Goal: Complete application form: Complete application form

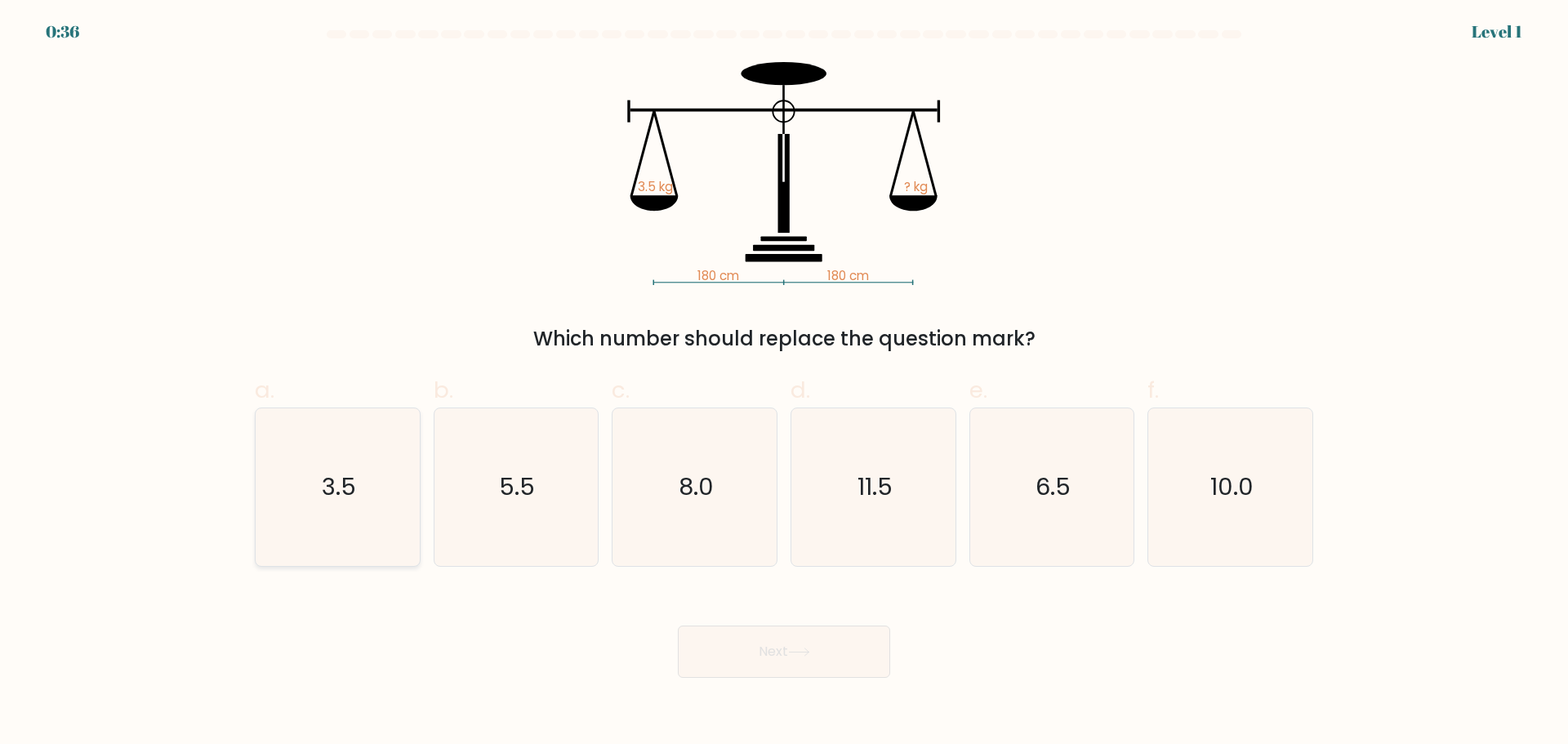
click at [358, 503] on icon "3.5" at bounding box center [337, 487] width 157 height 158
click at [784, 383] on input "a. 3.5" at bounding box center [784, 377] width 1 height 10
radio input "true"
click at [819, 649] on button "Next" at bounding box center [784, 651] width 212 height 52
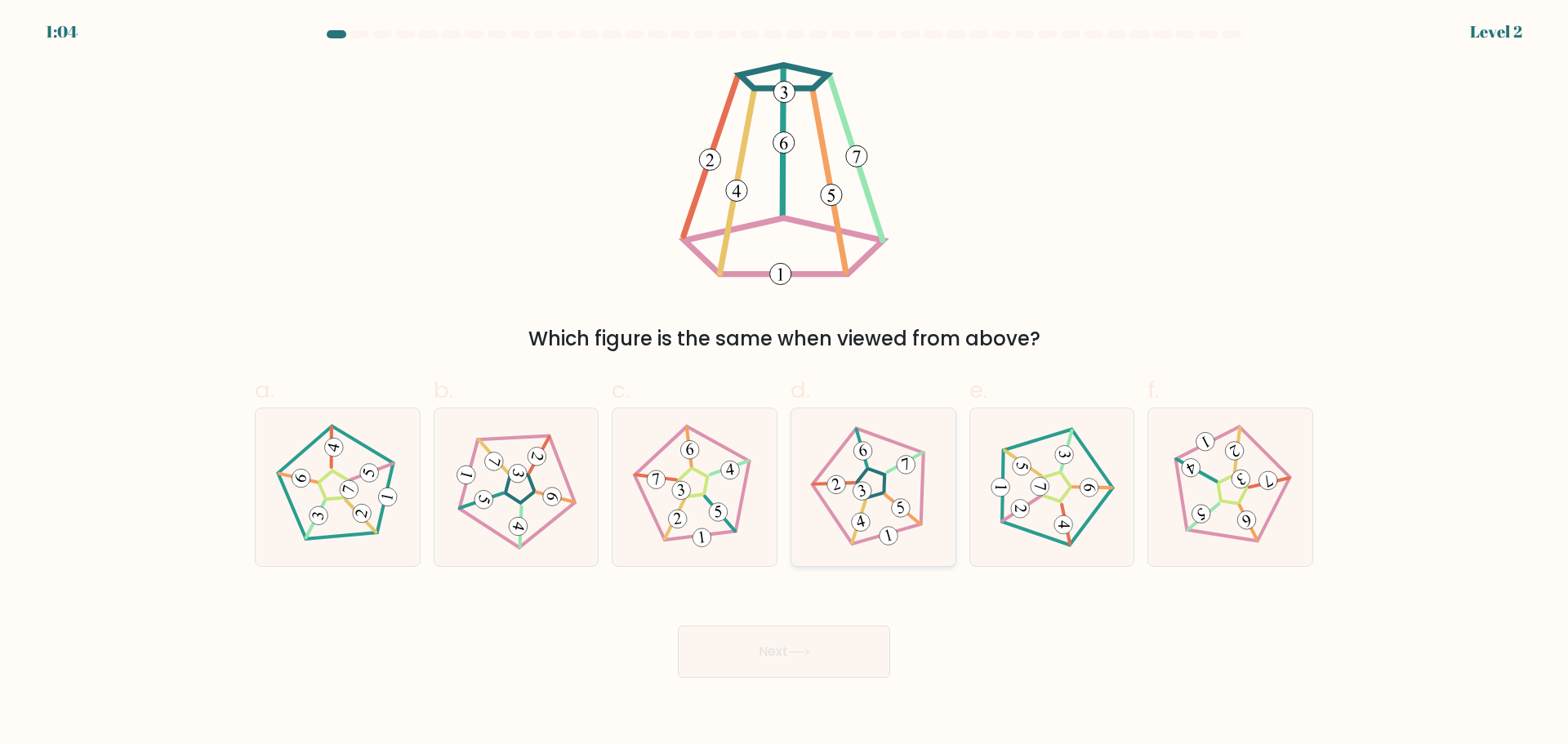
click at [859, 500] on 779 at bounding box center [862, 490] width 23 height 23
click at [784, 383] on input "d." at bounding box center [784, 377] width 1 height 10
radio input "true"
click at [821, 638] on button "Next" at bounding box center [784, 651] width 212 height 52
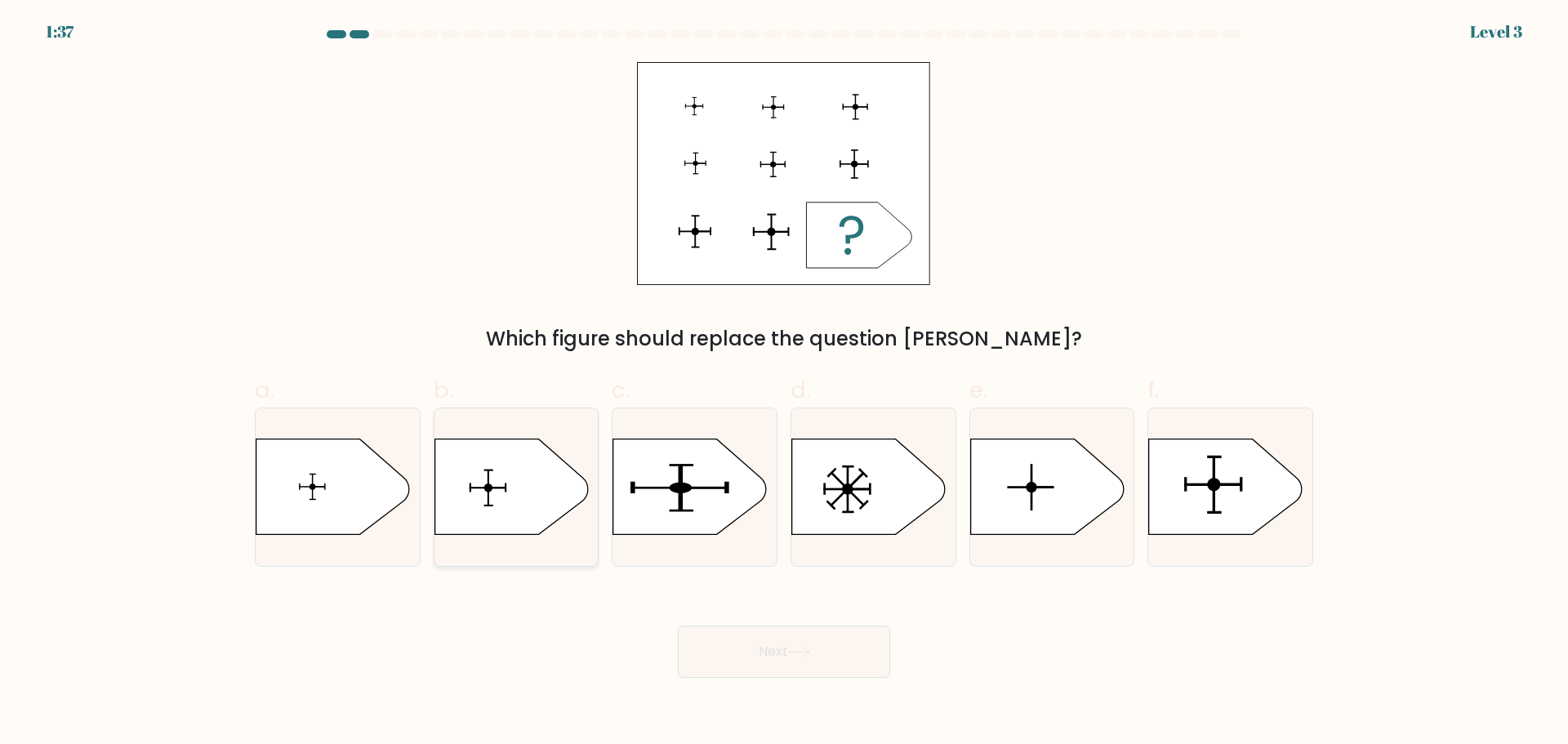
click at [514, 508] on icon at bounding box center [511, 485] width 154 height 95
click at [784, 383] on input "b." at bounding box center [784, 377] width 1 height 10
radio input "true"
click at [813, 663] on button "Next" at bounding box center [784, 651] width 212 height 52
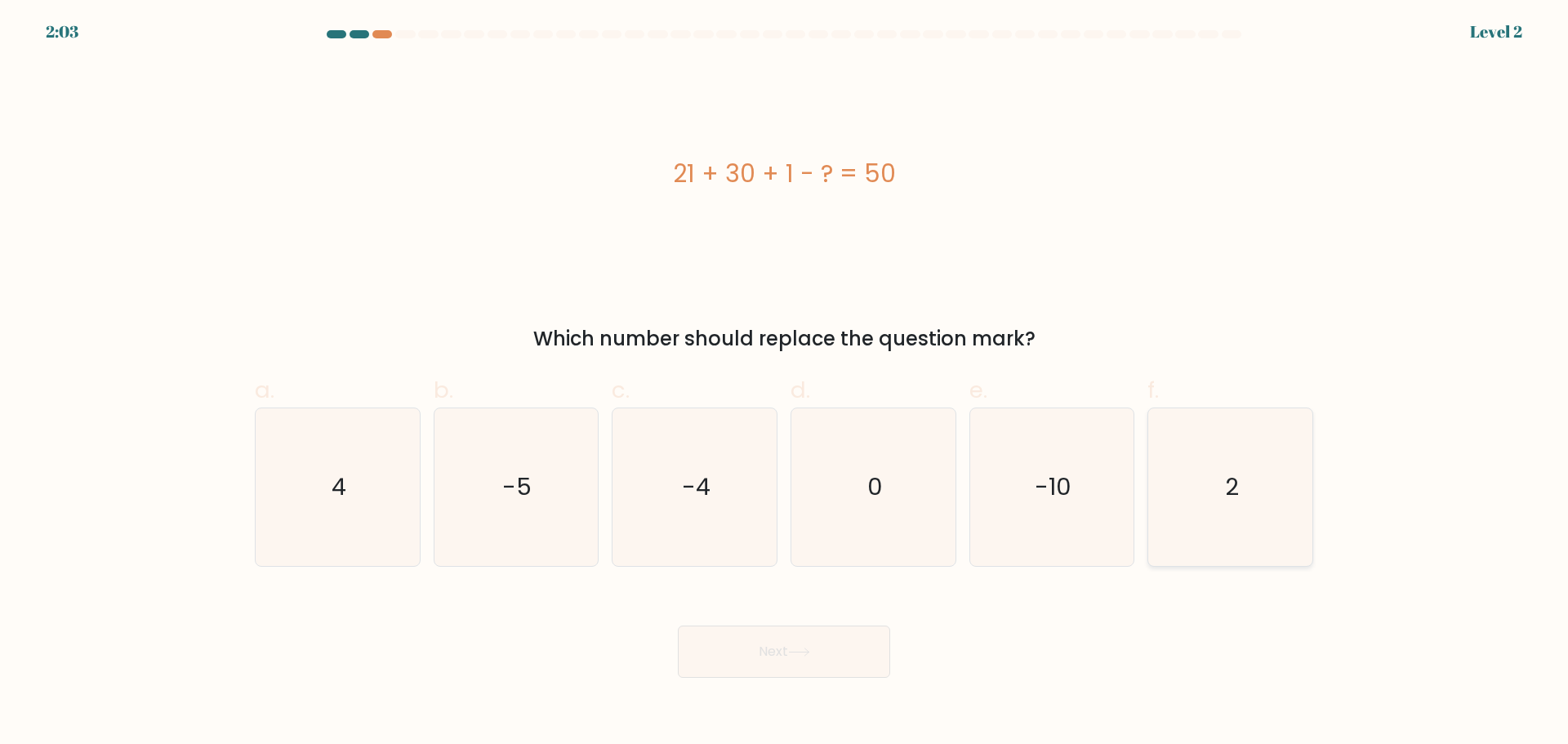
click at [1205, 530] on icon "2" at bounding box center [1230, 487] width 157 height 158
click at [784, 383] on input "f. 2" at bounding box center [784, 377] width 1 height 10
radio input "true"
click at [839, 661] on button "Next" at bounding box center [784, 651] width 212 height 52
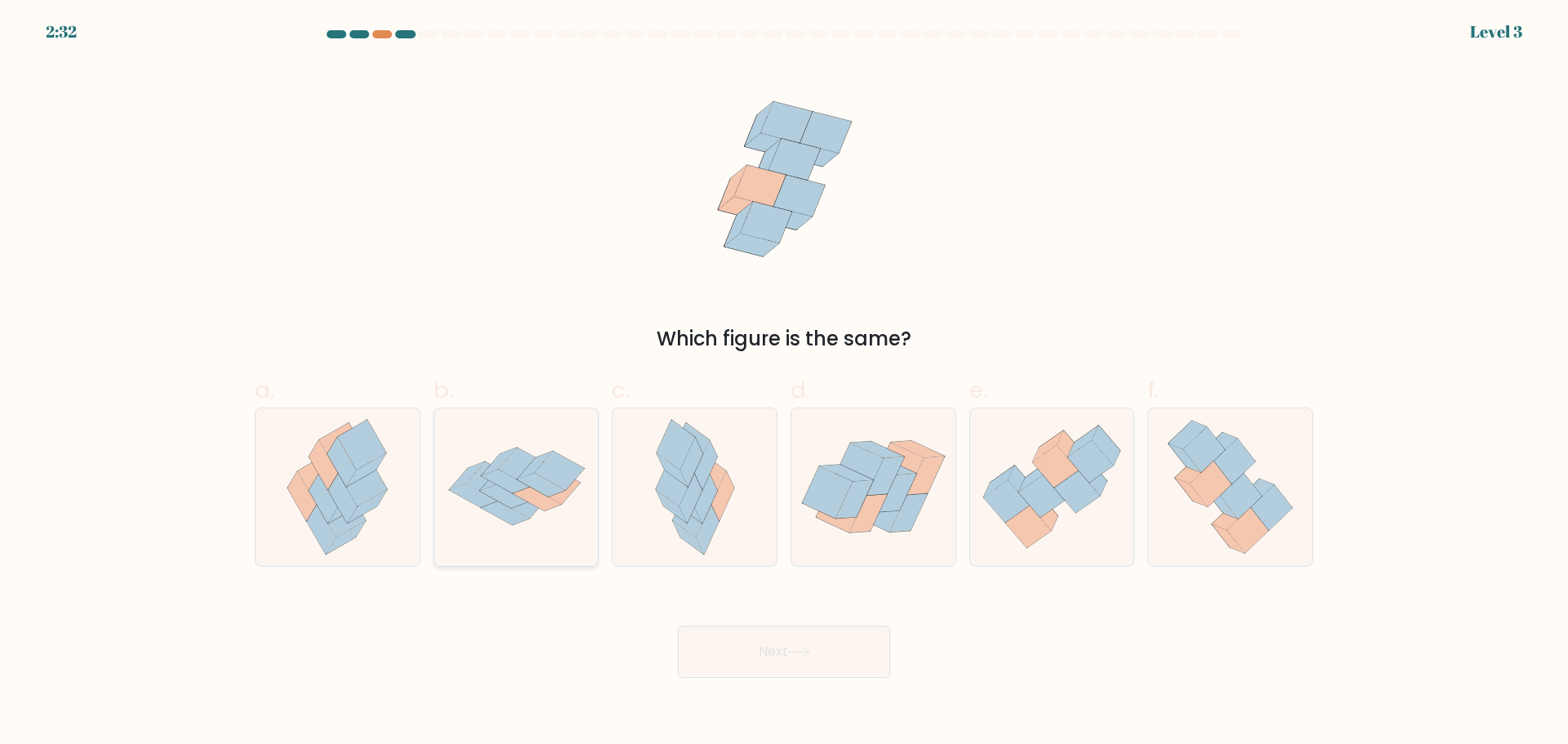
click at [521, 521] on icon at bounding box center [505, 513] width 48 height 24
click at [784, 383] on input "b." at bounding box center [784, 377] width 1 height 10
radio input "true"
click at [809, 655] on icon at bounding box center [798, 652] width 19 height 7
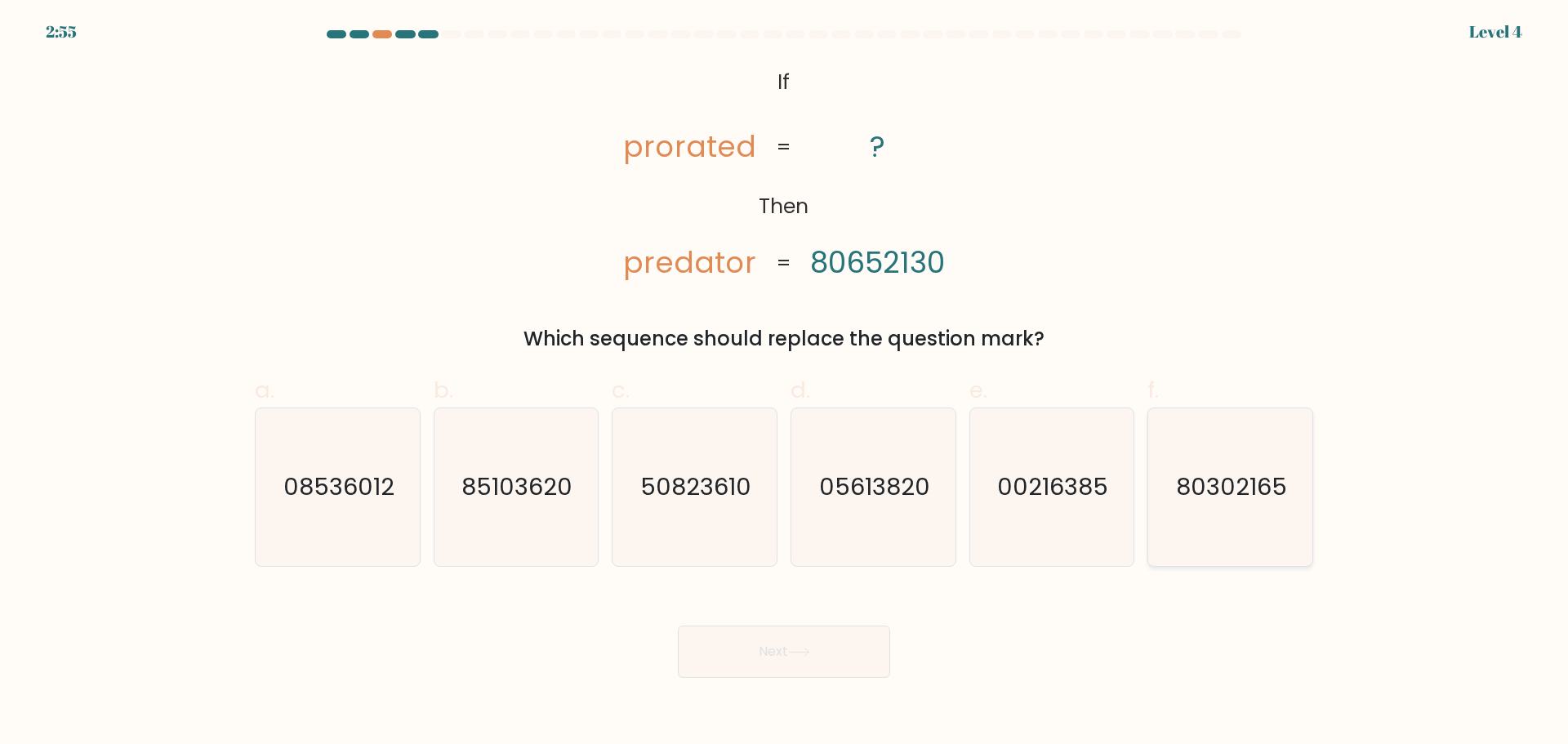
click at [1223, 525] on icon "80302165" at bounding box center [1230, 487] width 157 height 158
click at [784, 383] on input "f. 80302165" at bounding box center [784, 377] width 1 height 10
radio input "true"
click at [744, 672] on button "Next" at bounding box center [784, 651] width 212 height 52
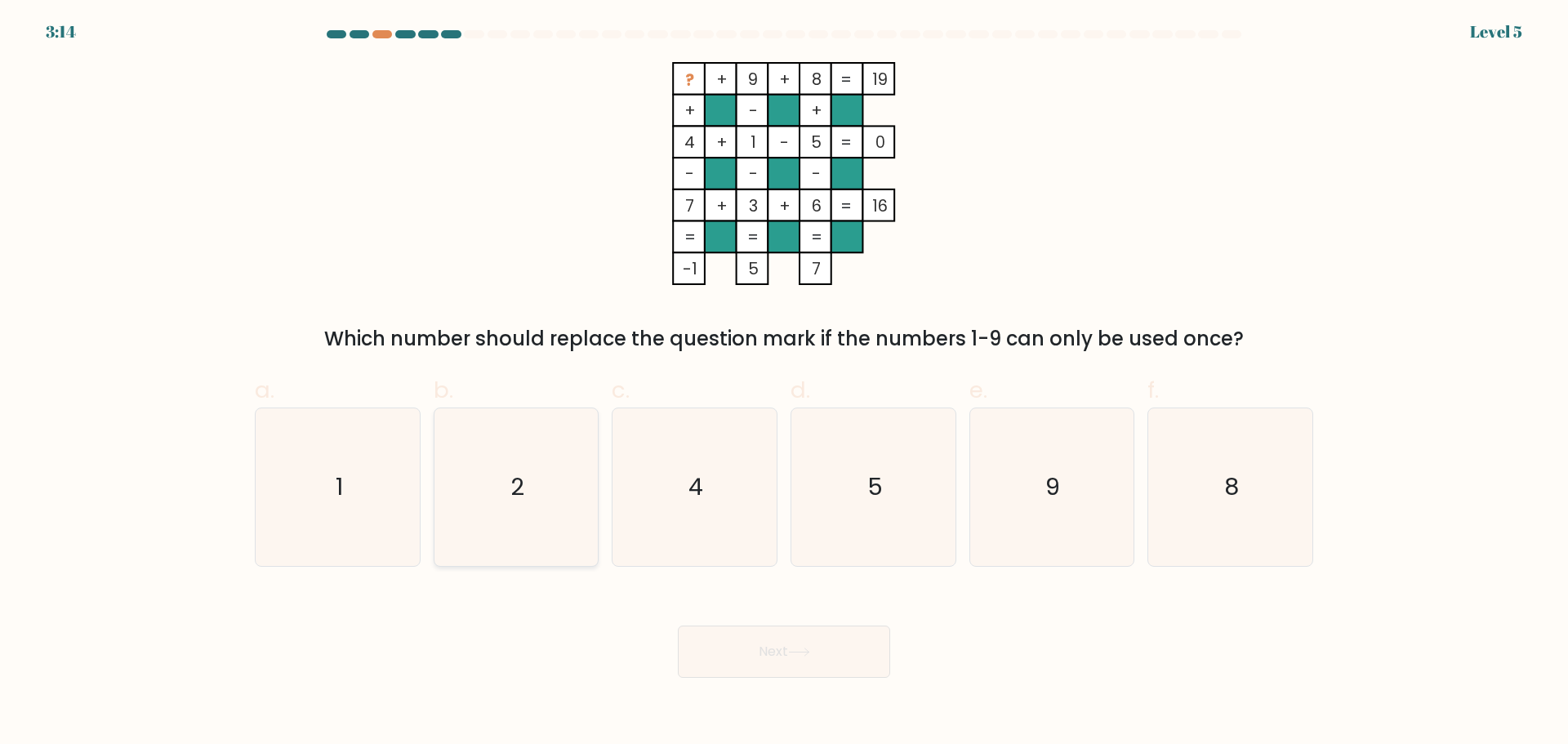
click at [564, 479] on icon "2" at bounding box center [516, 487] width 157 height 158
click at [784, 383] on input "b. 2" at bounding box center [784, 377] width 1 height 10
radio input "true"
click at [783, 665] on button "Next" at bounding box center [784, 651] width 212 height 52
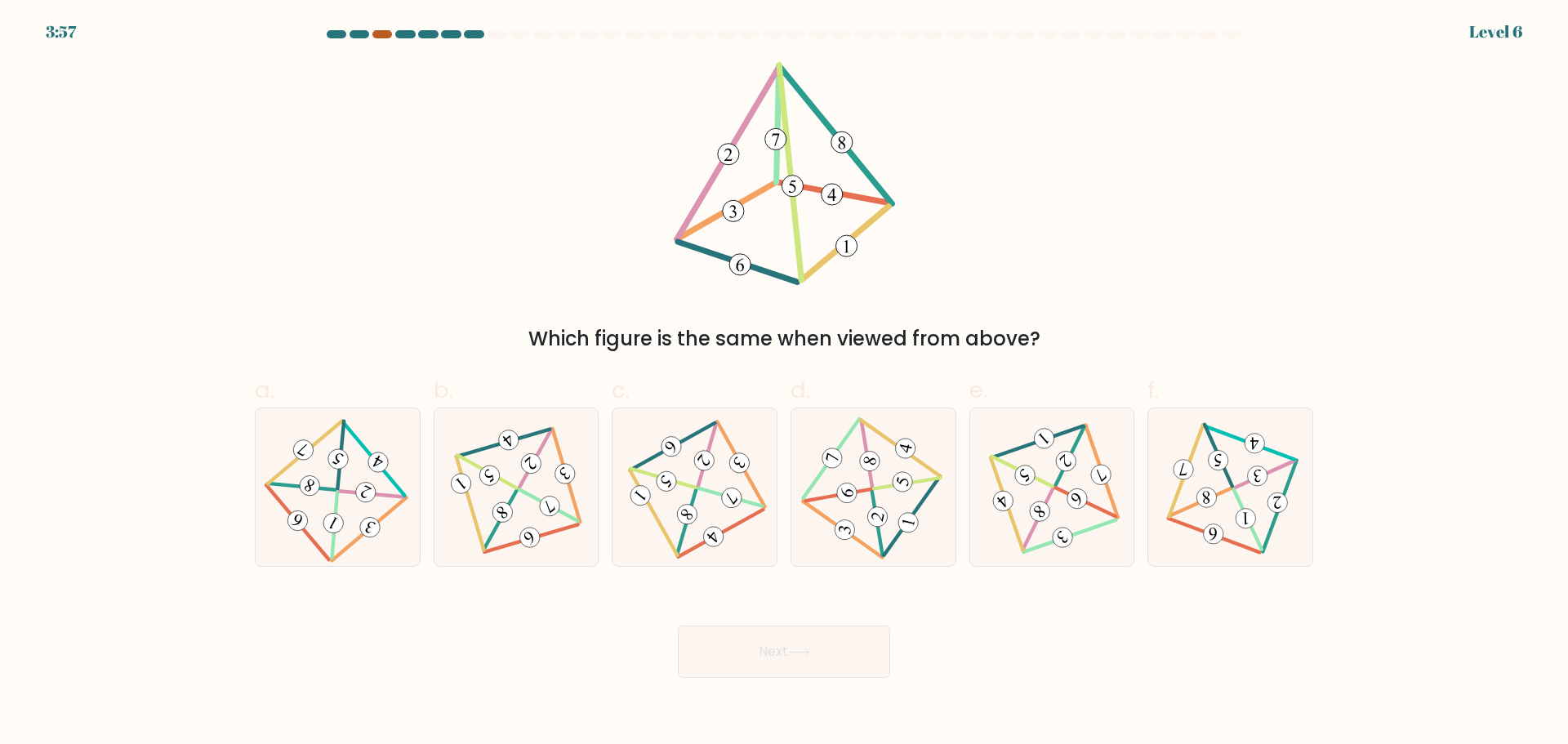
click at [382, 31] on div at bounding box center [382, 34] width 19 height 8
click at [709, 486] on icon at bounding box center [695, 487] width 129 height 126
click at [784, 383] on input "c." at bounding box center [784, 377] width 1 height 10
radio input "true"
click at [774, 652] on button "Next" at bounding box center [784, 651] width 212 height 52
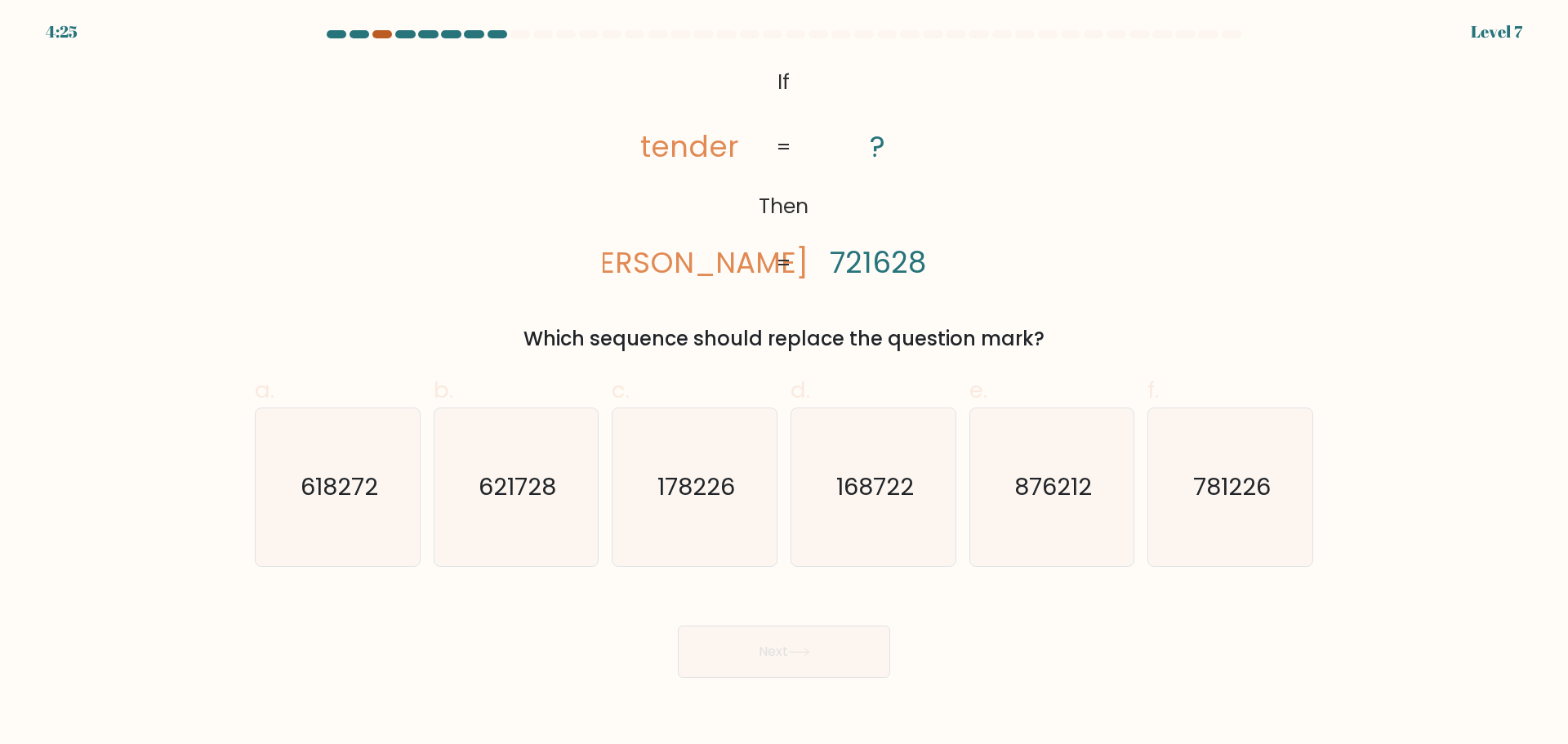
click at [383, 34] on div at bounding box center [382, 34] width 19 height 8
click at [1197, 515] on icon "781226" at bounding box center [1230, 487] width 157 height 158
click at [784, 383] on input "f. 781226" at bounding box center [784, 377] width 1 height 10
radio input "true"
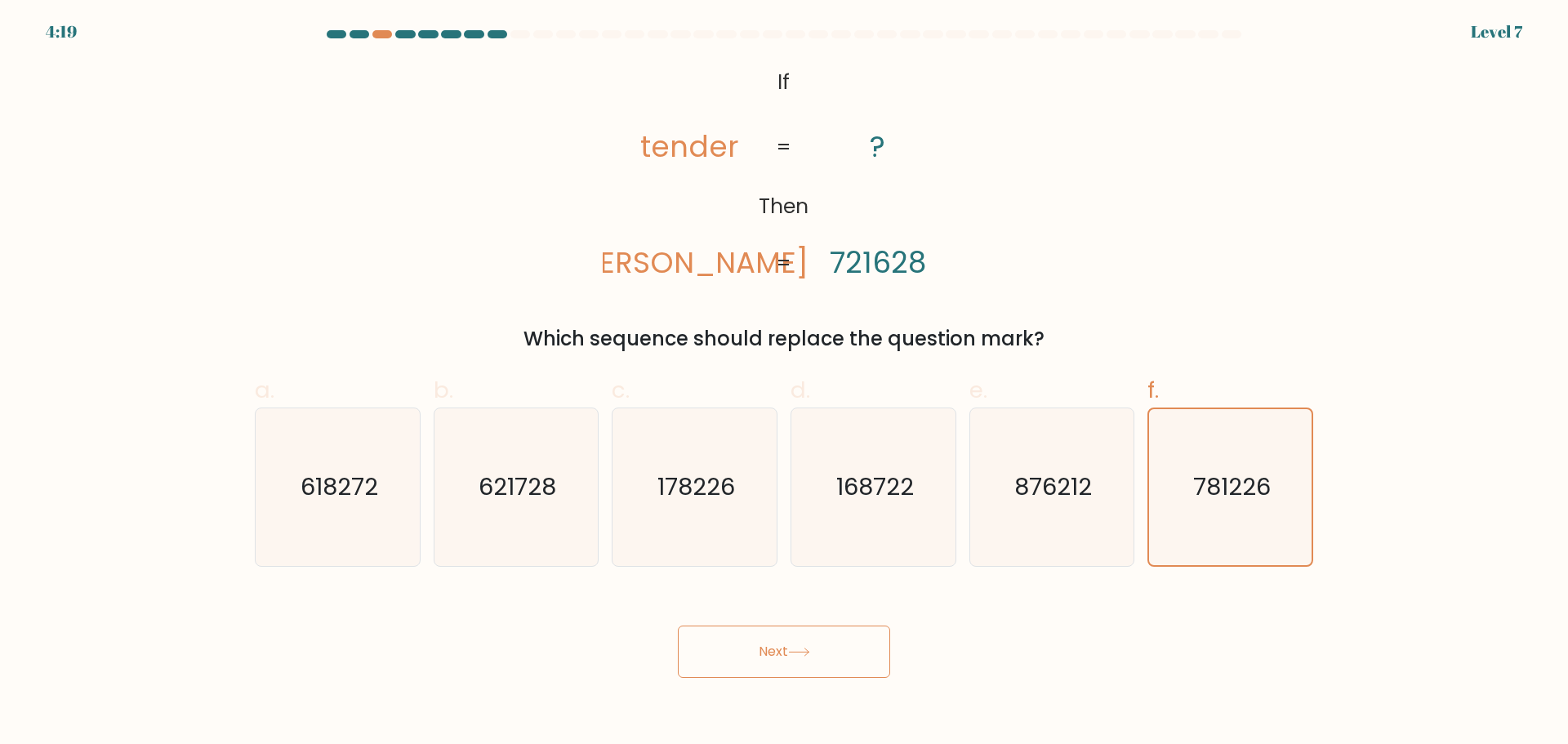
click at [805, 648] on icon at bounding box center [799, 652] width 22 height 9
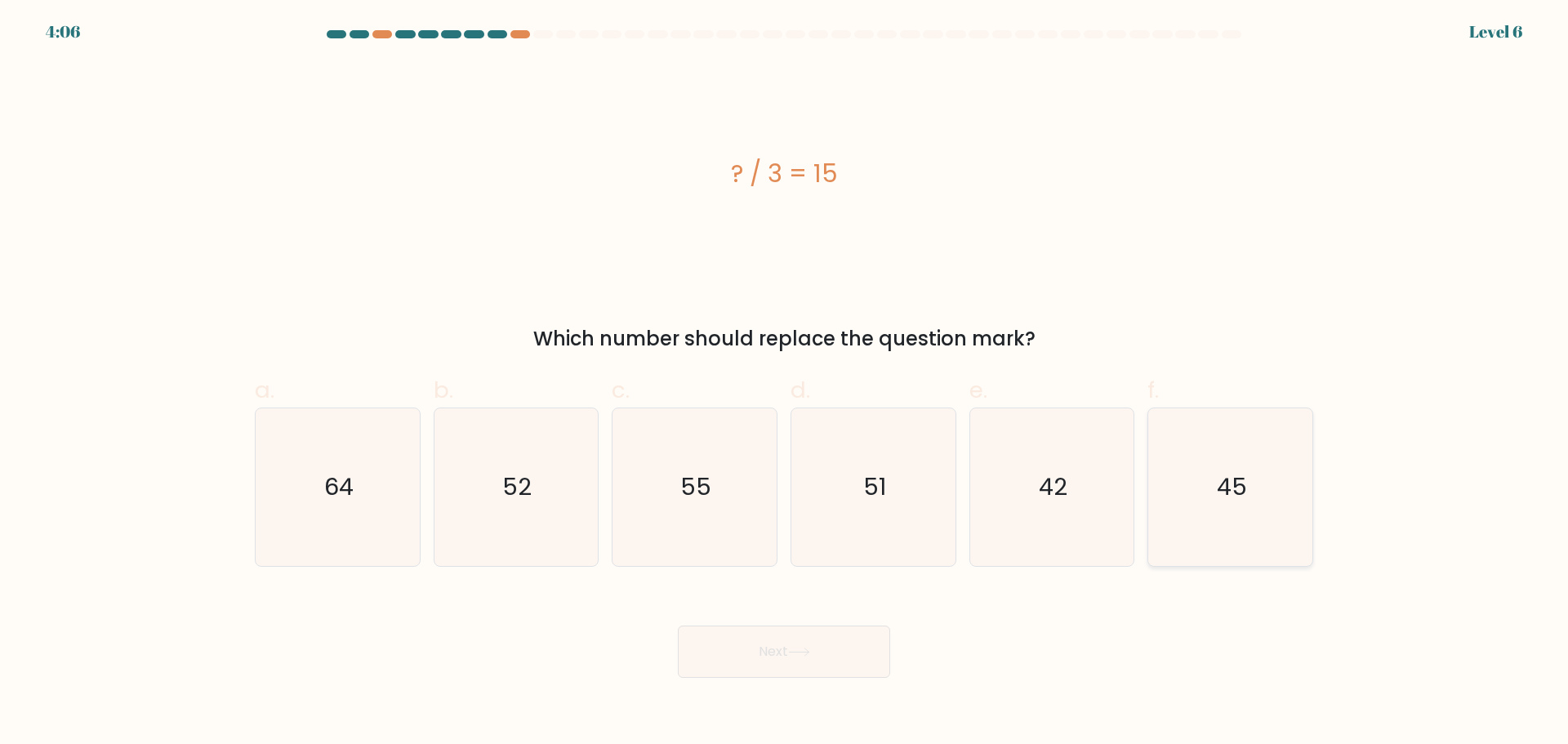
click at [1236, 494] on text "45" at bounding box center [1232, 486] width 31 height 32
click at [784, 383] on input "f. 45" at bounding box center [784, 377] width 1 height 10
radio input "true"
drag, startPoint x: 794, startPoint y: 649, endPoint x: 935, endPoint y: 643, distance: 141.1
click at [935, 643] on div "Next" at bounding box center [784, 632] width 1078 height 92
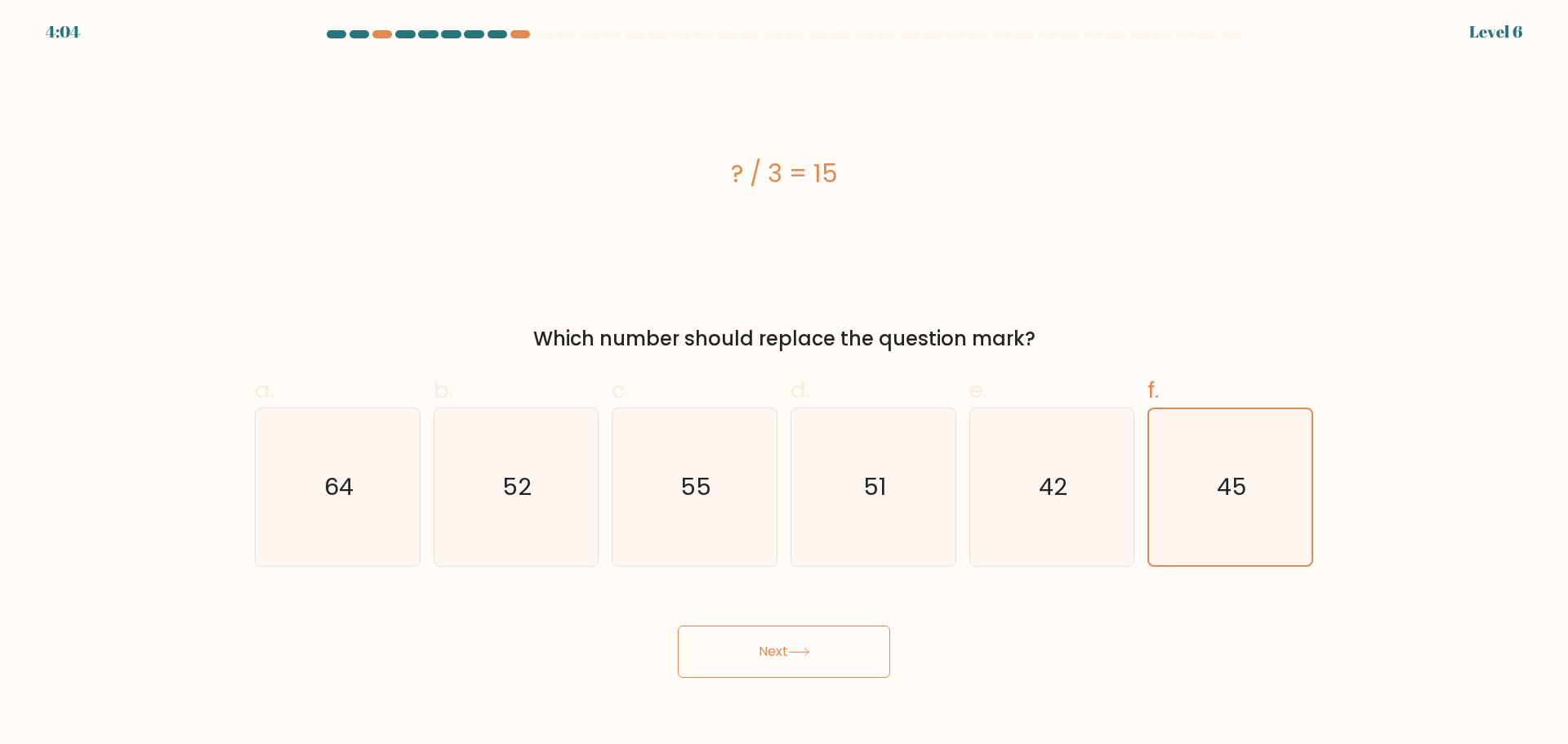
click at [838, 644] on button "Next" at bounding box center [784, 651] width 212 height 52
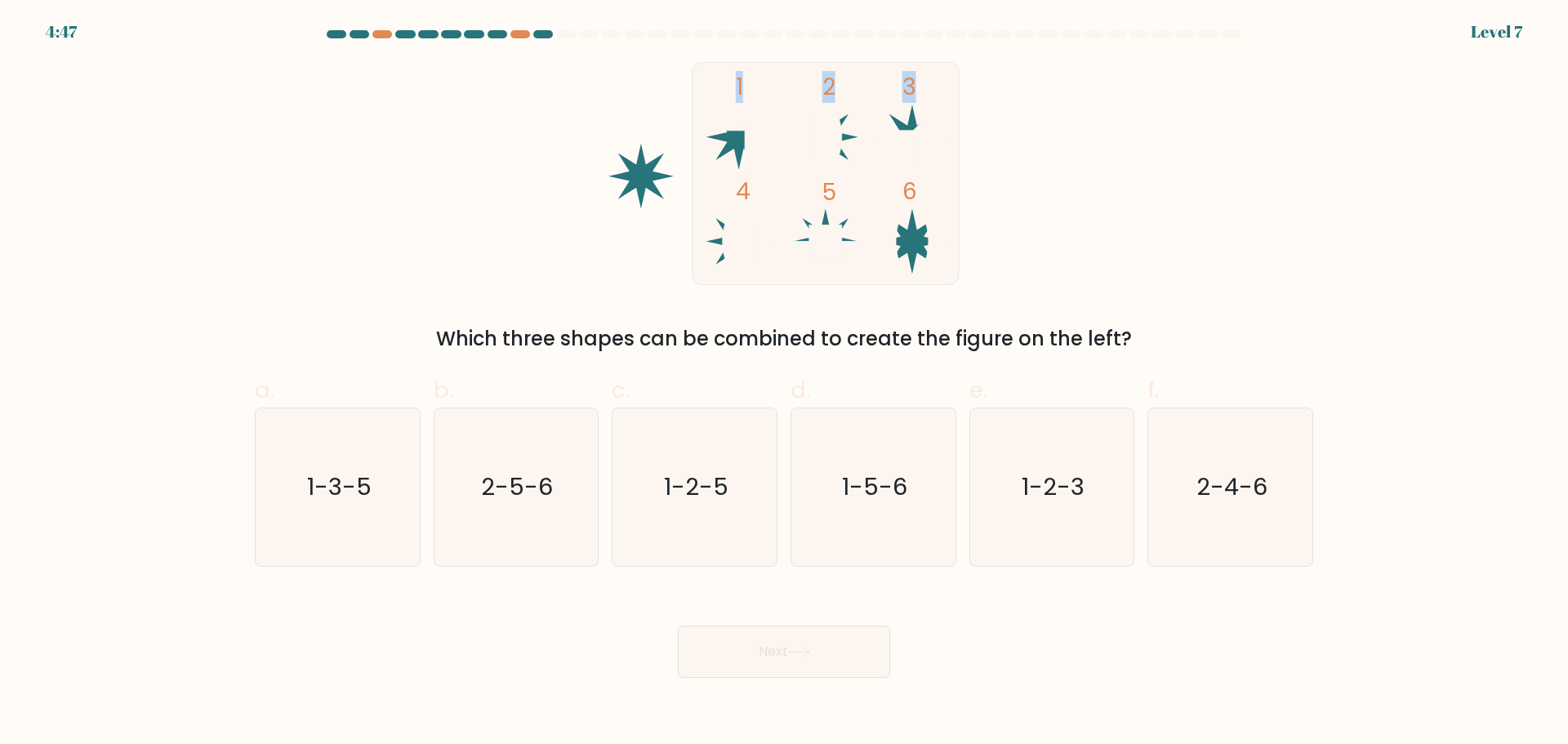
drag, startPoint x: 649, startPoint y: 176, endPoint x: 691, endPoint y: 210, distance: 54.0
click at [691, 210] on icon "1 2 3 4 5 6" at bounding box center [784, 173] width 439 height 223
click at [567, 206] on icon "1 2 3 4 5 6" at bounding box center [784, 173] width 439 height 223
click at [1234, 493] on text "2-4-6" at bounding box center [1231, 486] width 71 height 32
click at [784, 383] on input "f. 2-4-6" at bounding box center [784, 377] width 1 height 10
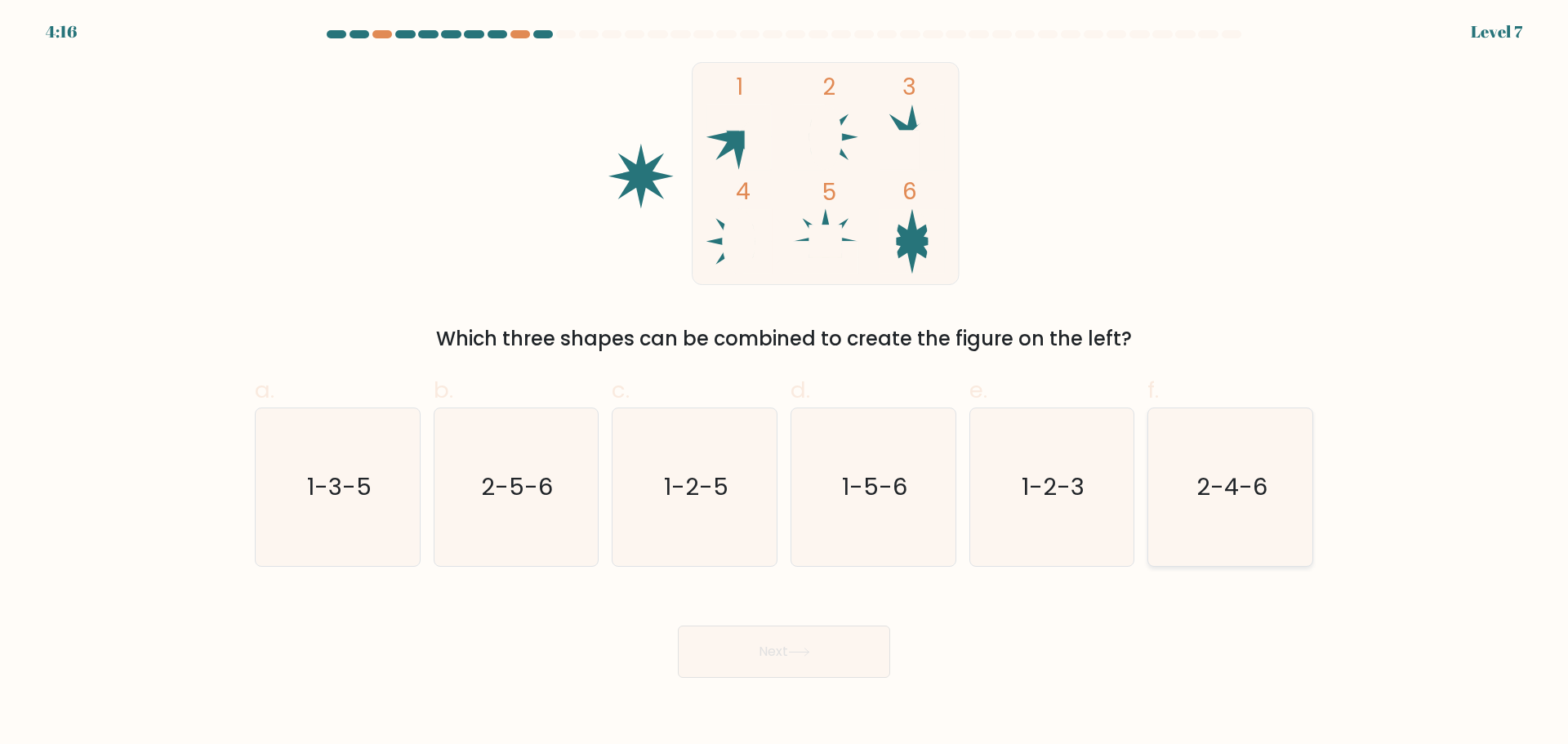
radio input "true"
click at [841, 645] on button "Next" at bounding box center [784, 651] width 212 height 52
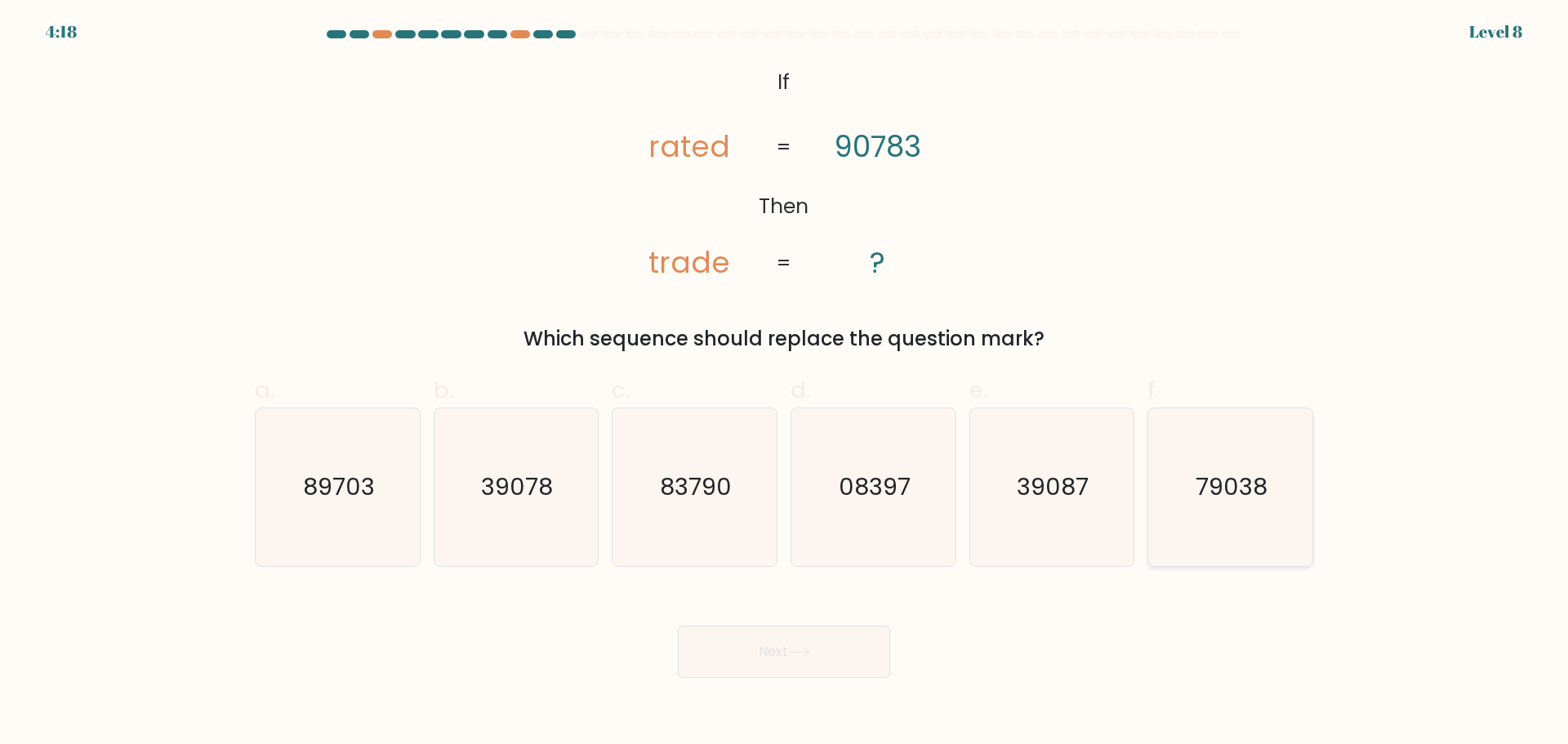
click at [1205, 526] on icon "79038" at bounding box center [1230, 487] width 157 height 158
click at [784, 383] on input "f. 79038" at bounding box center [784, 377] width 1 height 10
radio input "true"
click at [831, 659] on button "Next" at bounding box center [784, 651] width 212 height 52
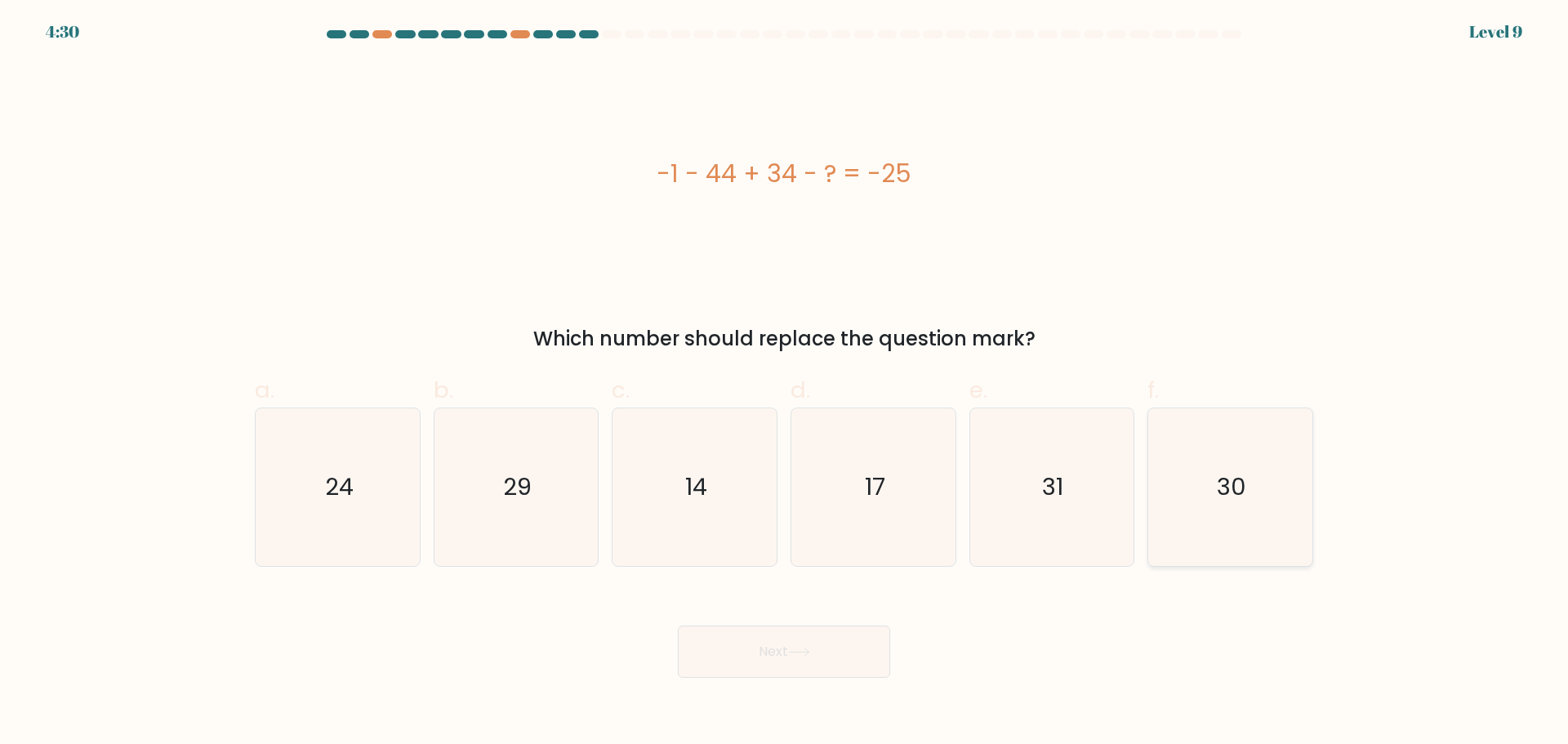
click at [1210, 524] on icon "30" at bounding box center [1230, 487] width 157 height 158
click at [784, 383] on input "f. 30" at bounding box center [784, 377] width 1 height 10
radio input "true"
click at [801, 676] on button "Next" at bounding box center [784, 651] width 212 height 52
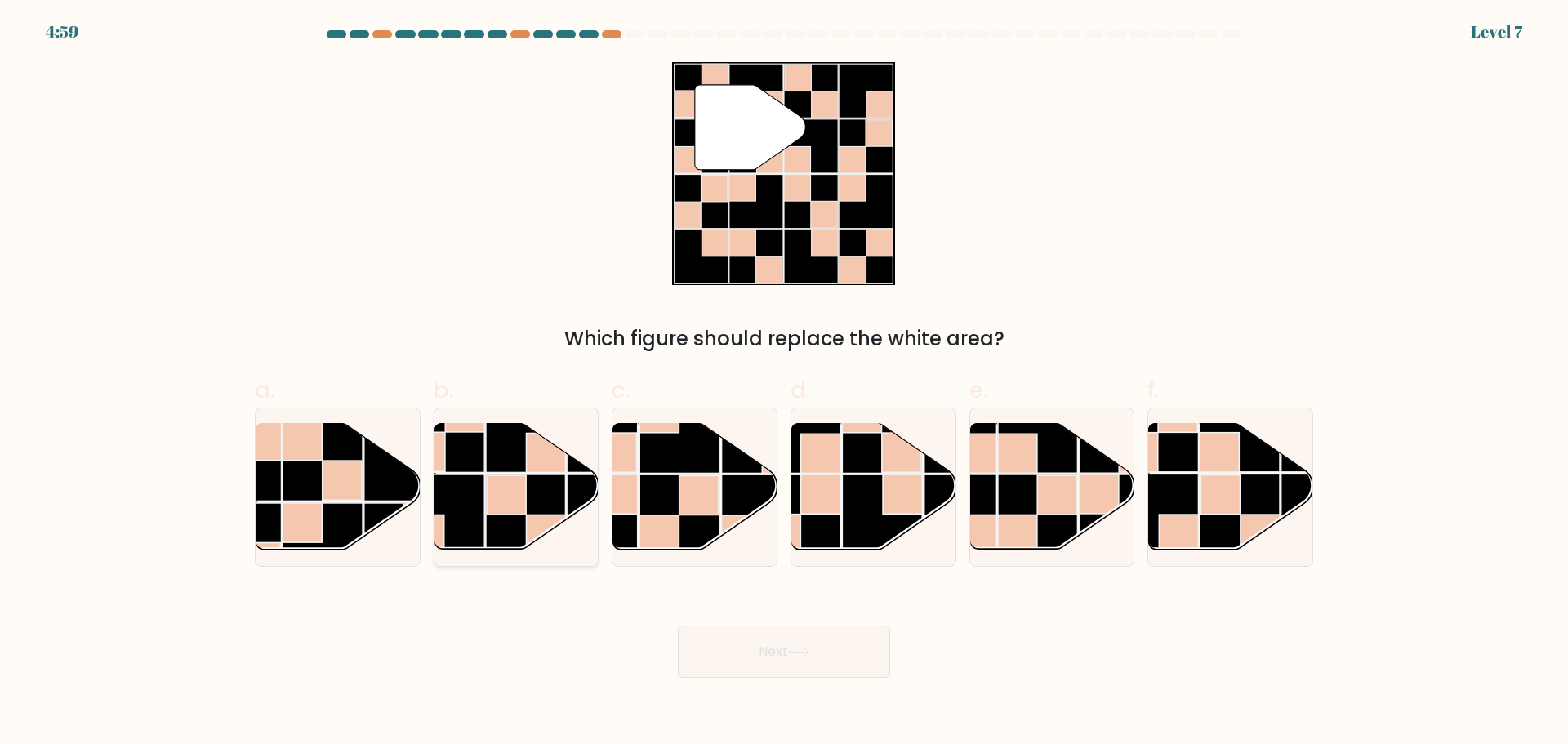
click at [493, 528] on rect at bounding box center [526, 514] width 80 height 80
click at [784, 383] on input "b." at bounding box center [784, 377] width 1 height 10
radio input "true"
click at [727, 659] on button "Next" at bounding box center [784, 651] width 212 height 52
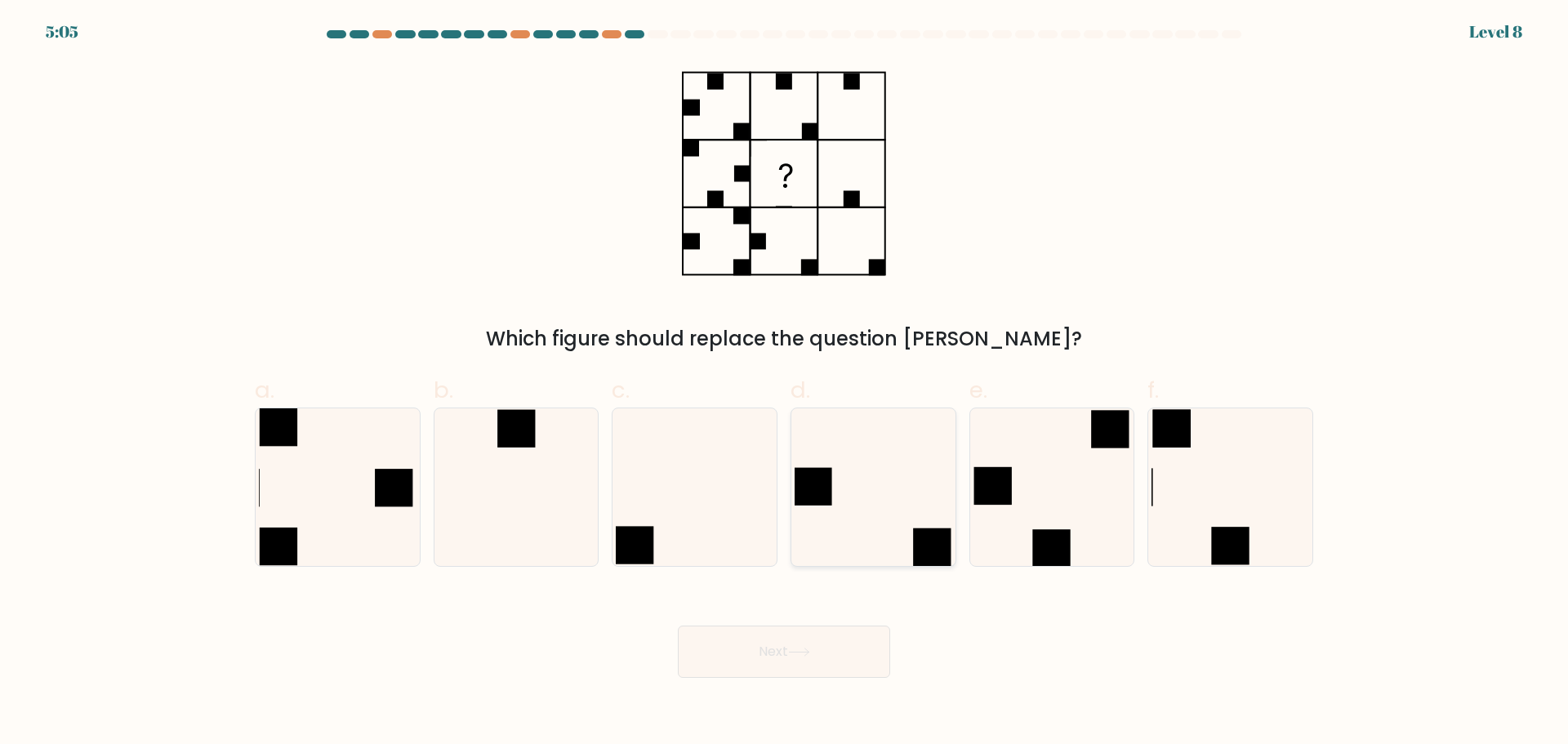
click at [854, 532] on icon at bounding box center [873, 487] width 157 height 158
click at [784, 383] on input "d." at bounding box center [784, 377] width 1 height 10
radio input "true"
click at [777, 637] on button "Next" at bounding box center [784, 651] width 212 height 52
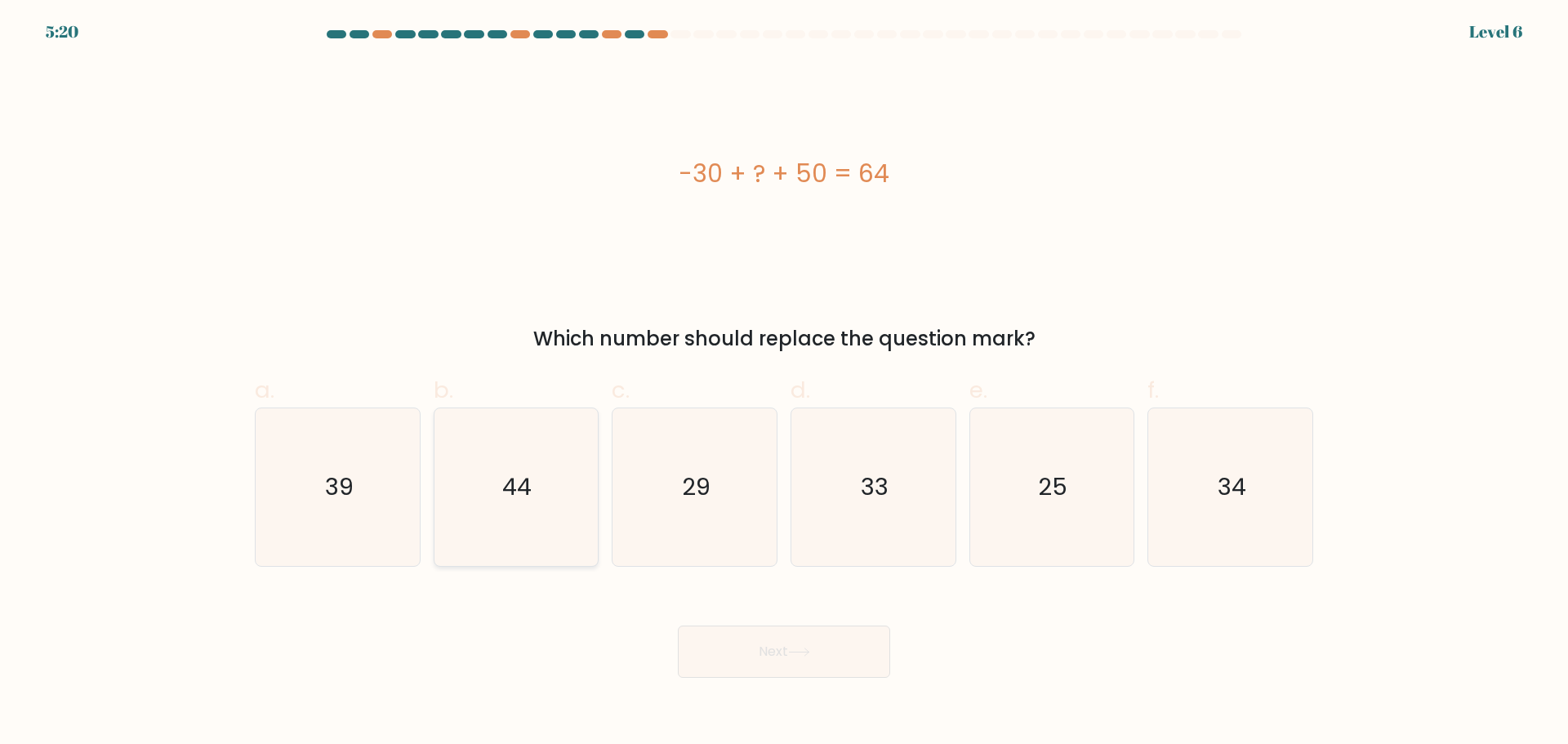
click at [550, 516] on icon "44" at bounding box center [516, 487] width 157 height 158
click at [784, 383] on input "b. 44" at bounding box center [784, 377] width 1 height 10
radio input "true"
click at [797, 659] on button "Next" at bounding box center [784, 651] width 212 height 52
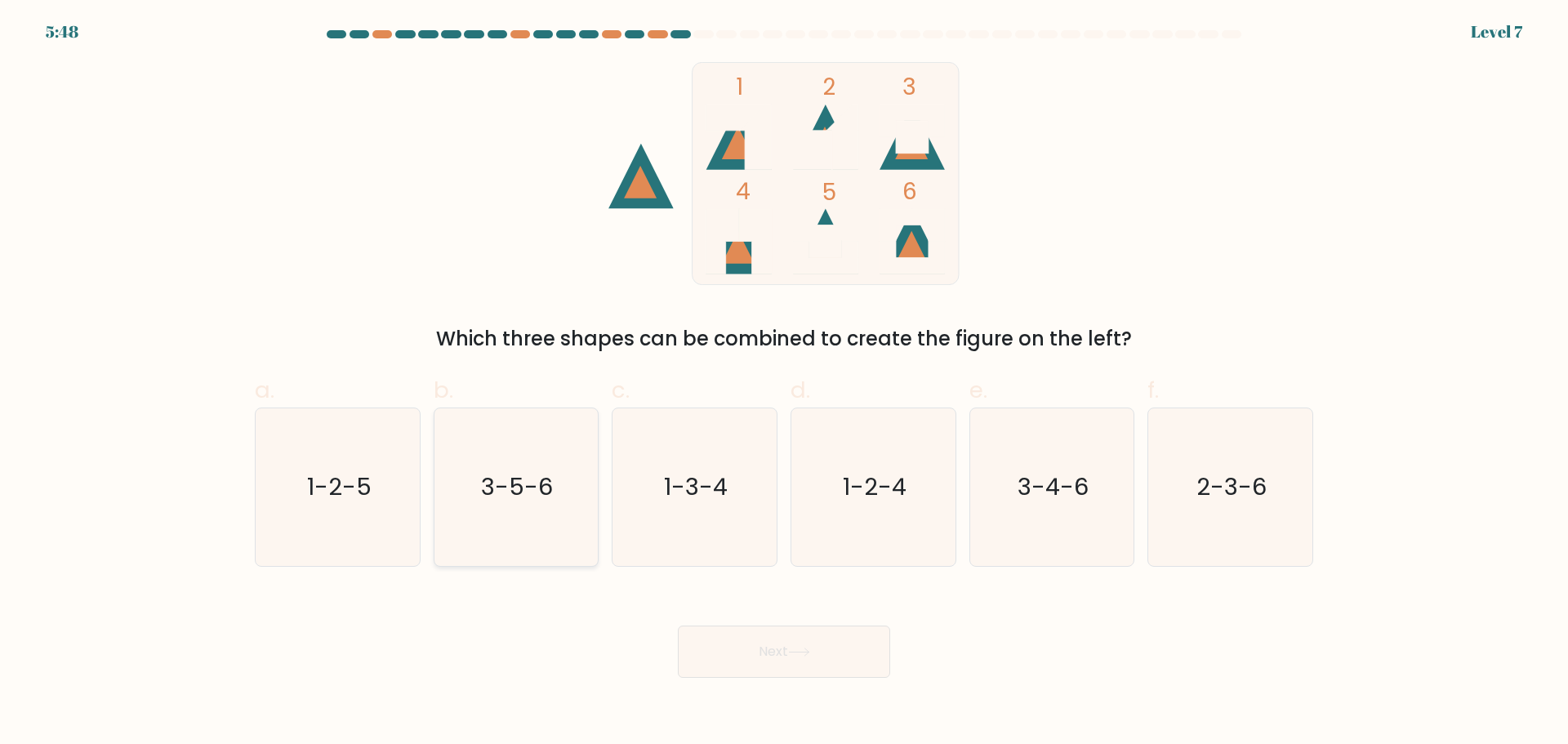
click at [522, 515] on icon "3-5-6" at bounding box center [516, 487] width 157 height 158
click at [784, 383] on input "b. 3-5-6" at bounding box center [784, 377] width 1 height 10
radio input "true"
click at [779, 656] on button "Next" at bounding box center [784, 651] width 212 height 52
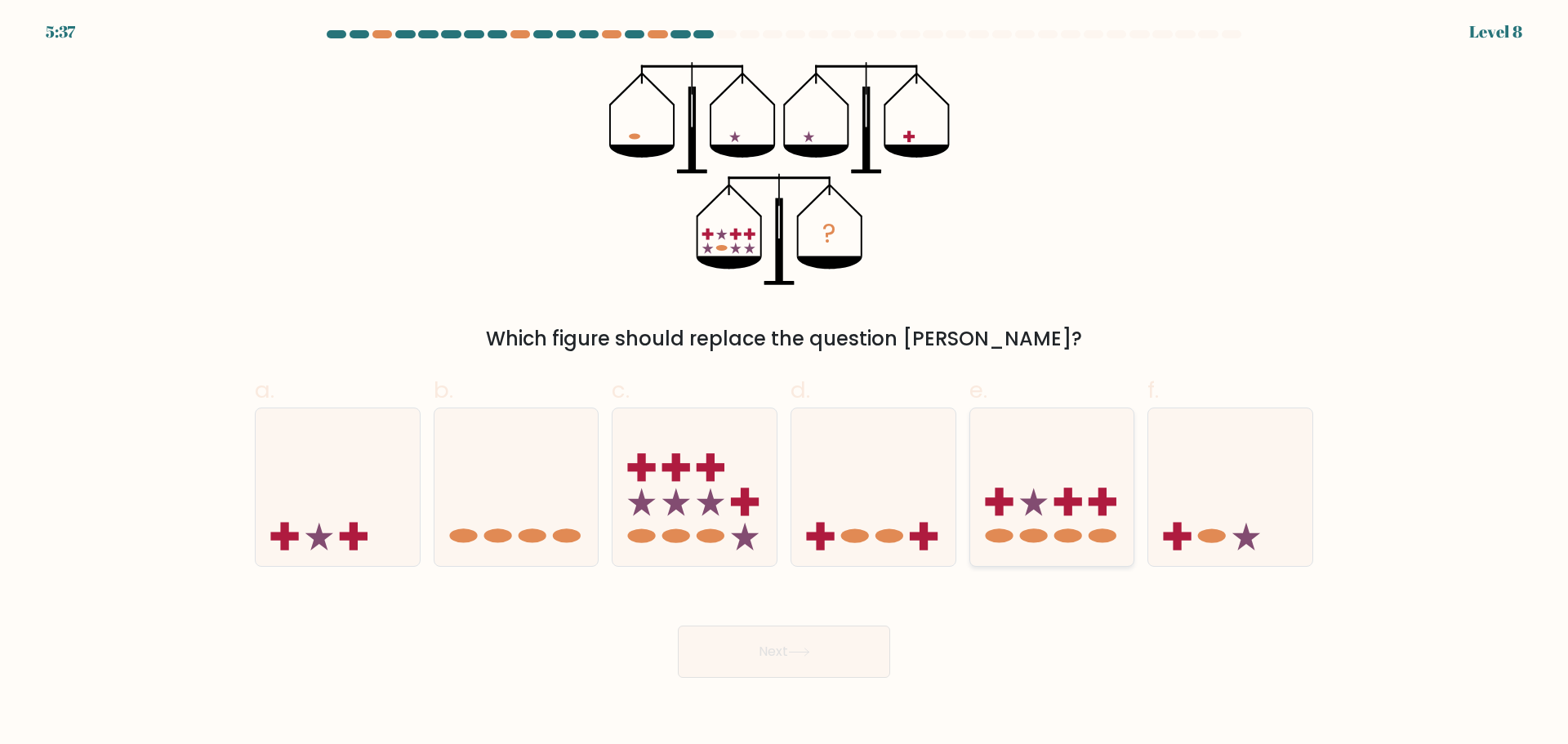
click at [1047, 521] on icon at bounding box center [1051, 486] width 164 height 135
click at [784, 383] on input "e." at bounding box center [784, 377] width 1 height 10
radio input "true"
click at [816, 653] on button "Next" at bounding box center [784, 651] width 212 height 52
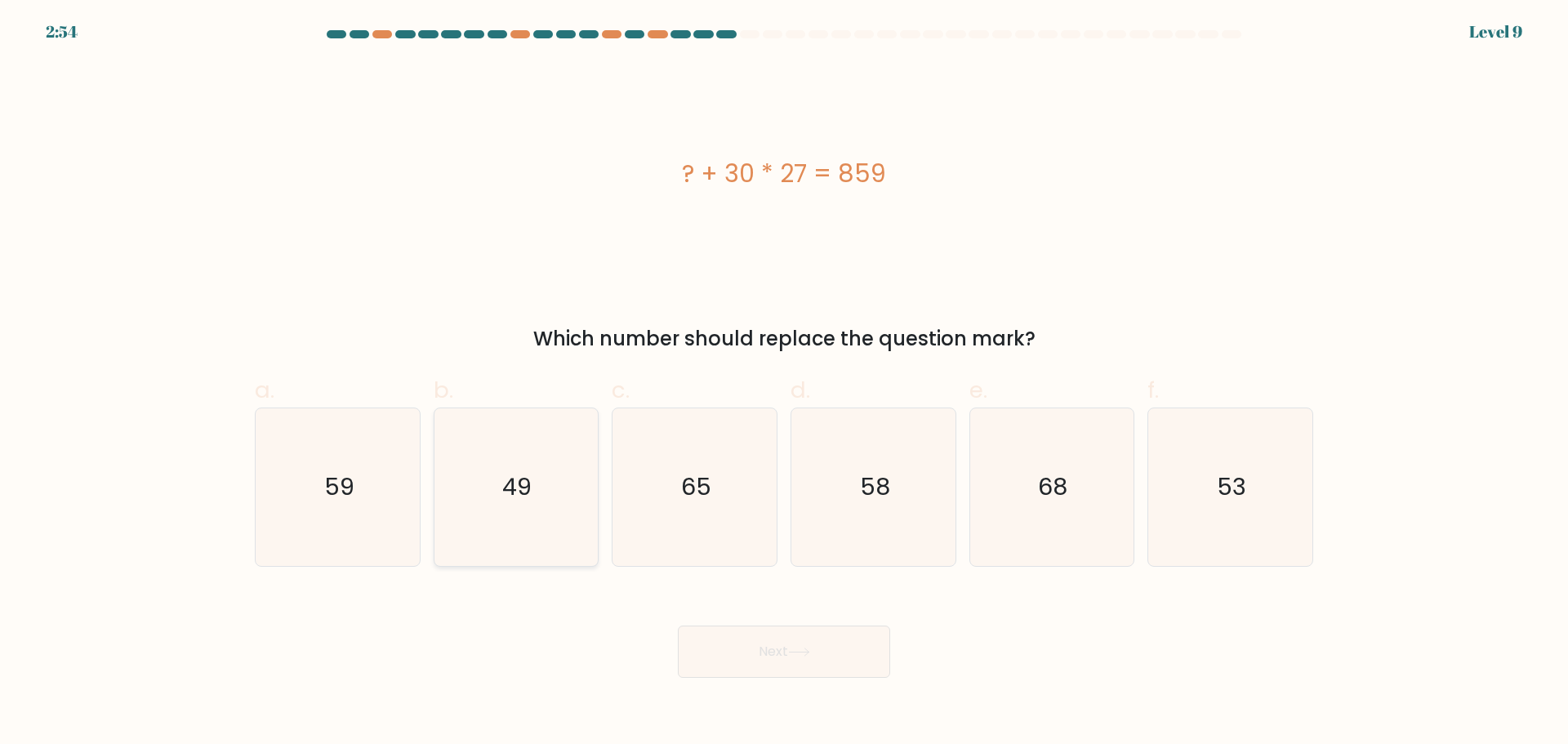
click at [546, 496] on icon "49" at bounding box center [516, 487] width 157 height 158
click at [784, 383] on input "b. 49" at bounding box center [784, 377] width 1 height 10
radio input "true"
click at [788, 654] on button "Next" at bounding box center [784, 651] width 212 height 52
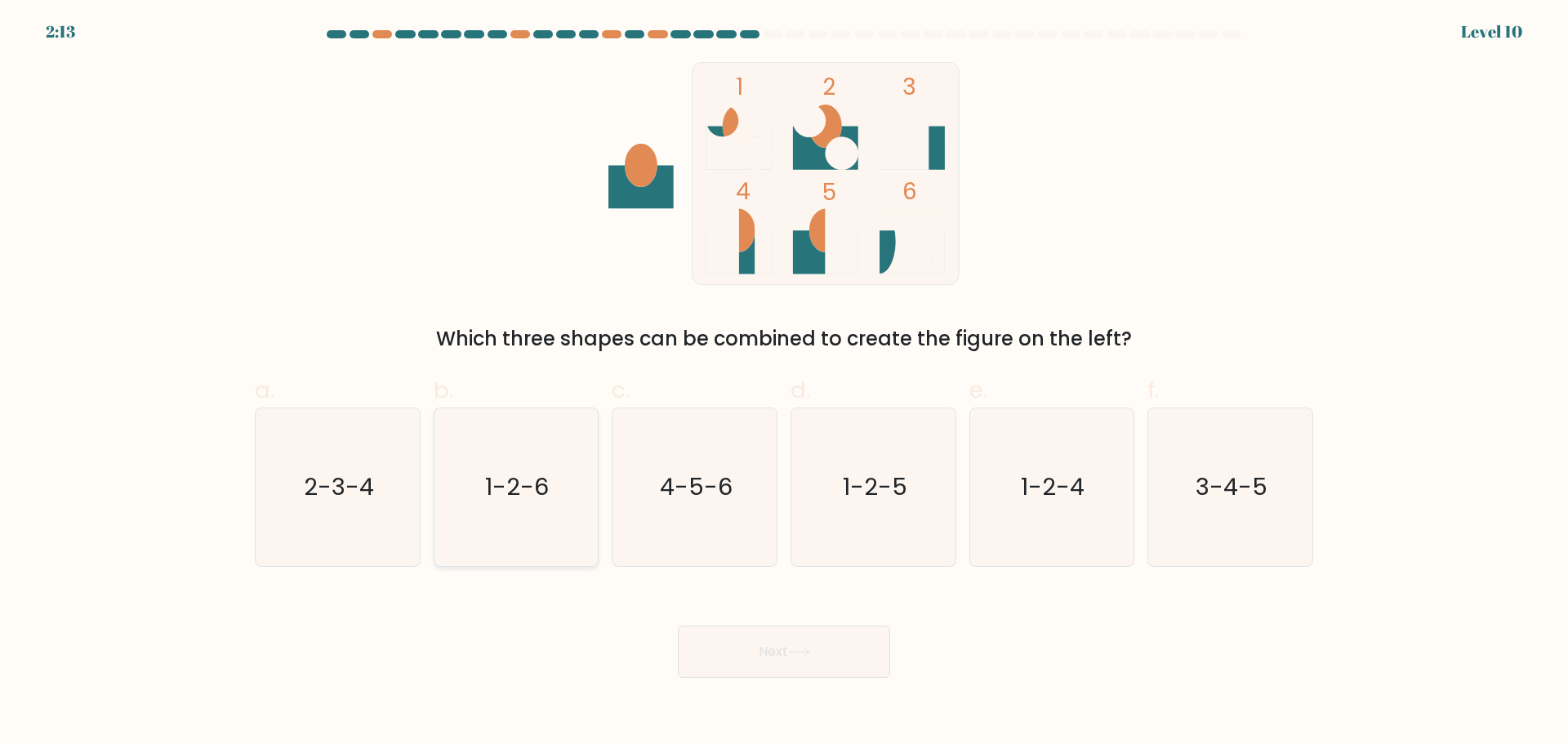
click at [517, 527] on icon "1-2-6" at bounding box center [516, 487] width 157 height 158
click at [784, 383] on input "b. 1-2-6" at bounding box center [784, 377] width 1 height 10
radio input "true"
drag, startPoint x: 778, startPoint y: 620, endPoint x: 781, endPoint y: 638, distance: 18.2
click at [779, 631] on div "Next" at bounding box center [784, 632] width 1078 height 92
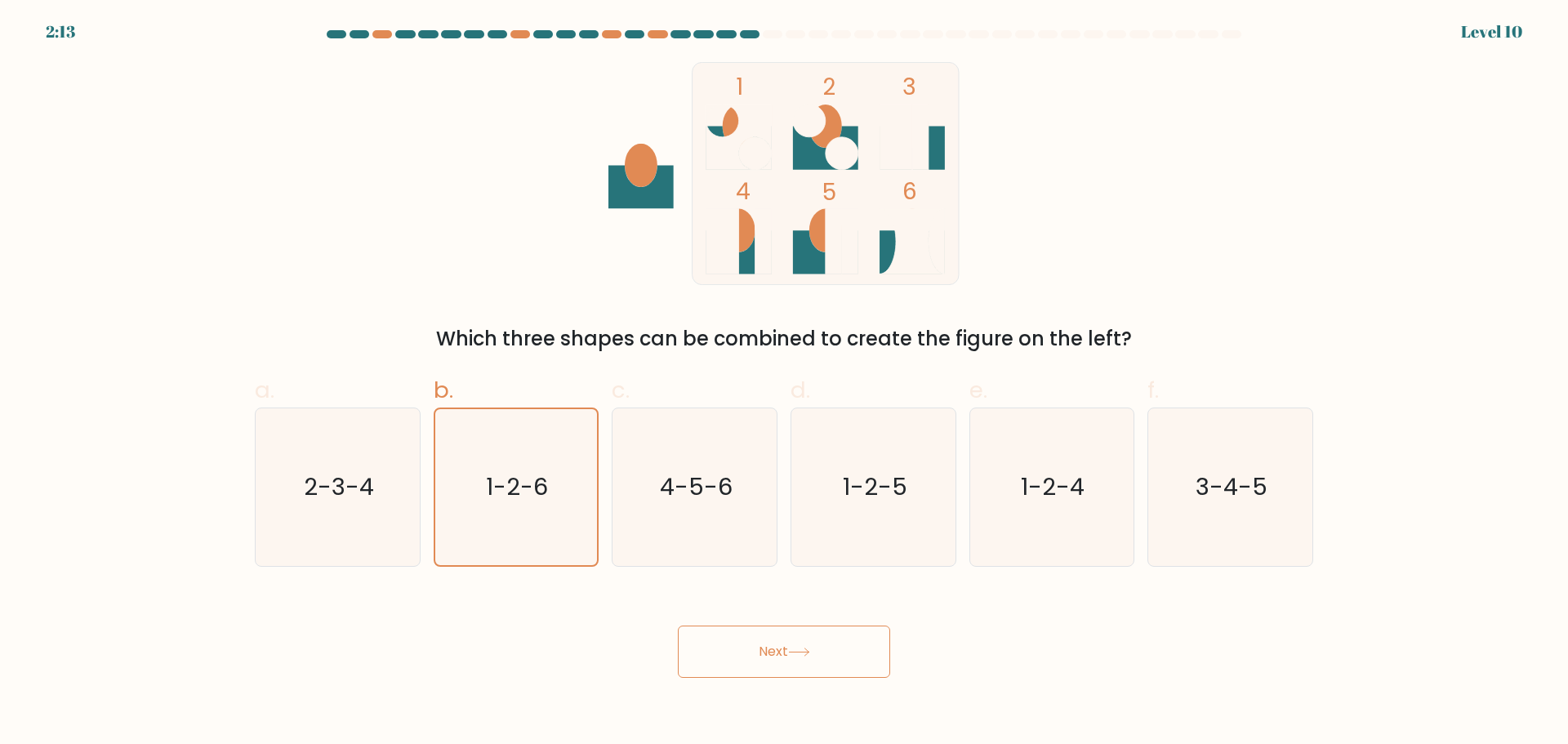
click at [781, 638] on button "Next" at bounding box center [784, 651] width 212 height 52
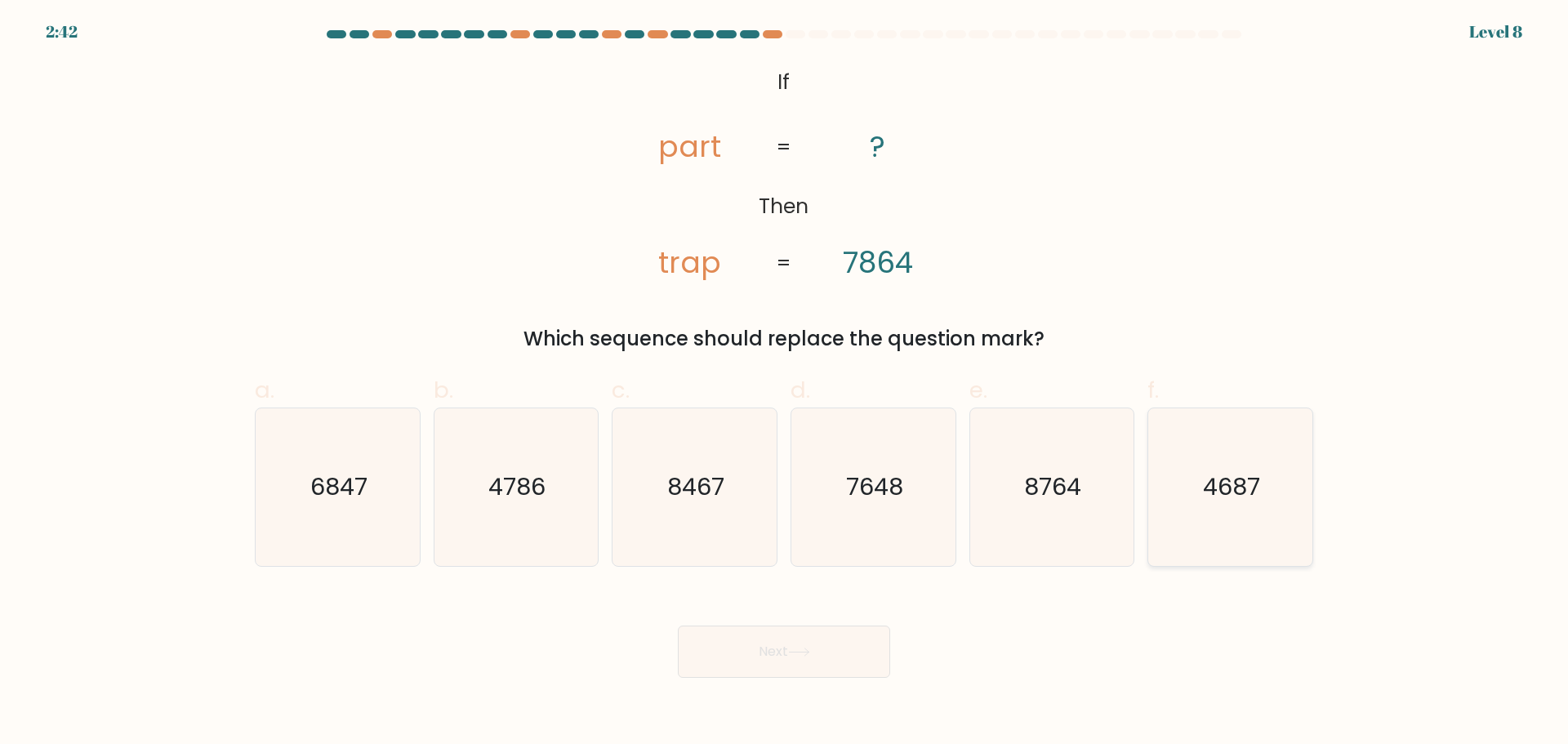
click at [1186, 501] on icon "4687" at bounding box center [1230, 487] width 157 height 158
click at [784, 383] on input "f. 4687" at bounding box center [784, 377] width 1 height 10
radio input "true"
click at [800, 672] on button "Next" at bounding box center [784, 651] width 212 height 52
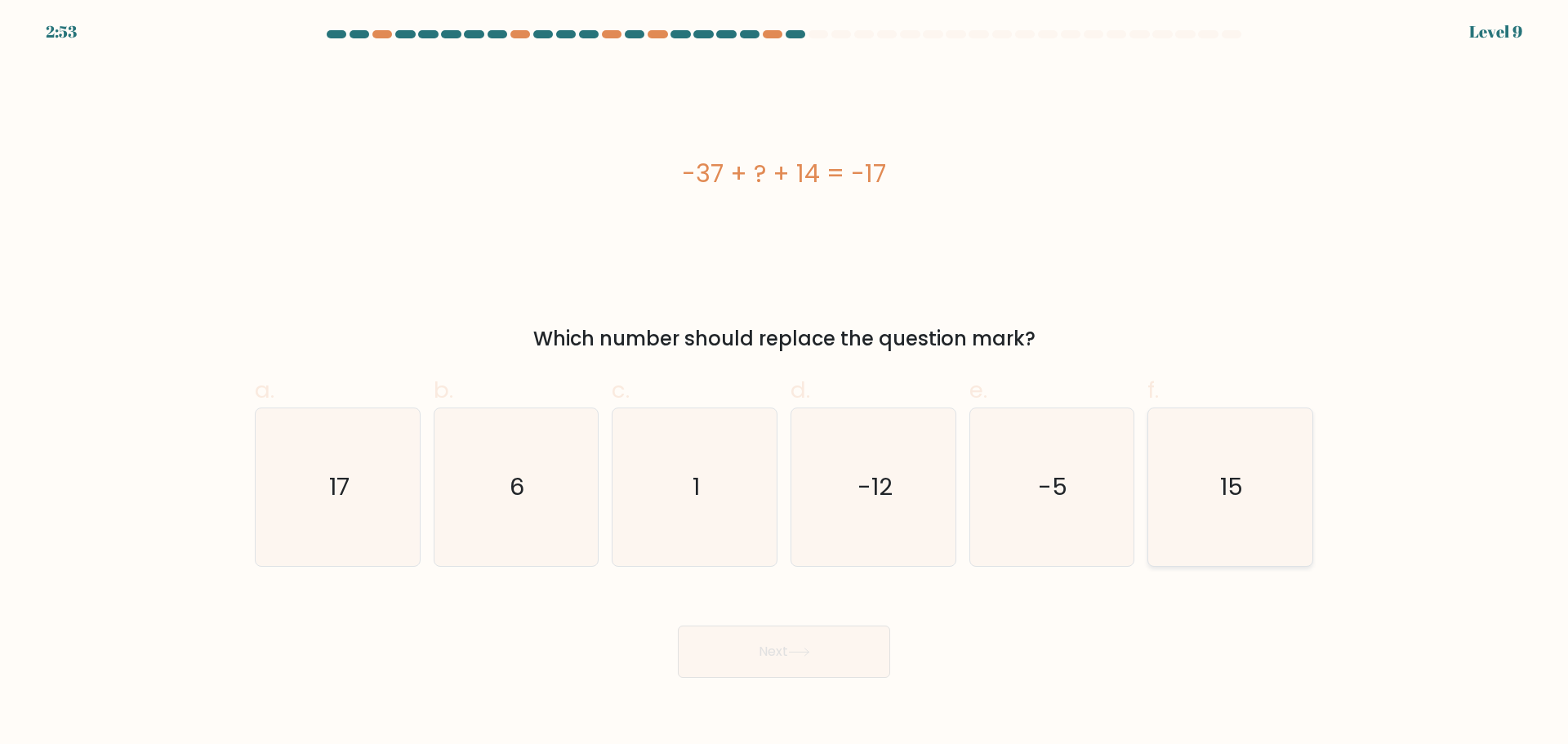
click at [1189, 491] on icon "15" at bounding box center [1230, 487] width 157 height 158
click at [784, 383] on input "f. 15" at bounding box center [784, 377] width 1 height 10
radio input "true"
click at [855, 652] on button "Next" at bounding box center [784, 651] width 212 height 52
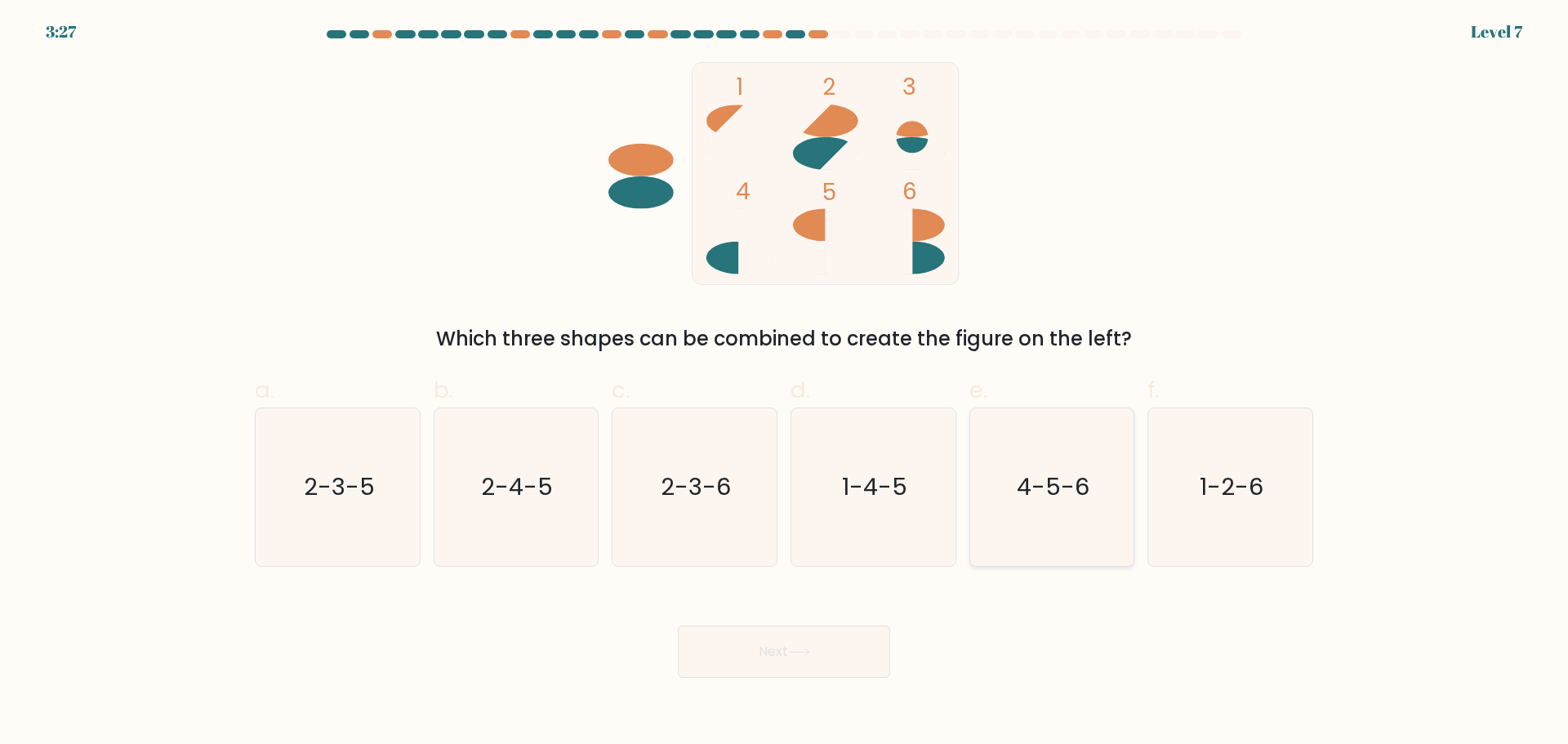
click at [1052, 529] on icon "4-5-6" at bounding box center [1051, 487] width 157 height 158
click at [784, 383] on input "e. 4-5-6" at bounding box center [784, 377] width 1 height 10
radio input "true"
click at [837, 652] on button "Next" at bounding box center [784, 651] width 212 height 52
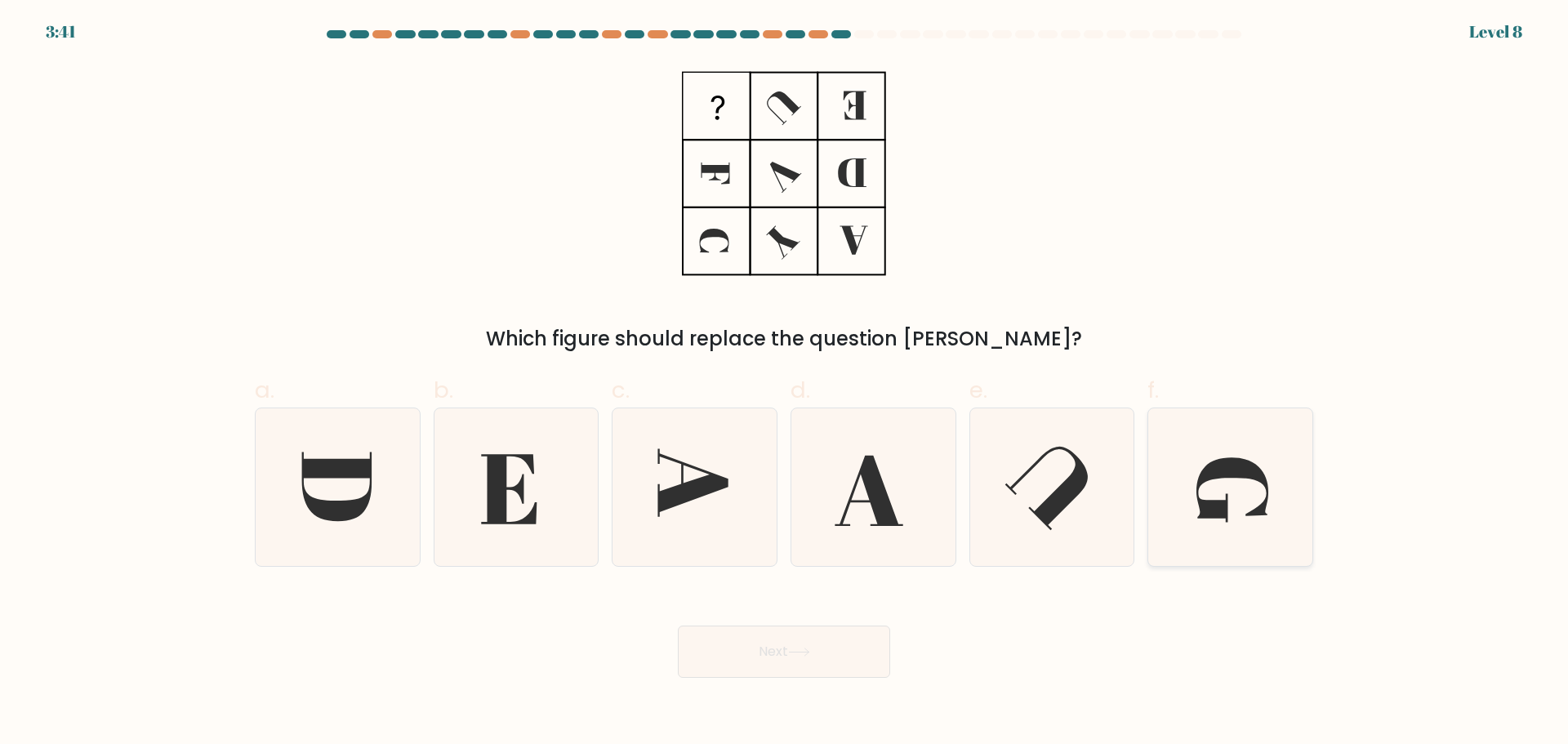
click at [1236, 492] on icon at bounding box center [1230, 487] width 157 height 158
click at [784, 383] on input "f." at bounding box center [784, 377] width 1 height 10
radio input "true"
click at [812, 659] on button "Next" at bounding box center [784, 651] width 212 height 52
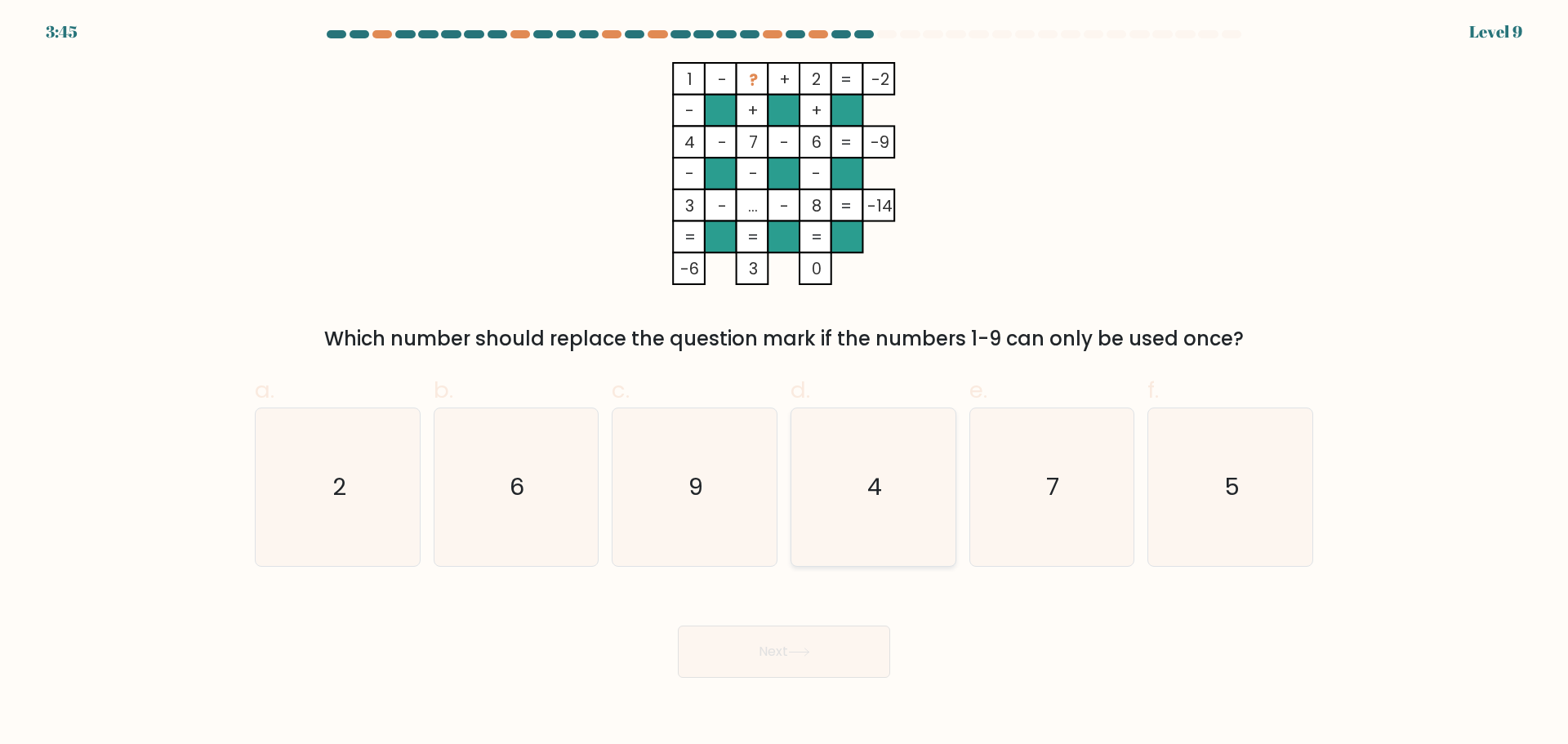
click at [886, 465] on icon "4" at bounding box center [873, 487] width 157 height 158
click at [784, 383] on input "d. 4" at bounding box center [784, 377] width 1 height 10
radio input "true"
click at [831, 637] on button "Next" at bounding box center [784, 651] width 212 height 52
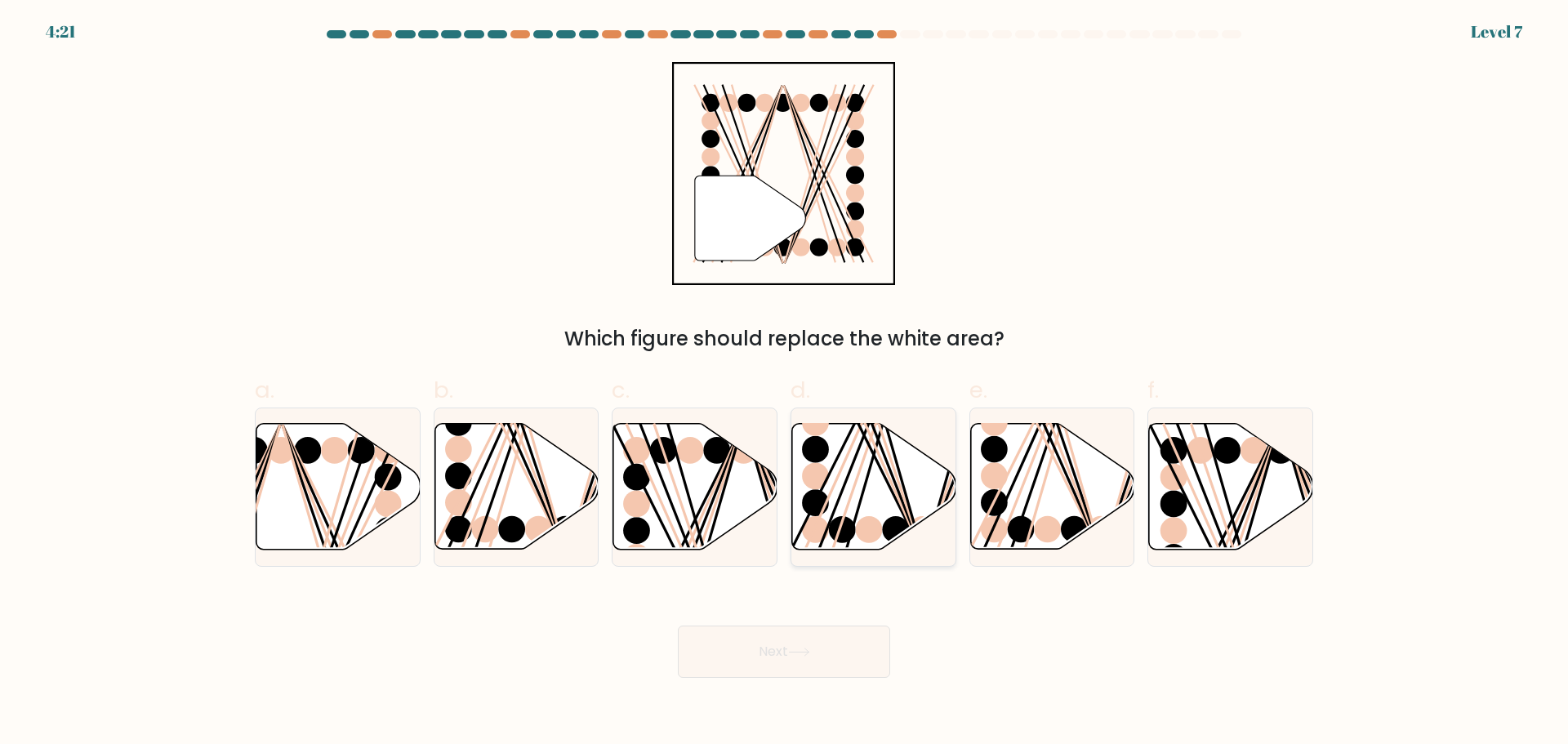
click at [867, 499] on icon at bounding box center [873, 486] width 164 height 126
click at [784, 383] on input "d." at bounding box center [784, 377] width 1 height 10
radio input "true"
click at [859, 641] on button "Next" at bounding box center [784, 651] width 212 height 52
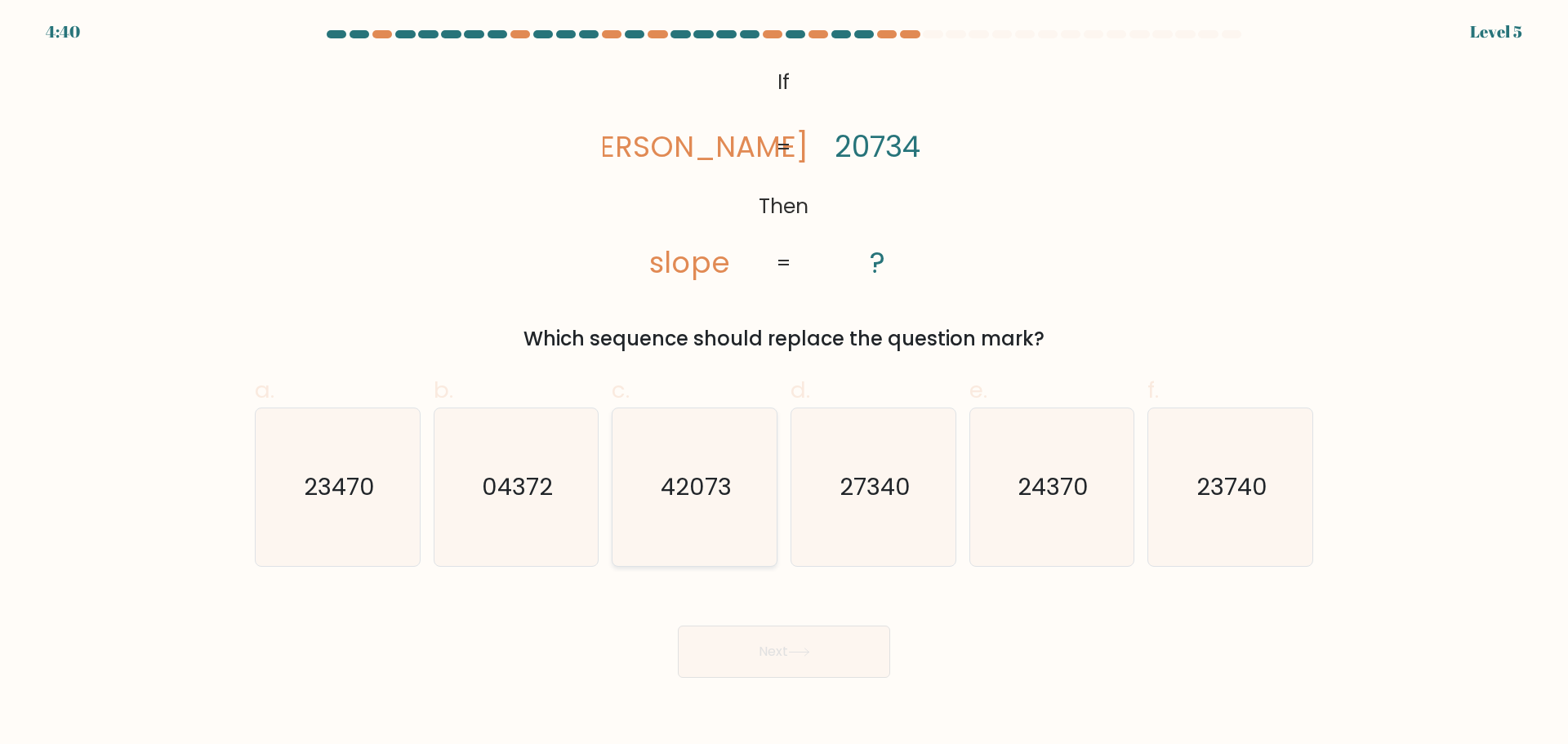
click at [700, 506] on icon "42073" at bounding box center [695, 487] width 157 height 158
click at [784, 383] on input "c. 42073" at bounding box center [784, 377] width 1 height 10
radio input "true"
click at [823, 659] on button "Next" at bounding box center [784, 651] width 212 height 52
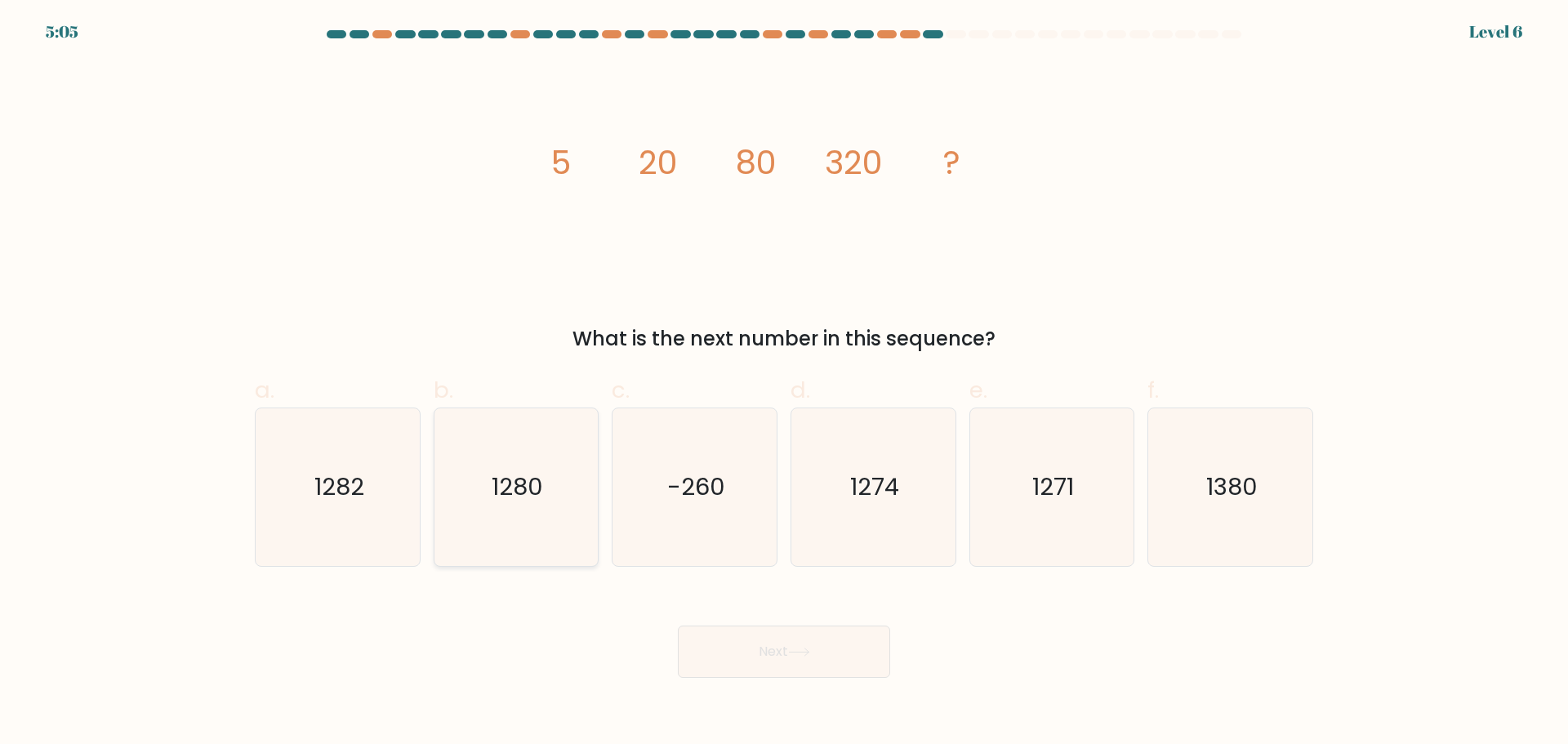
click at [551, 517] on icon "1280" at bounding box center [516, 487] width 157 height 158
click at [784, 383] on input "b. 1280" at bounding box center [784, 377] width 1 height 10
radio input "true"
click at [738, 646] on button "Next" at bounding box center [784, 651] width 212 height 52
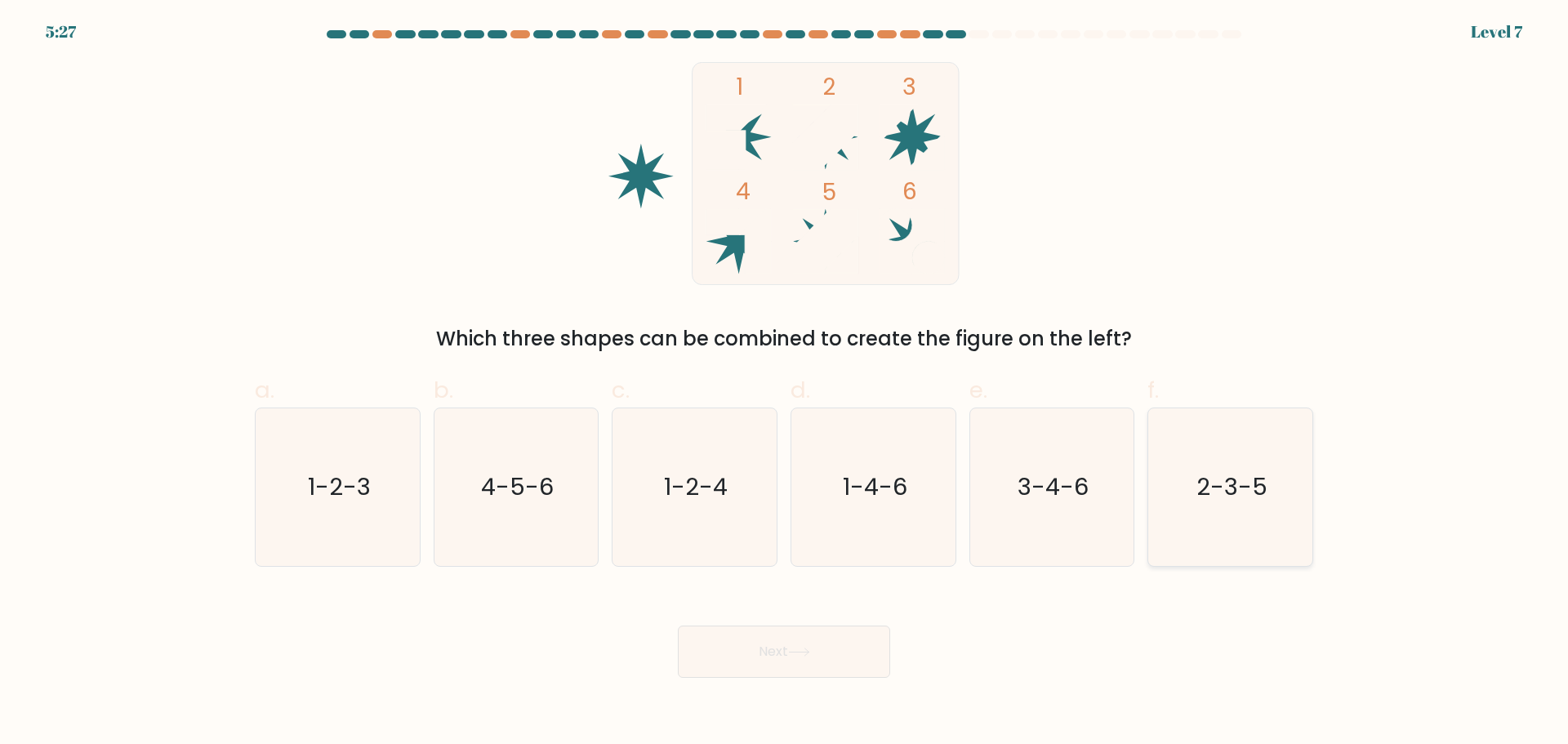
click at [1210, 509] on icon "2-3-5" at bounding box center [1230, 487] width 157 height 158
click at [784, 383] on input "f. 2-3-5" at bounding box center [784, 377] width 1 height 10
radio input "true"
click at [849, 640] on button "Next" at bounding box center [784, 651] width 212 height 52
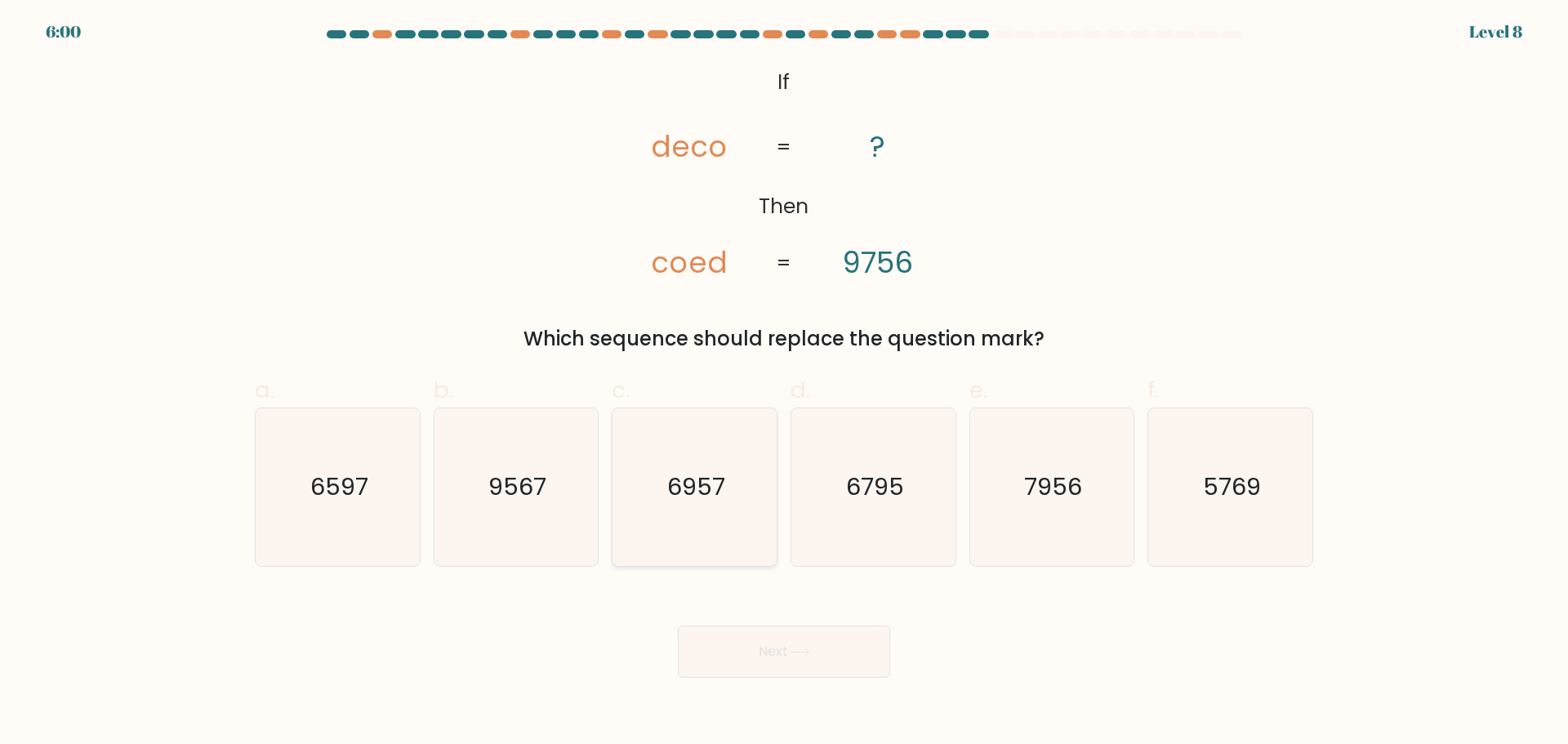
click at [708, 535] on icon "6957" at bounding box center [695, 487] width 157 height 158
click at [784, 383] on input "c. 6957" at bounding box center [784, 377] width 1 height 10
radio input "true"
click at [780, 661] on button "Next" at bounding box center [784, 651] width 212 height 52
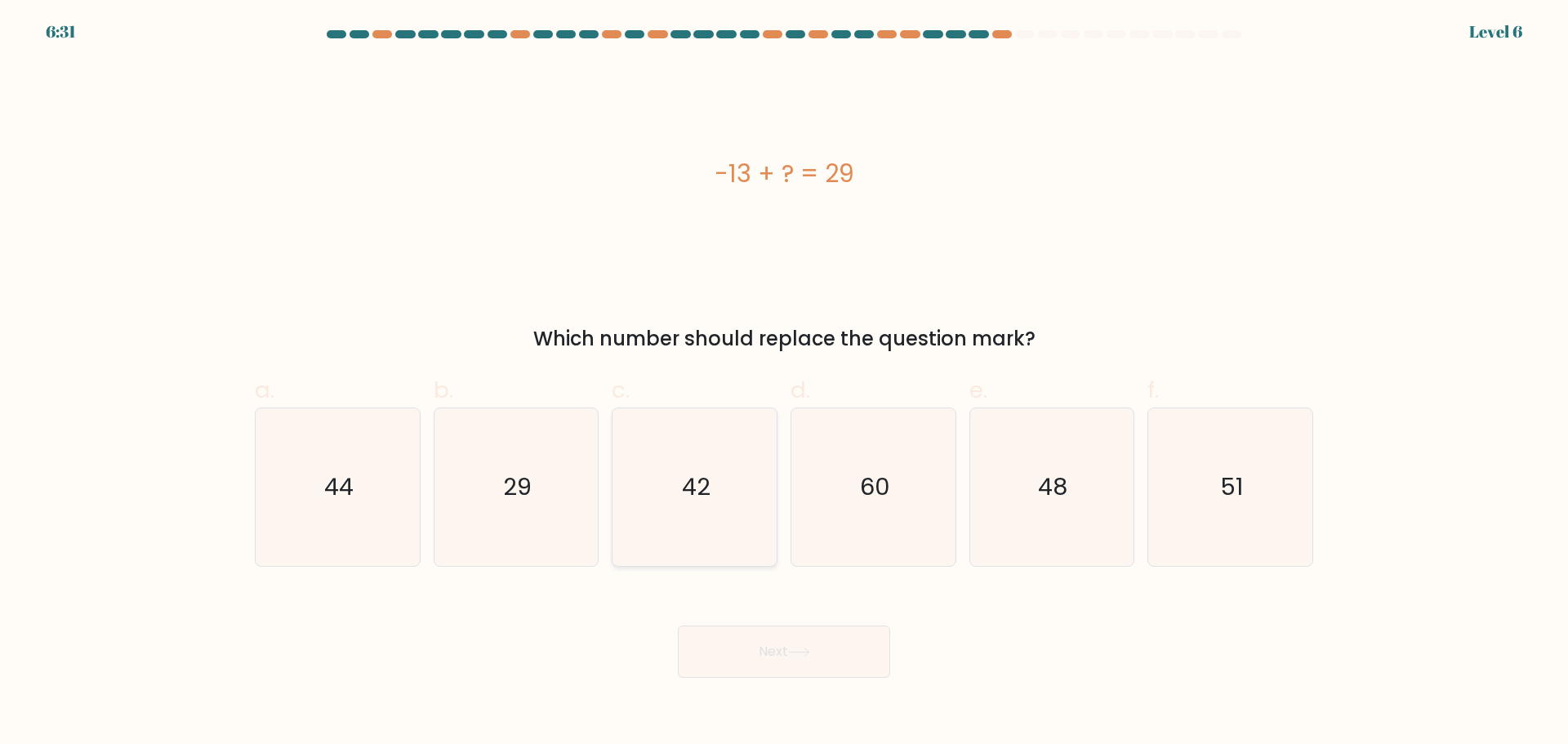
click at [693, 512] on icon "42" at bounding box center [695, 487] width 157 height 158
click at [784, 383] on input "c. 42" at bounding box center [784, 377] width 1 height 10
radio input "true"
click at [810, 657] on button "Next" at bounding box center [784, 651] width 212 height 52
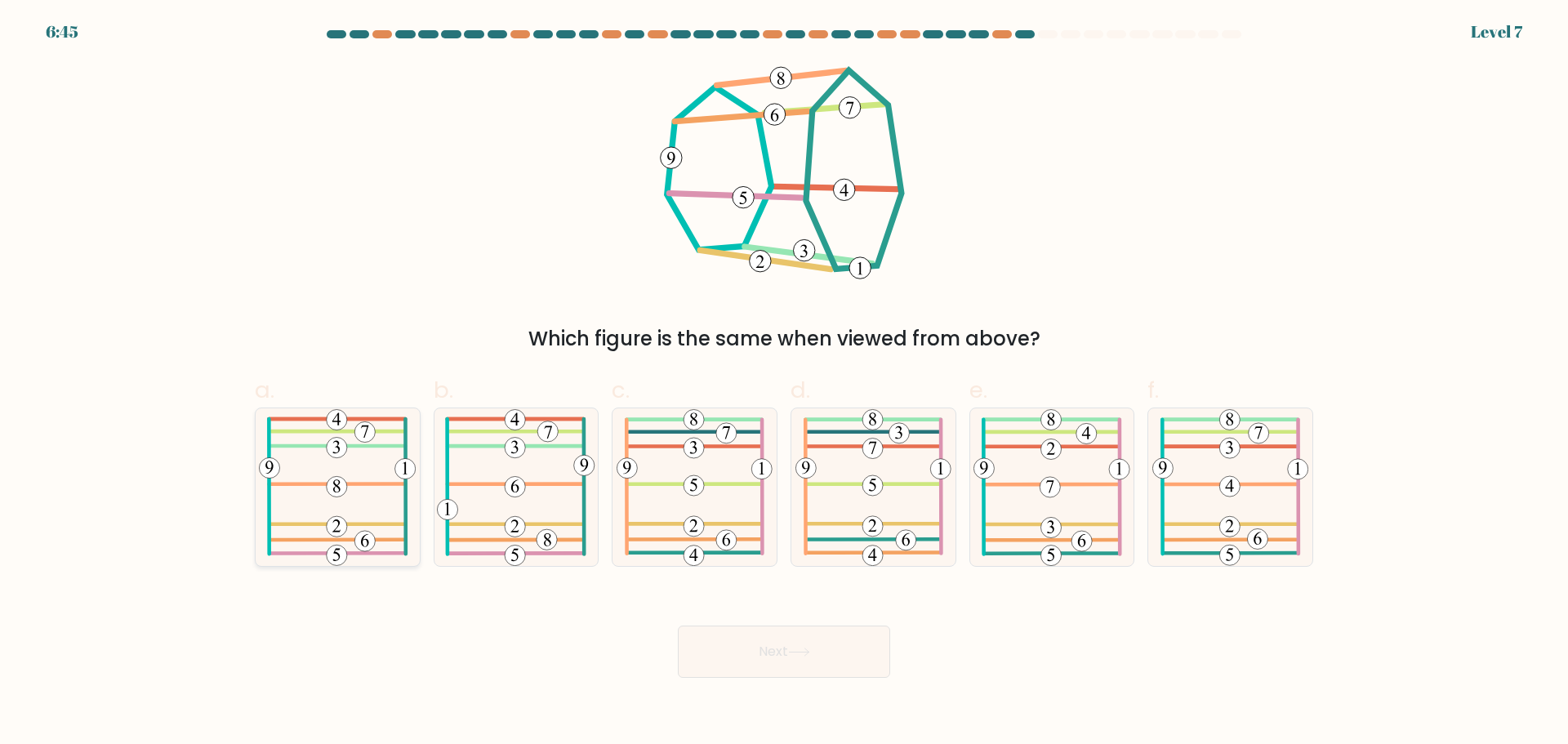
click at [400, 486] on icon at bounding box center [336, 487] width 157 height 158
click at [784, 383] on input "a." at bounding box center [784, 377] width 1 height 10
radio input "true"
click at [753, 646] on button "Next" at bounding box center [784, 651] width 212 height 52
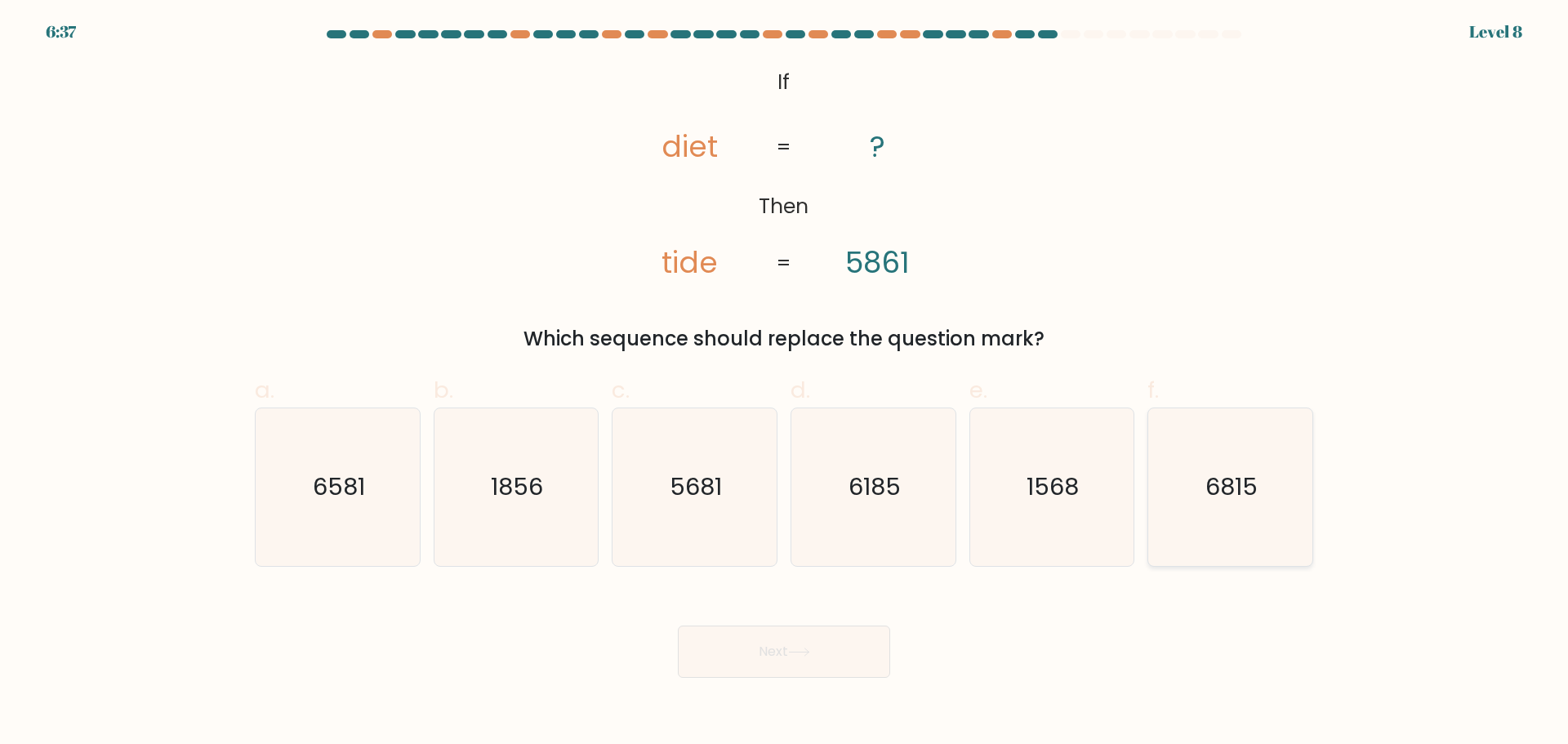
click at [1248, 521] on icon "6815" at bounding box center [1230, 487] width 157 height 158
click at [784, 383] on input "f. 6815" at bounding box center [784, 377] width 1 height 10
radio input "true"
click at [829, 640] on button "Next" at bounding box center [784, 651] width 212 height 52
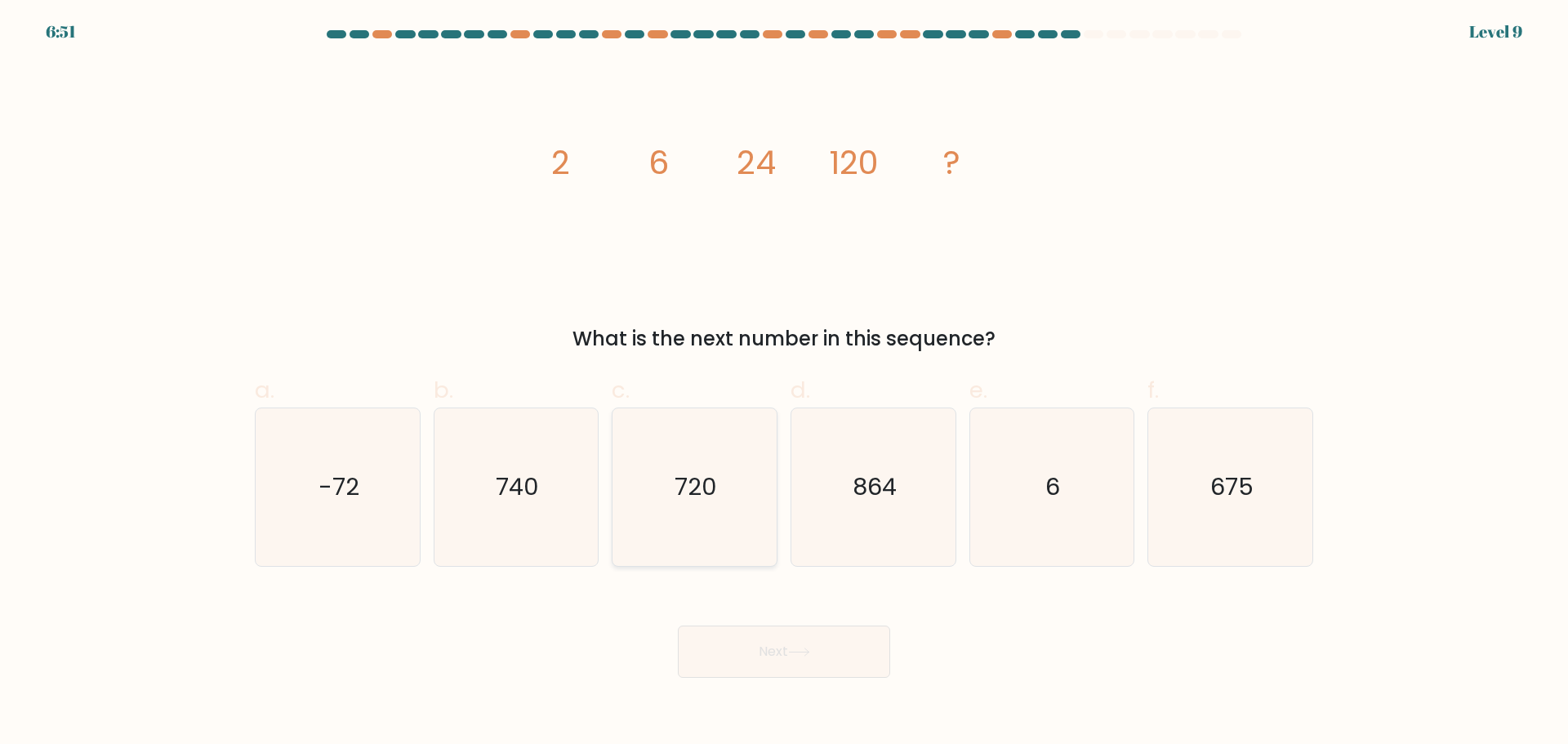
click at [707, 506] on icon "720" at bounding box center [695, 487] width 157 height 158
click at [784, 383] on input "c. 720" at bounding box center [784, 377] width 1 height 10
radio input "true"
click at [784, 645] on button "Next" at bounding box center [784, 651] width 212 height 52
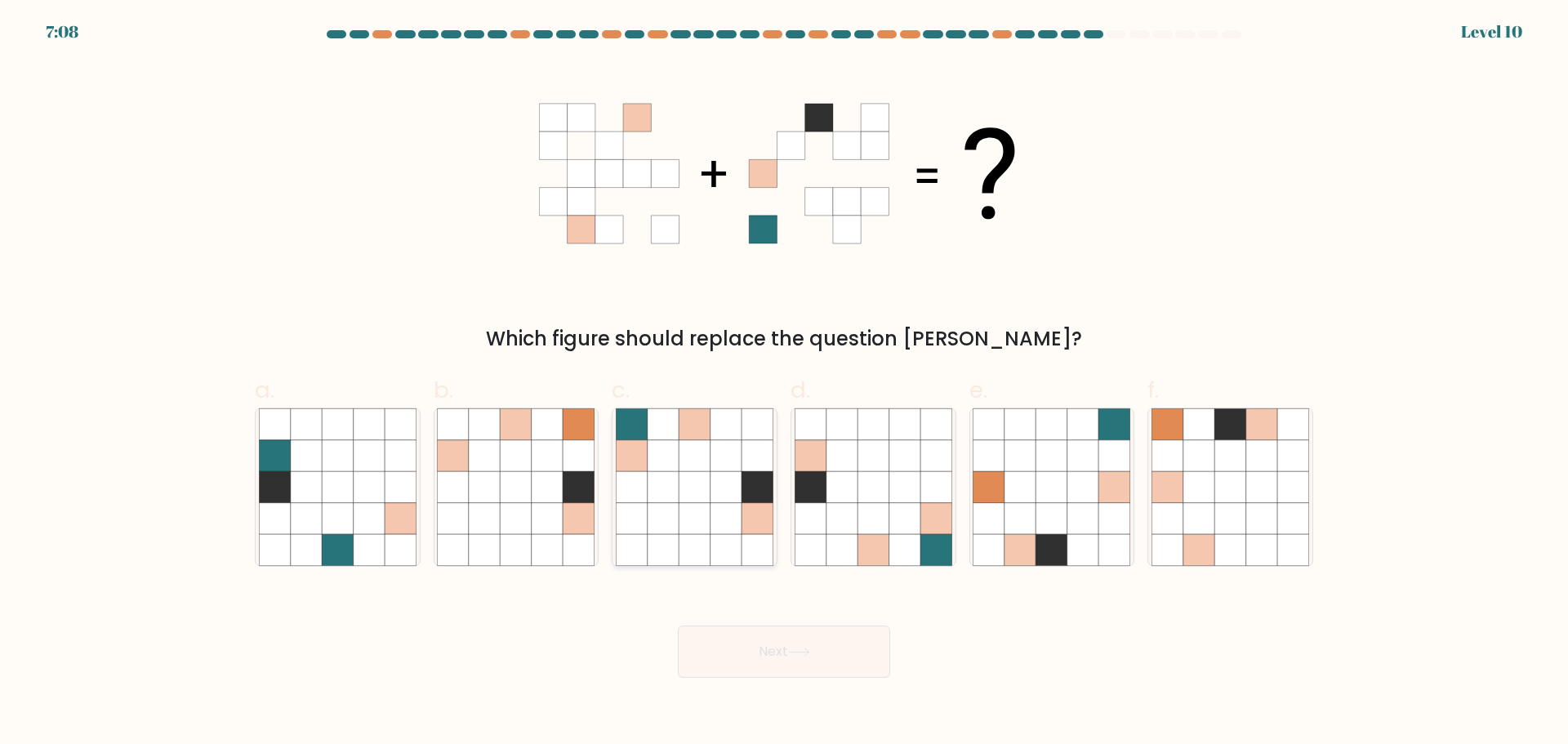
click at [672, 482] on icon at bounding box center [662, 486] width 31 height 31
click at [784, 383] on input "c." at bounding box center [784, 377] width 1 height 10
radio input "true"
click at [848, 659] on button "Next" at bounding box center [784, 651] width 212 height 52
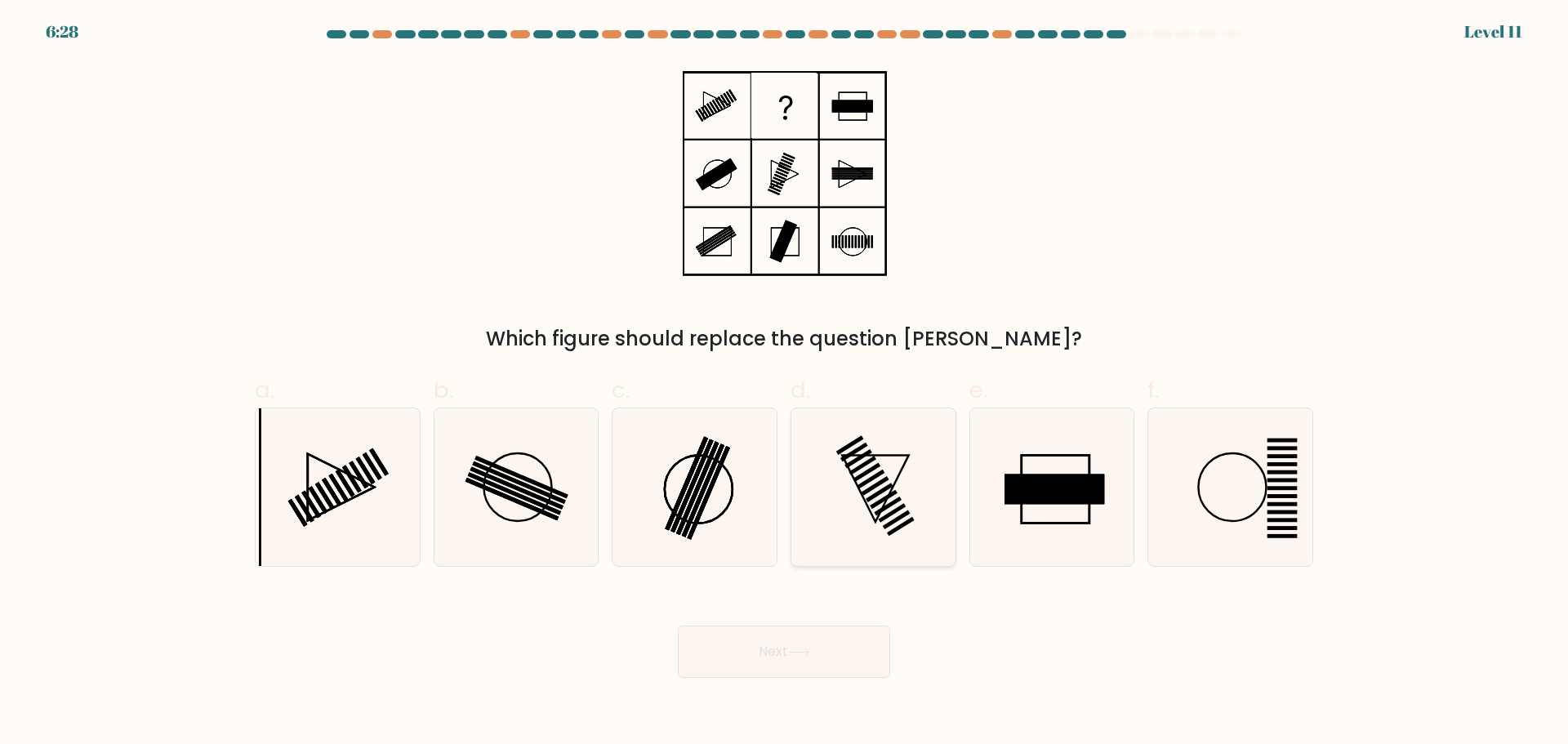
click at [878, 538] on icon at bounding box center [873, 487] width 157 height 158
click at [784, 383] on input "d." at bounding box center [784, 377] width 1 height 10
radio input "true"
click at [552, 481] on circle at bounding box center [518, 486] width 68 height 68
click at [784, 383] on input "b." at bounding box center [784, 377] width 1 height 10
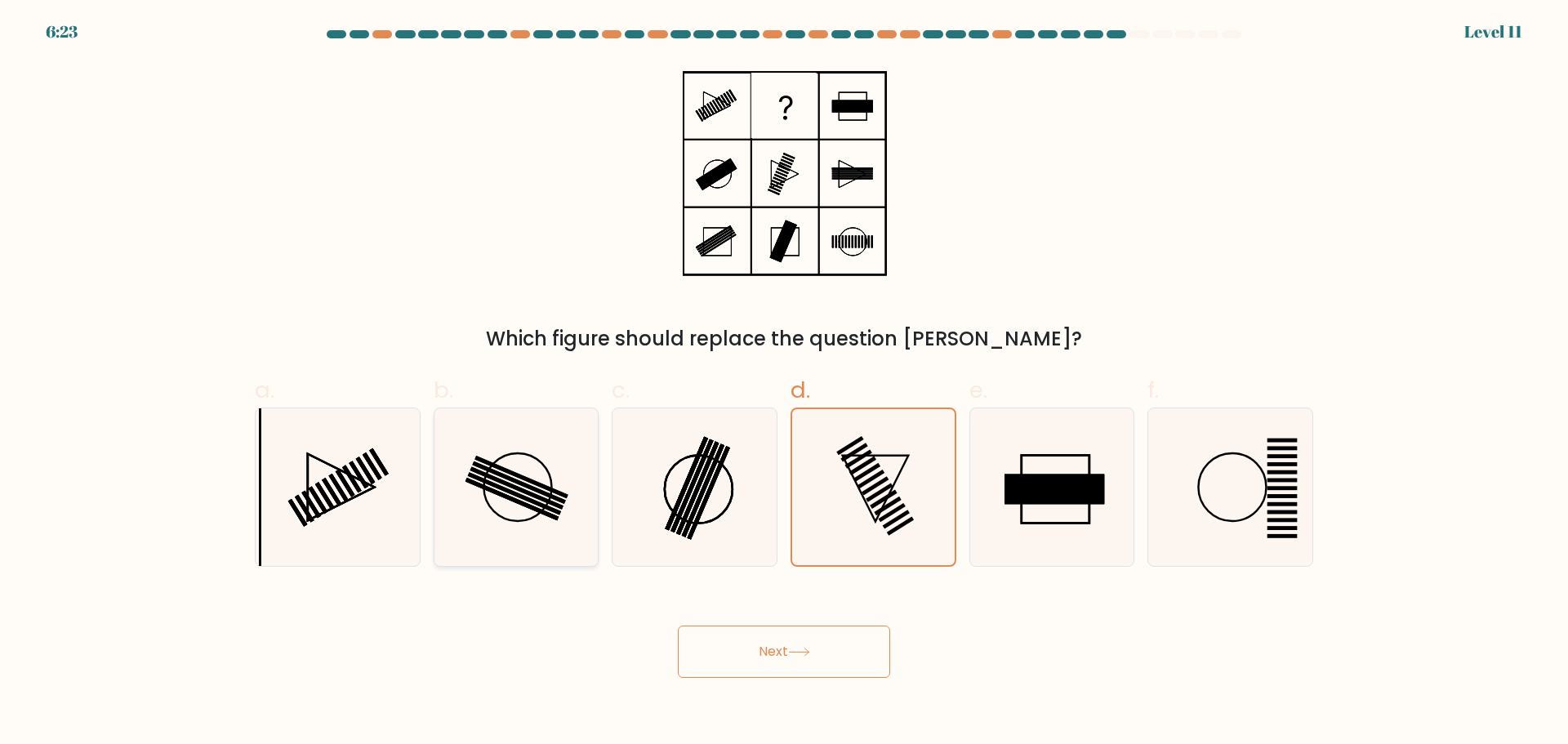
radio input "true"
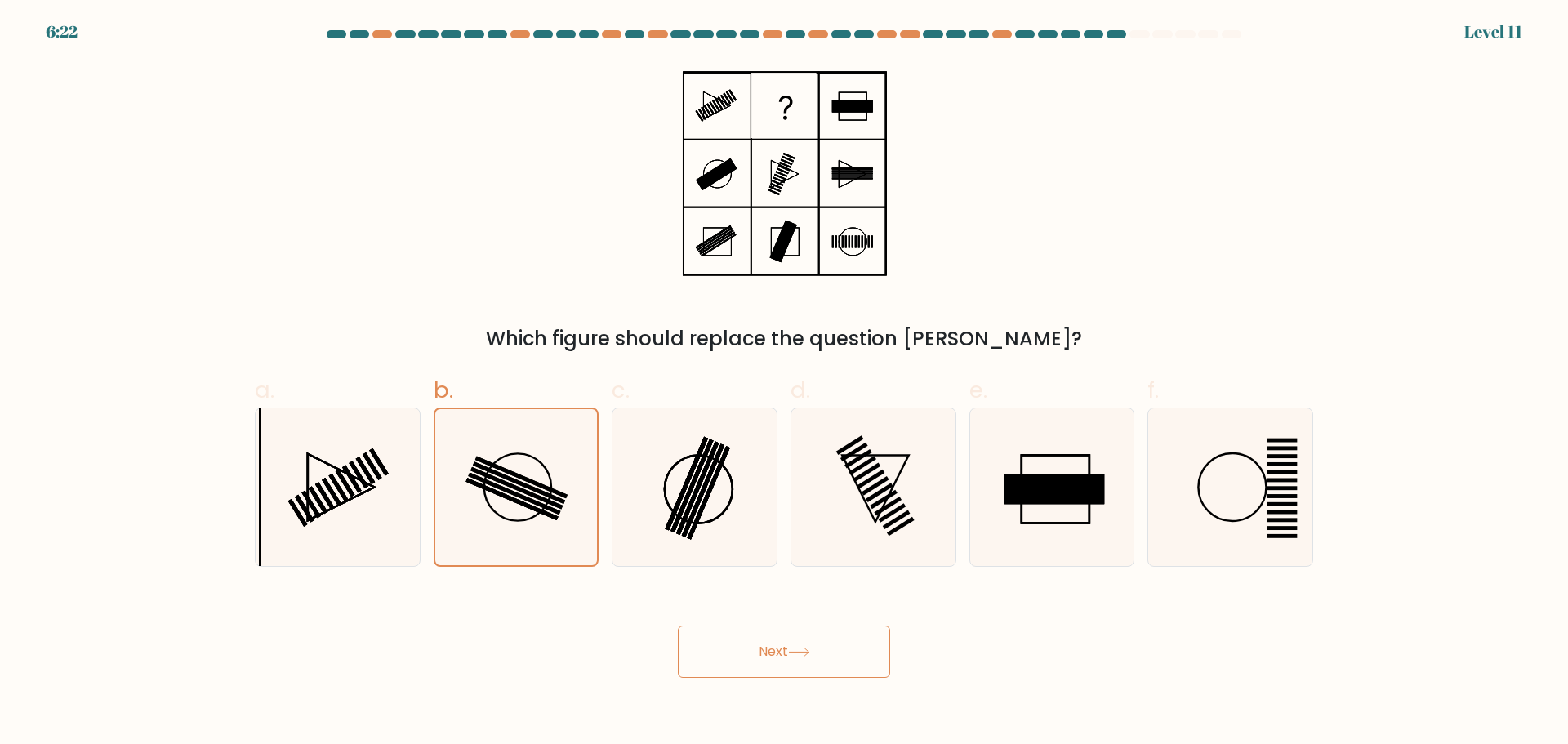
click at [801, 655] on icon at bounding box center [799, 652] width 22 height 9
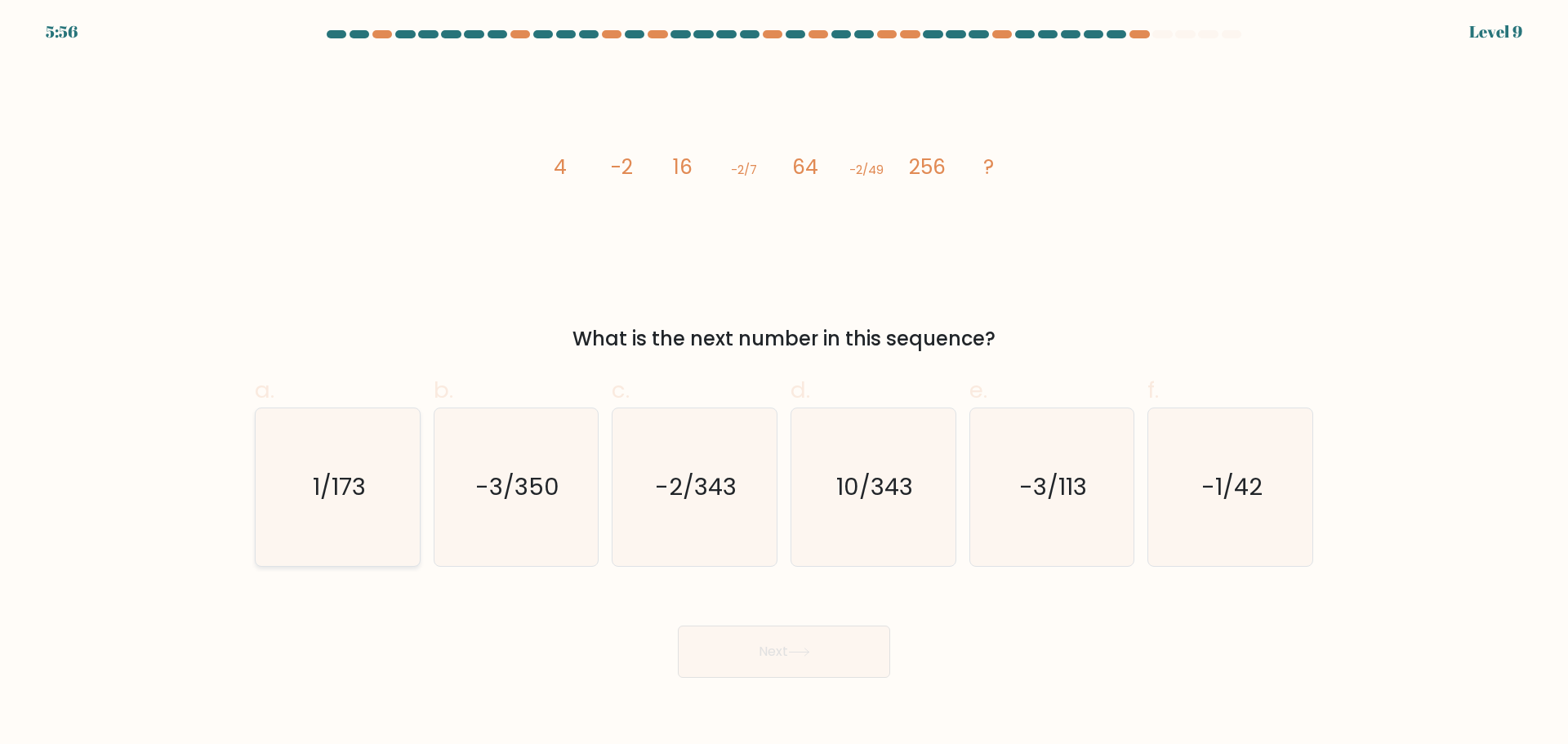
click at [344, 502] on text "1/173" at bounding box center [339, 486] width 53 height 32
click at [784, 383] on input "a. 1/173" at bounding box center [784, 377] width 1 height 10
radio input "true"
click at [1016, 526] on icon "-3/113" at bounding box center [1051, 487] width 157 height 158
click at [784, 383] on input "e. -3/113" at bounding box center [784, 377] width 1 height 10
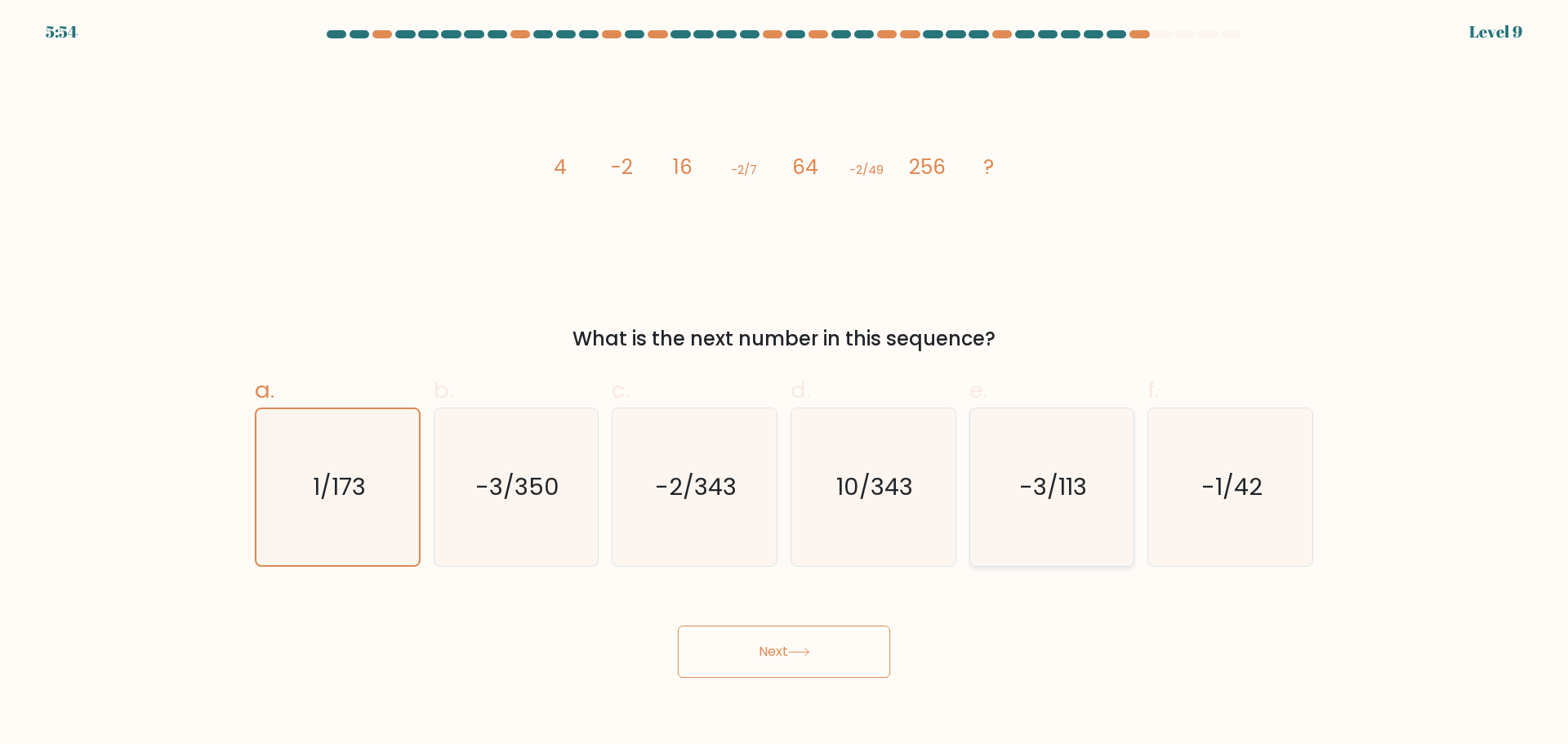
radio input "true"
click at [727, 508] on icon "-2/343" at bounding box center [695, 487] width 157 height 158
click at [784, 383] on input "c. -2/343" at bounding box center [784, 377] width 1 height 10
radio input "true"
click at [808, 660] on button "Next" at bounding box center [784, 651] width 212 height 52
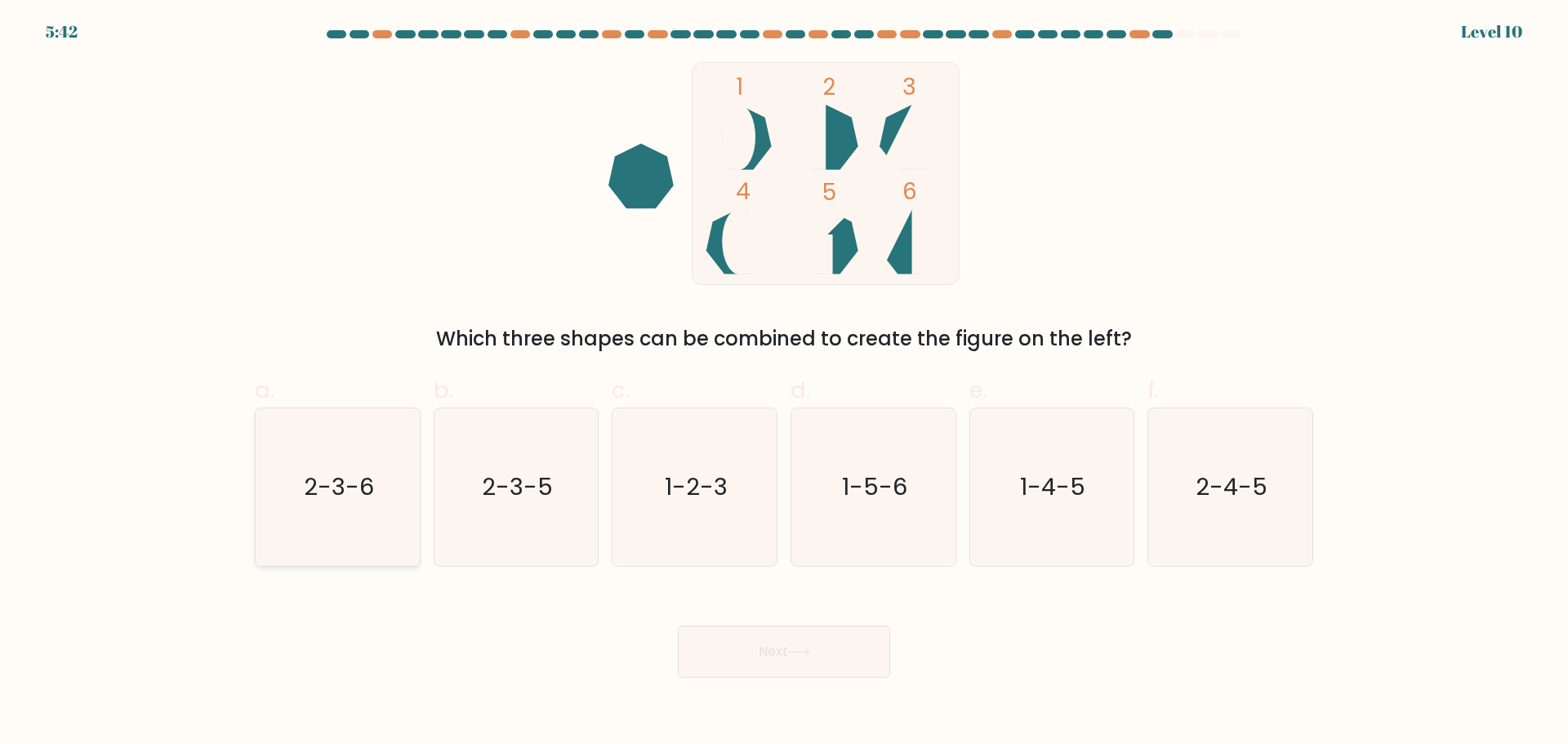
click at [358, 510] on icon "2-3-6" at bounding box center [337, 487] width 157 height 158
click at [784, 383] on input "a. 2-3-6" at bounding box center [784, 377] width 1 height 10
radio input "true"
click at [732, 662] on button "Next" at bounding box center [784, 651] width 212 height 52
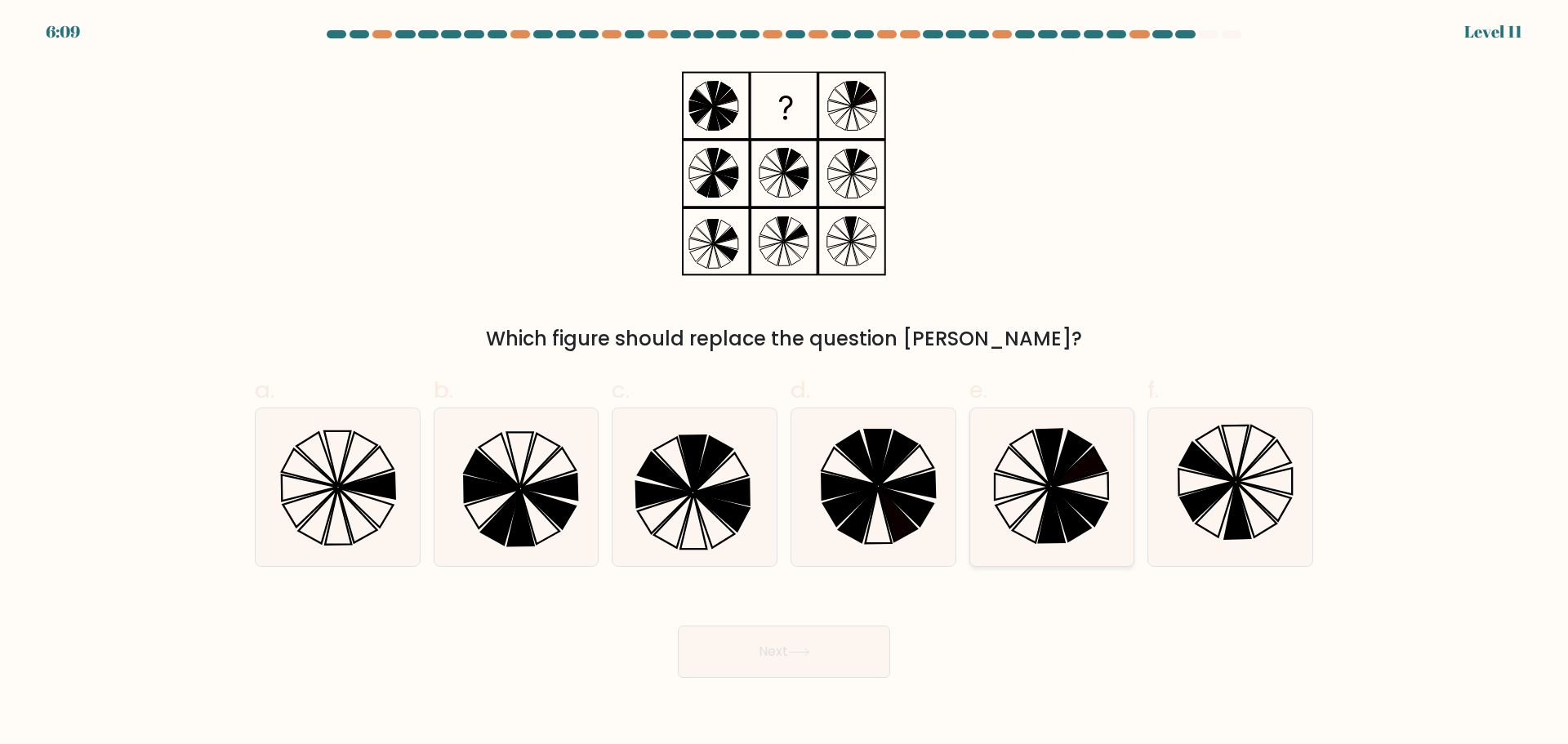
click at [1053, 534] on icon at bounding box center [1051, 514] width 26 height 56
click at [784, 383] on input "e." at bounding box center [784, 377] width 1 height 10
radio input "true"
click at [828, 625] on button "Next" at bounding box center [784, 651] width 212 height 52
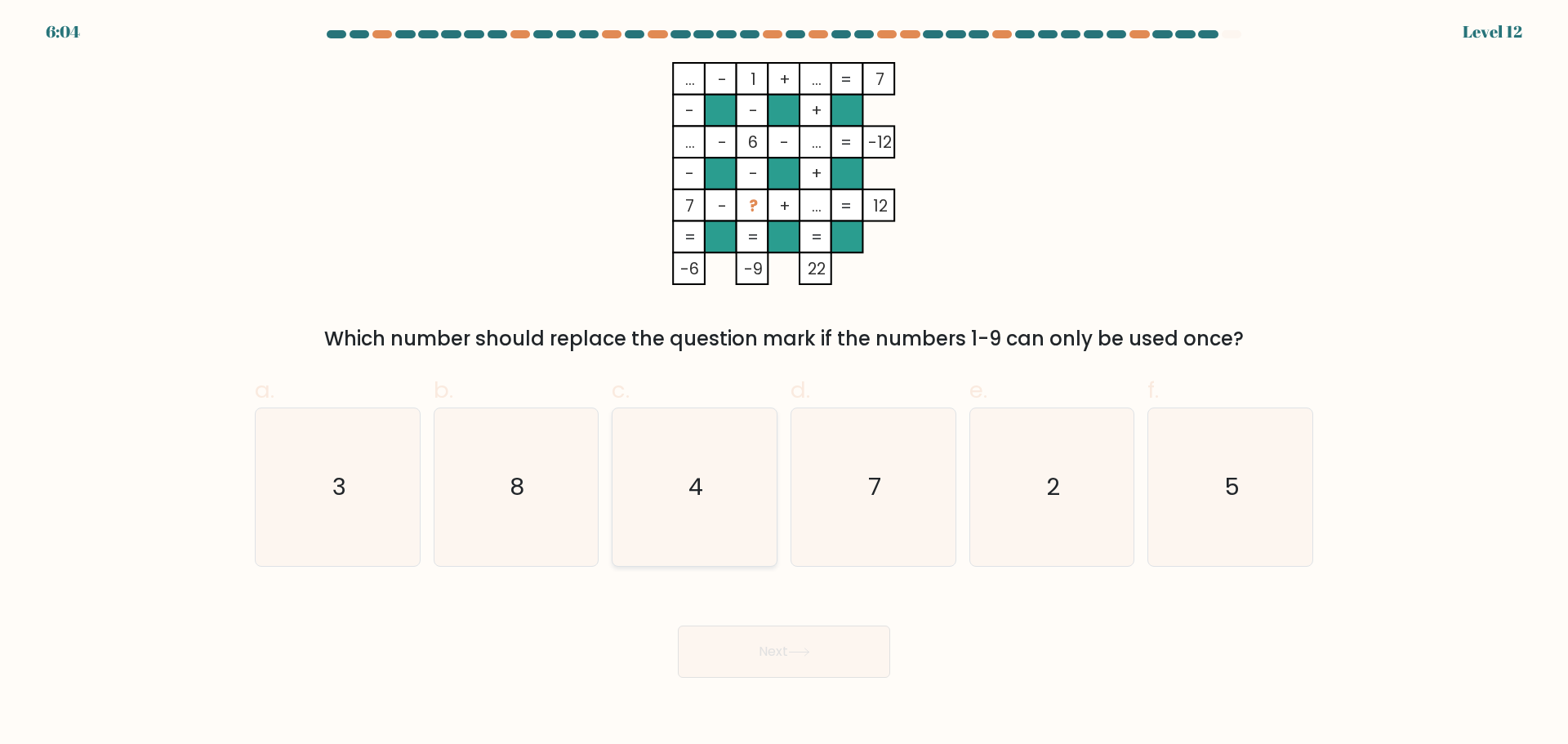
click at [692, 523] on icon "4" at bounding box center [695, 487] width 157 height 158
click at [784, 383] on input "c. 4" at bounding box center [784, 377] width 1 height 10
radio input "true"
click at [769, 654] on button "Next" at bounding box center [784, 651] width 212 height 52
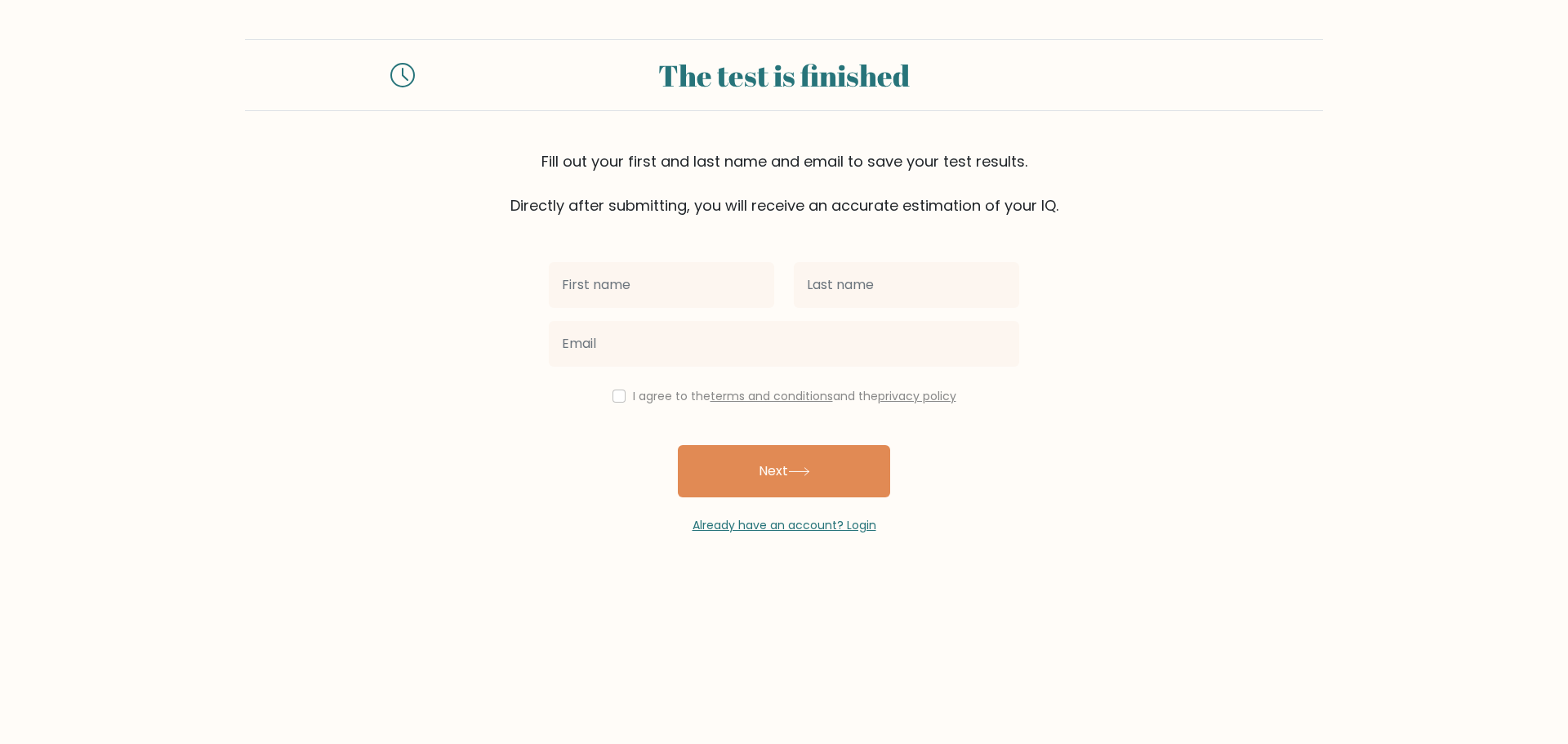
type input "ة"
type input "[PERSON_NAME]"
type input "khaled"
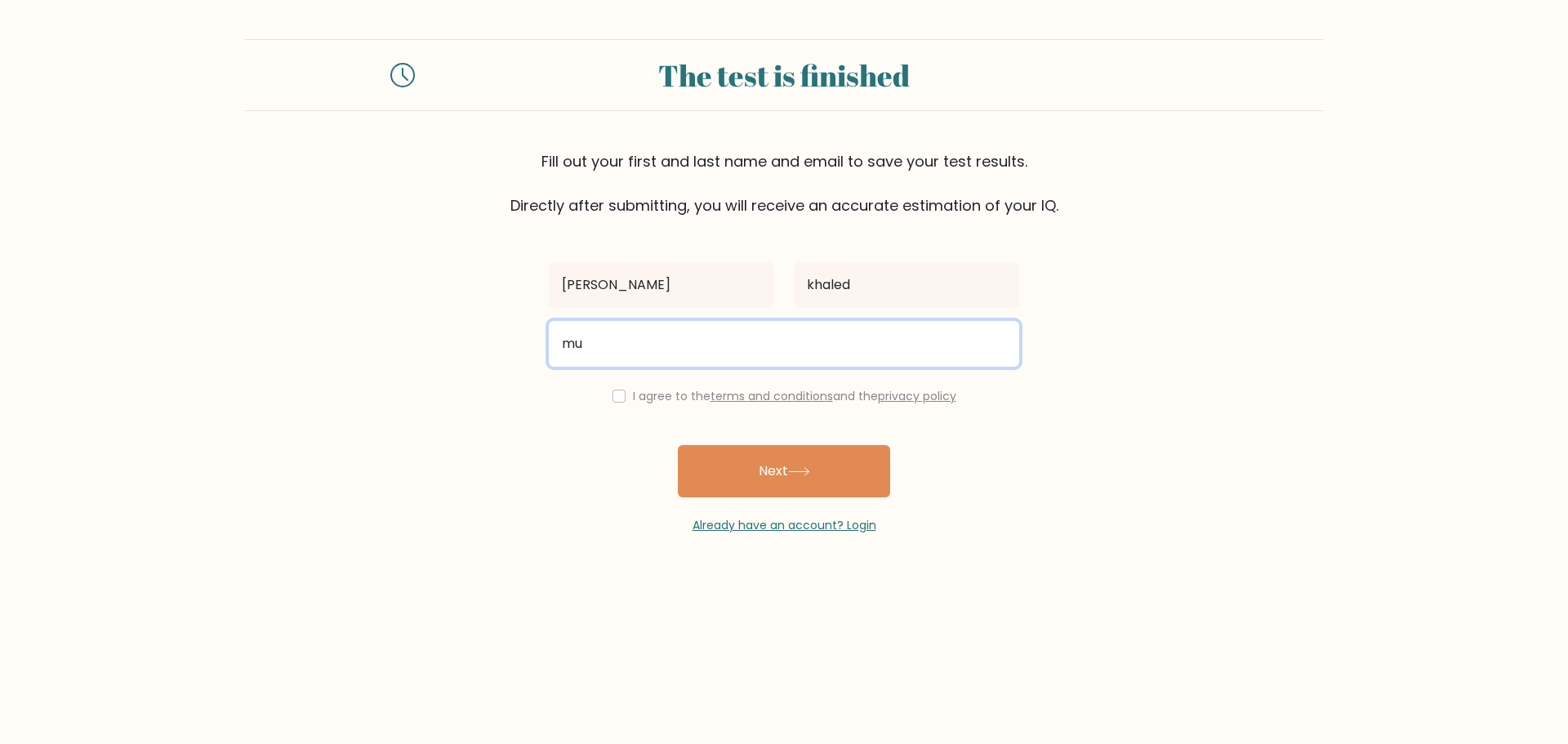
type input "[EMAIL_ADDRESS][DOMAIN_NAME]"
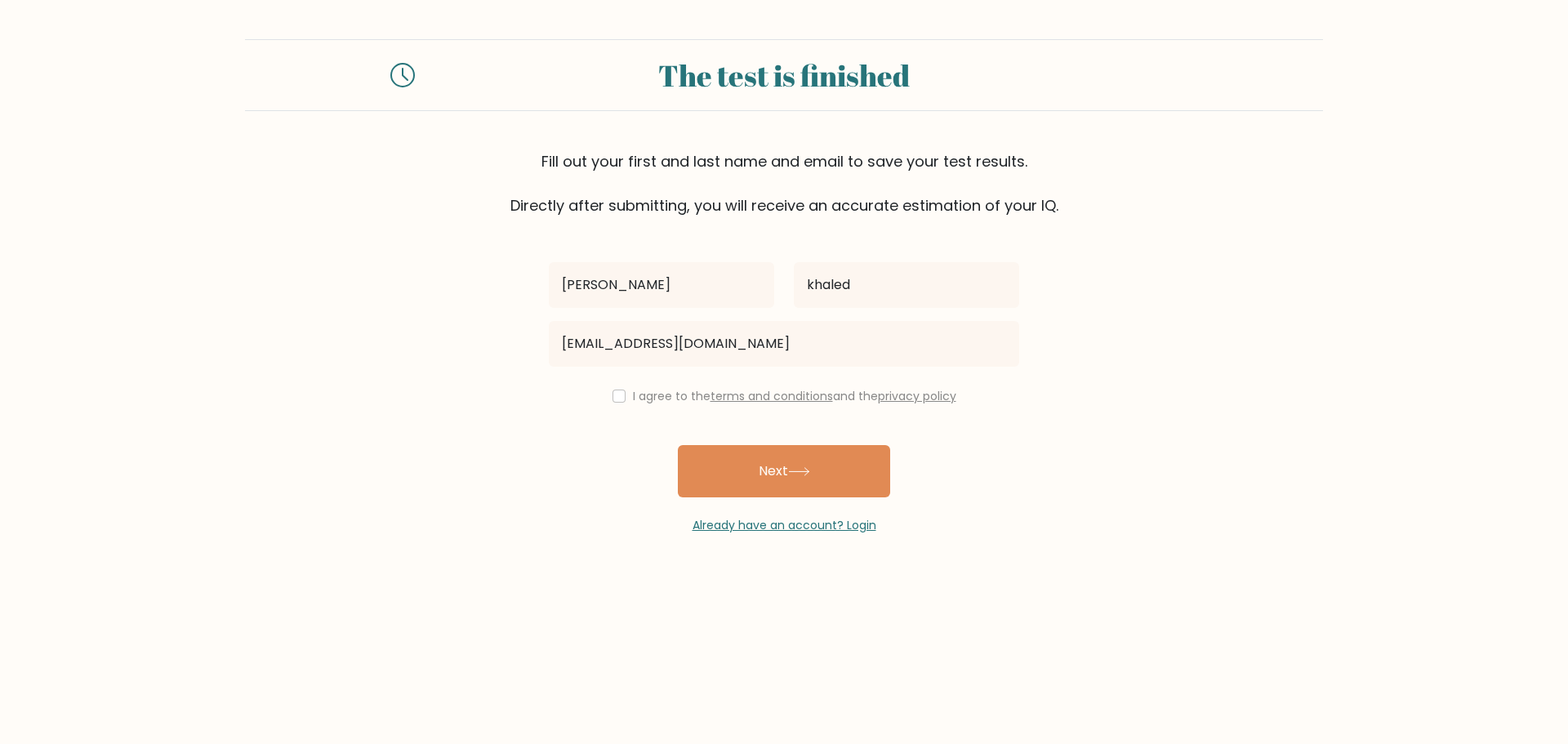
click at [670, 397] on label "I agree to the terms and conditions and the privacy policy" at bounding box center [794, 397] width 323 height 17
click at [633, 396] on label "I agree to the terms and conditions and the privacy policy" at bounding box center [794, 397] width 323 height 17
click at [612, 392] on input "checkbox" at bounding box center [619, 397] width 13 height 13
checkbox input "true"
click at [719, 485] on button "Next" at bounding box center [784, 471] width 212 height 52
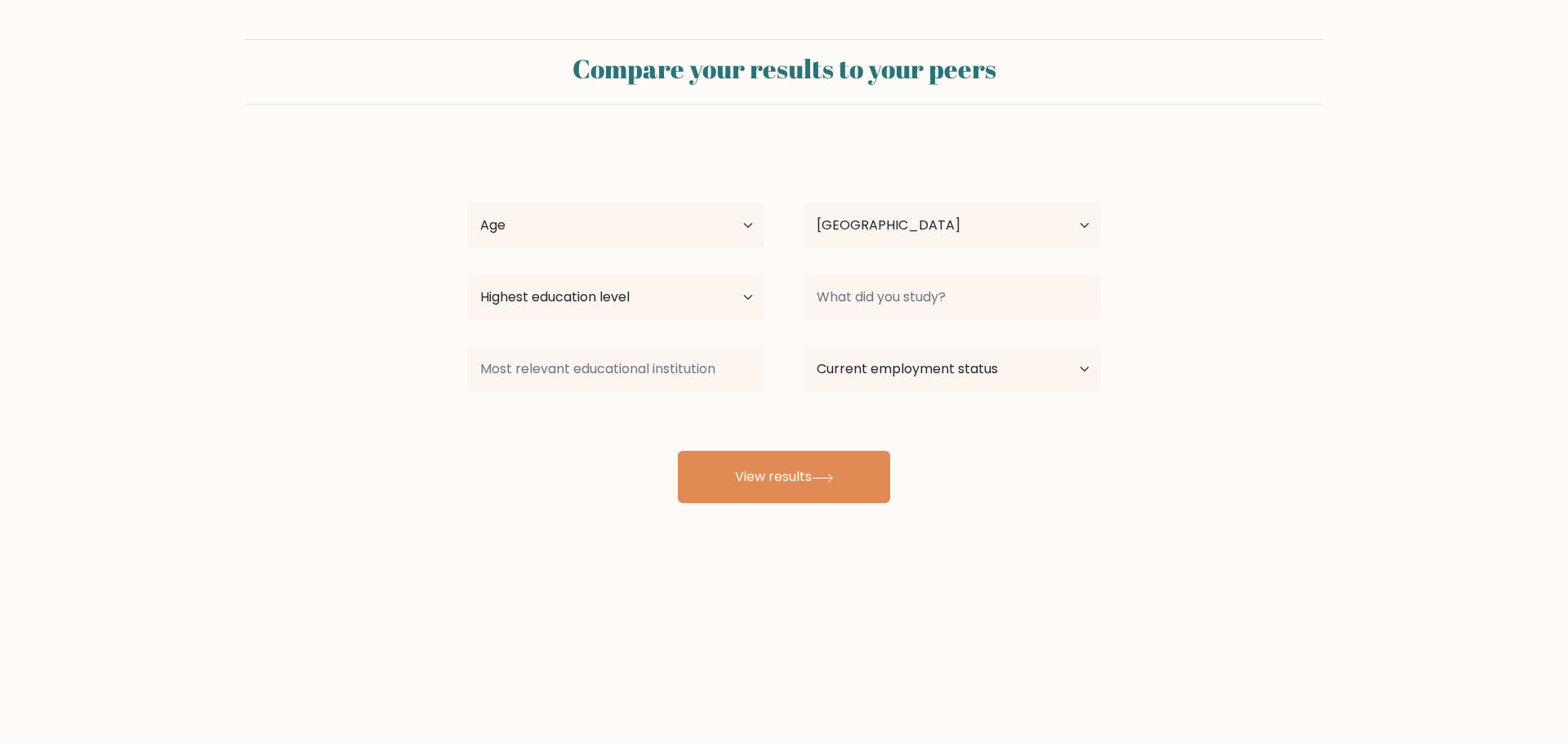
select select "EG"
click at [645, 230] on select "Age Under 18 years old 18-24 years old 25-34 years old 35-44 years old 45-54 ye…" at bounding box center [615, 225] width 297 height 45
select select "18_24"
click at [467, 203] on select "Age Under 18 years old 18-24 years old 25-34 years old 35-44 years old 45-54 ye…" at bounding box center [615, 225] width 297 height 45
click at [878, 238] on select "Country Afghanistan Albania Algeria American Samoa Andorra Angola Anguilla Anta…" at bounding box center [951, 225] width 297 height 45
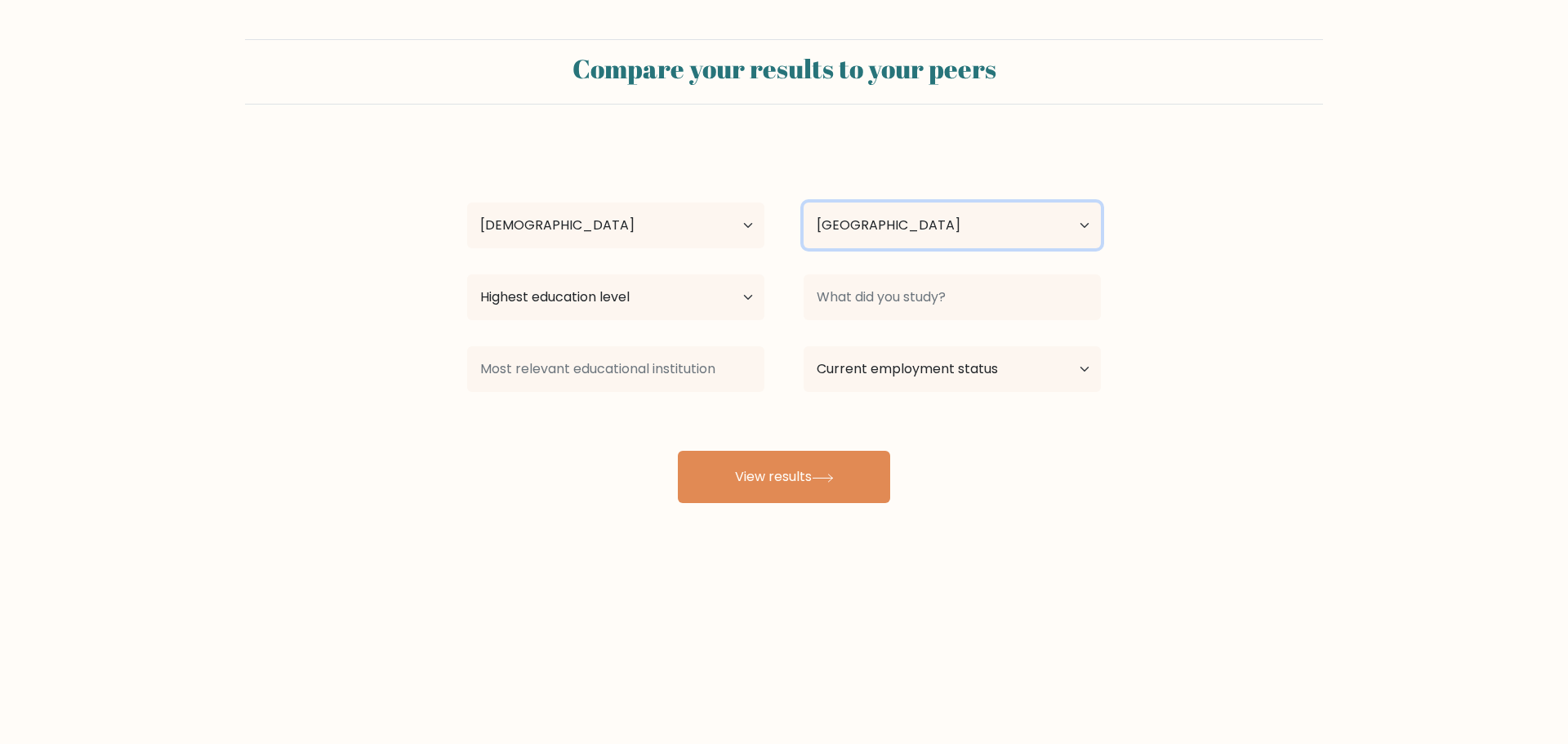
drag, startPoint x: 875, startPoint y: 228, endPoint x: 809, endPoint y: 245, distance: 68.2
click at [875, 228] on select "Country Afghanistan Albania Algeria American Samoa Andorra Angola Anguilla Anta…" at bounding box center [951, 225] width 297 height 45
click at [666, 300] on select "Highest education level No schooling Primary Lower Secondary Upper Secondary Oc…" at bounding box center [615, 296] width 297 height 45
click at [1085, 508] on div "Compare your results to your peers mustafa khaled Age Under 18 years old 18-24 …" at bounding box center [784, 309] width 1568 height 619
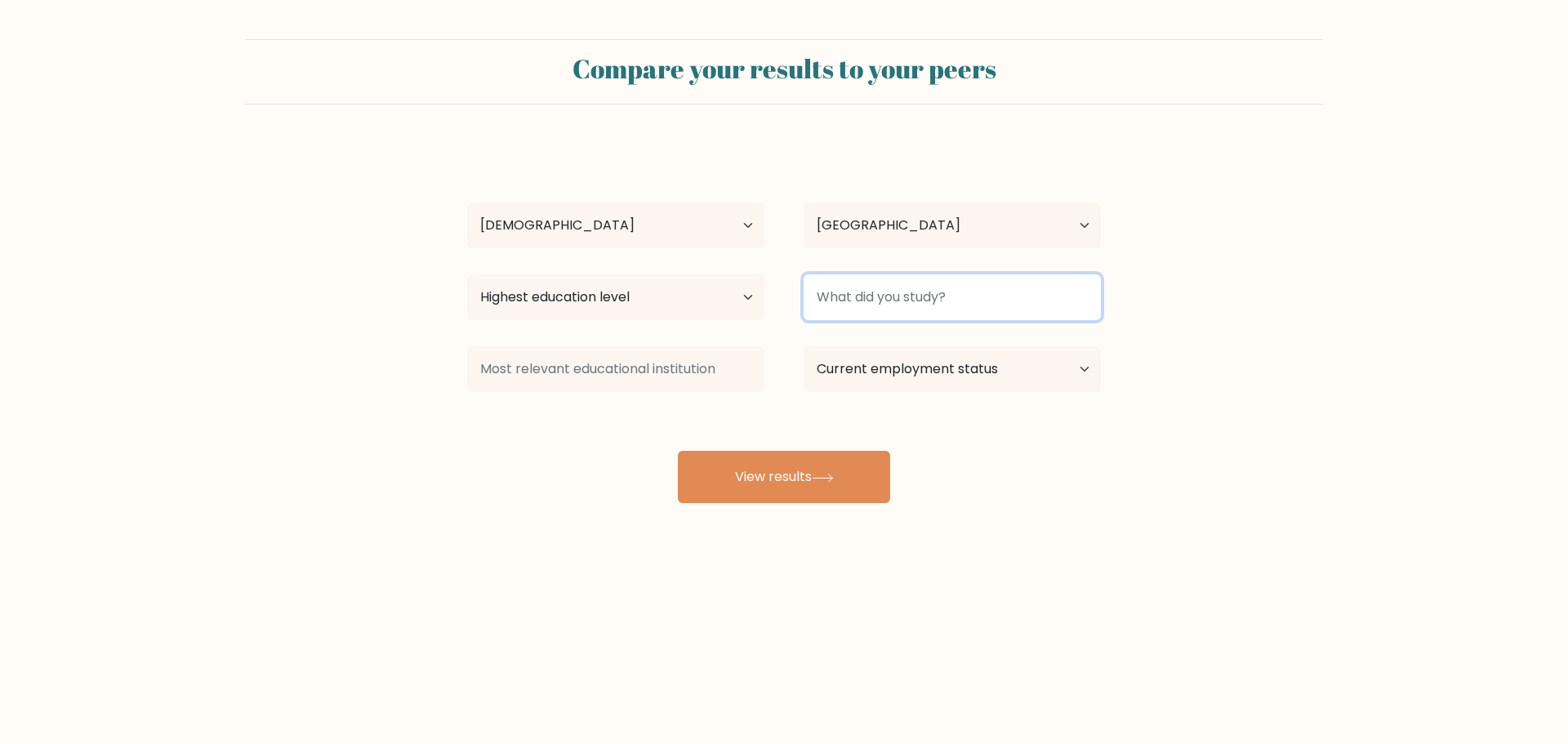
click at [1055, 301] on input at bounding box center [951, 296] width 297 height 45
drag, startPoint x: 1018, startPoint y: 377, endPoint x: 1010, endPoint y: 287, distance: 90.4
click at [1009, 306] on div "accounta Accountancy (business and management) Management Accountancy (business…" at bounding box center [951, 296] width 336 height 58
click at [1004, 296] on input "accounta" at bounding box center [951, 296] width 297 height 45
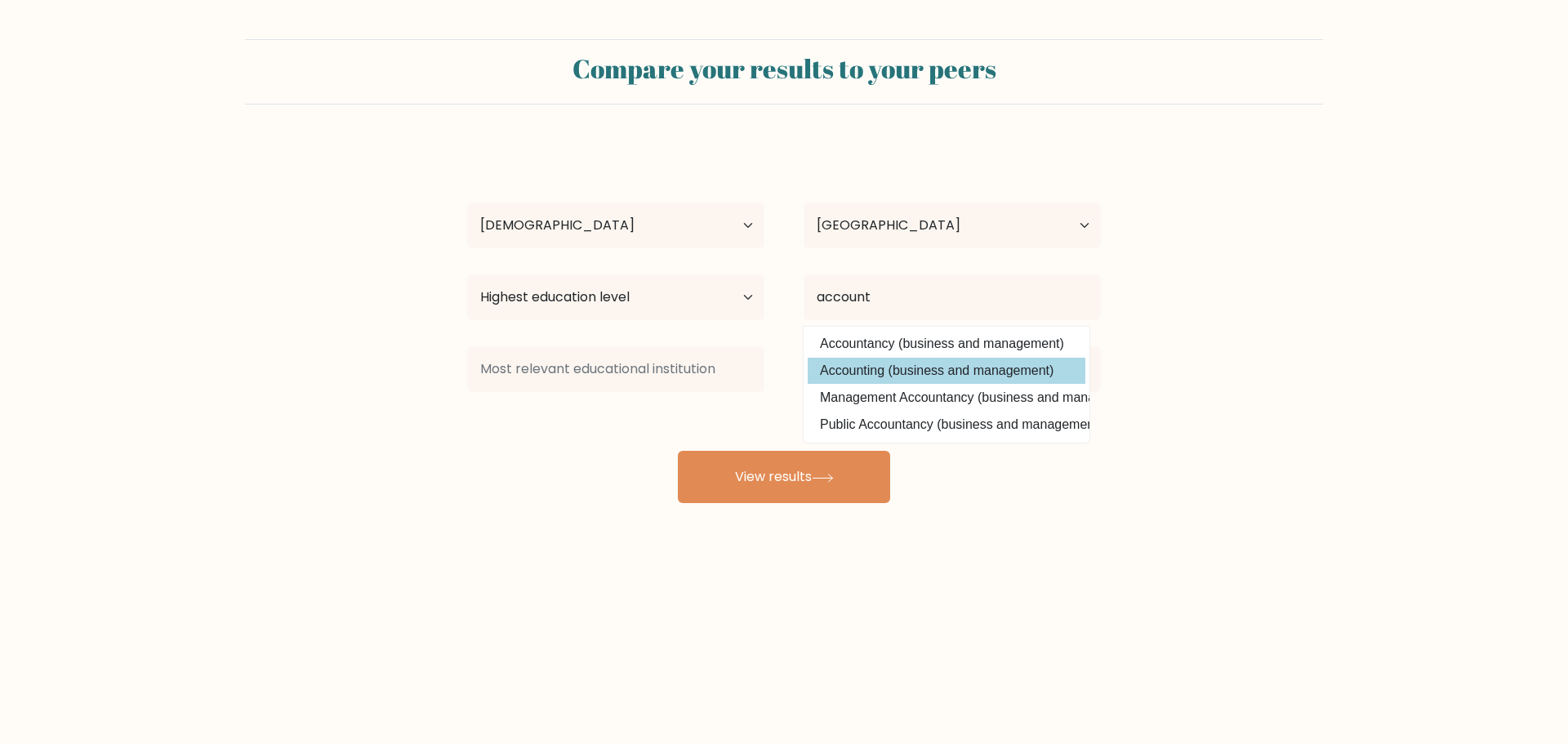
click at [1055, 374] on option "Accounting (business and management)" at bounding box center [947, 371] width 278 height 26
type input "Accounting"
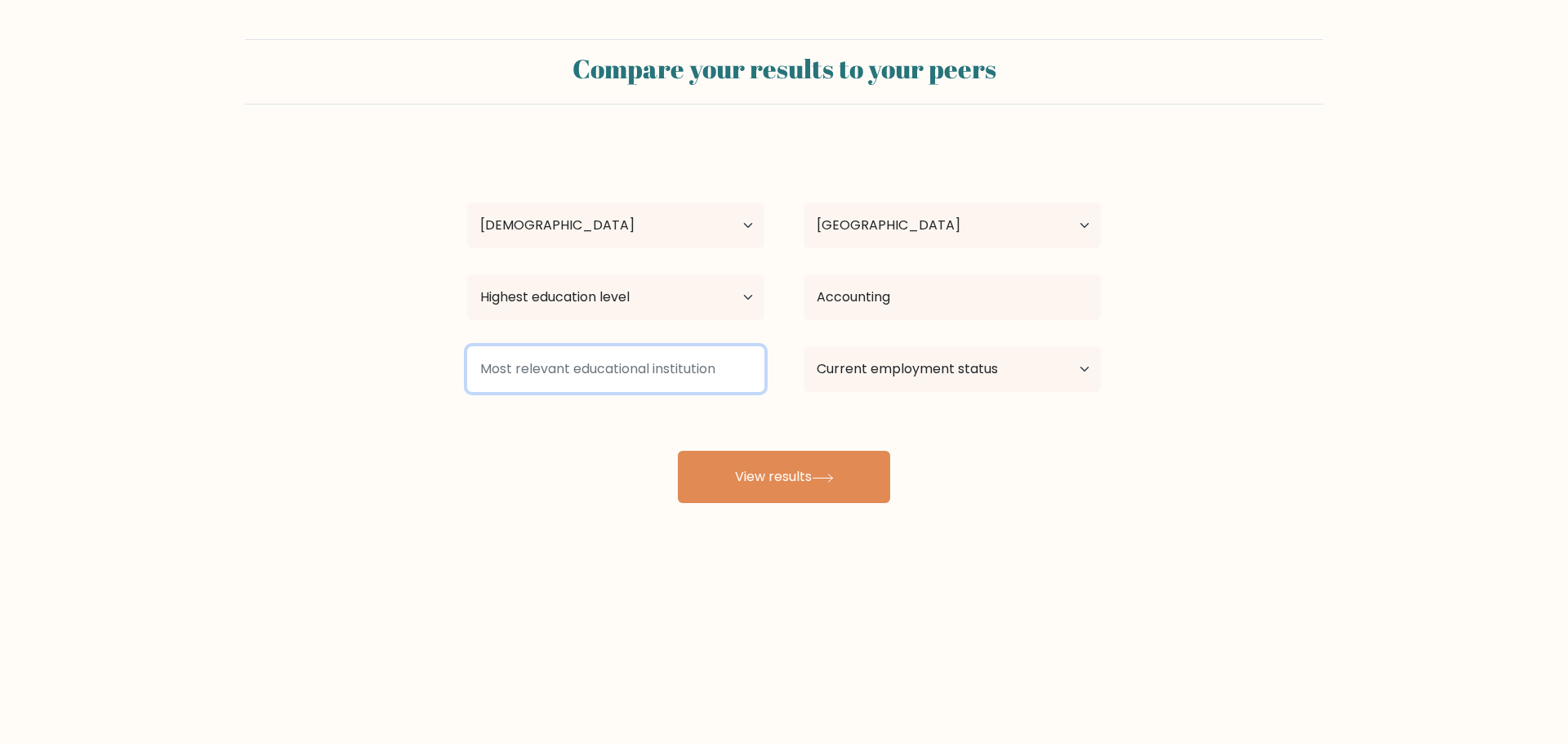
click at [645, 381] on input at bounding box center [615, 369] width 297 height 45
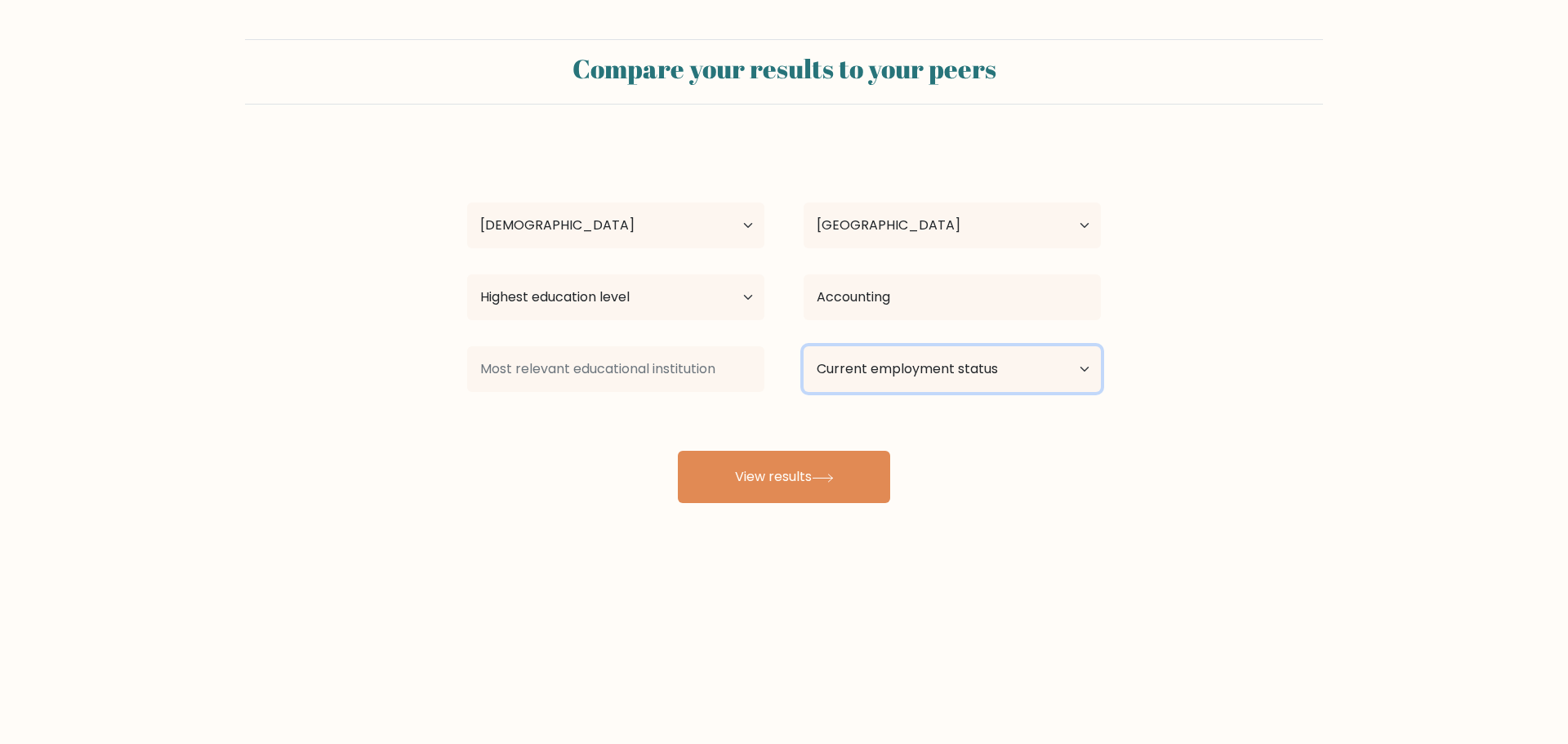
click at [866, 374] on select "Current employment status Employed Student Retired Other / prefer not to answer" at bounding box center [951, 369] width 297 height 45
select select "student"
click at [803, 347] on select "Current employment status Employed Student Retired Other / prefer not to answer" at bounding box center [951, 369] width 297 height 45
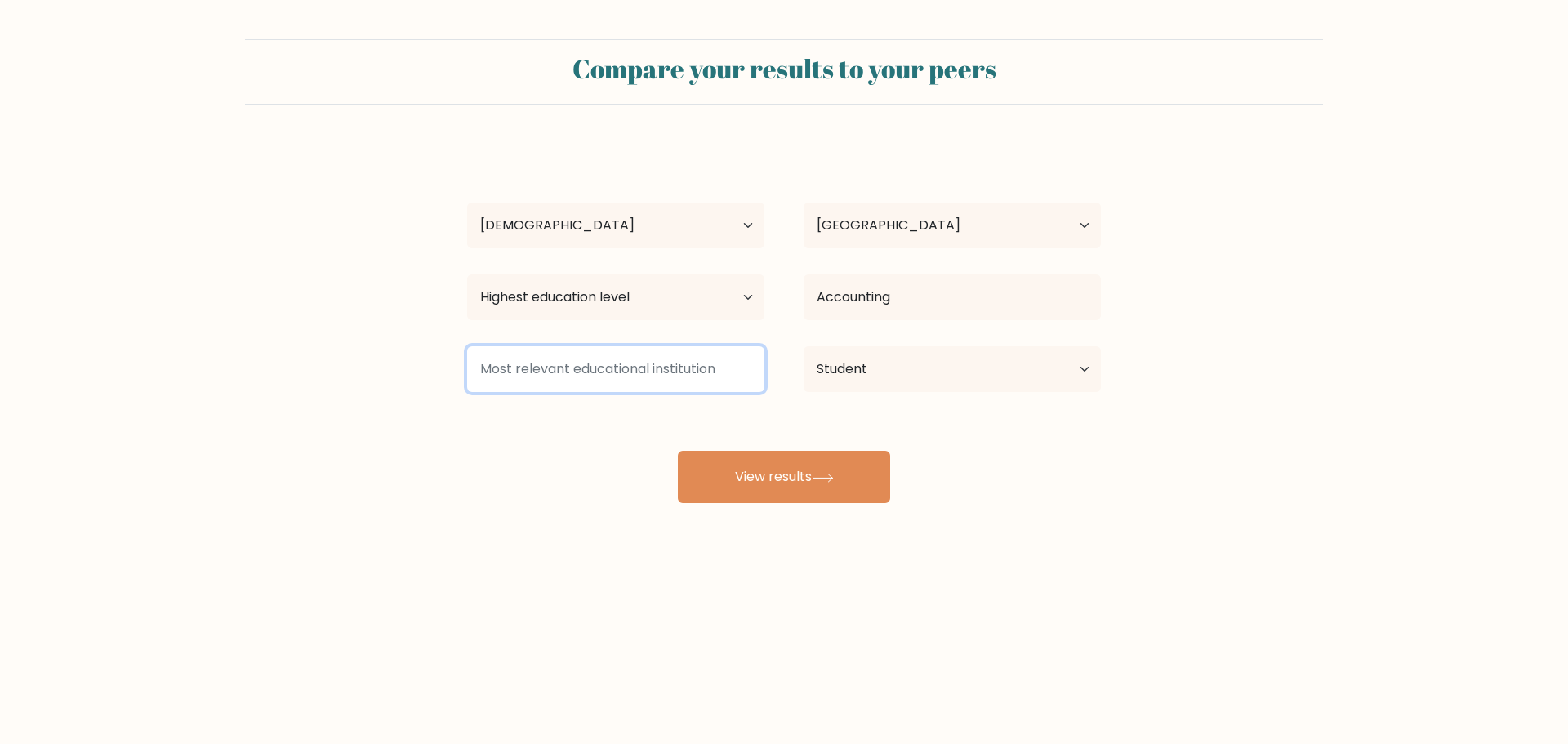
click at [707, 379] on input at bounding box center [615, 369] width 297 height 45
type input "n"
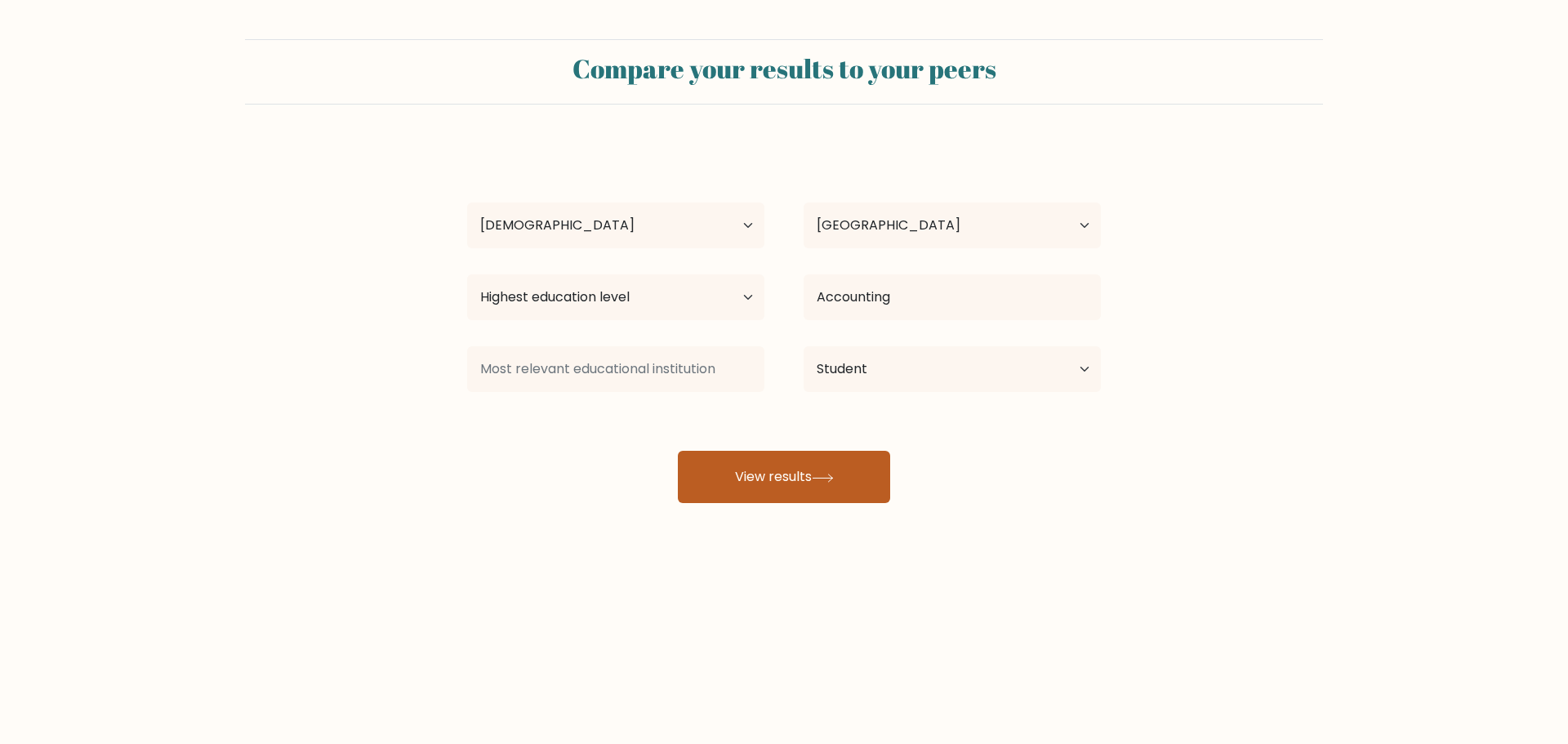
click at [774, 482] on button "View results" at bounding box center [784, 477] width 212 height 52
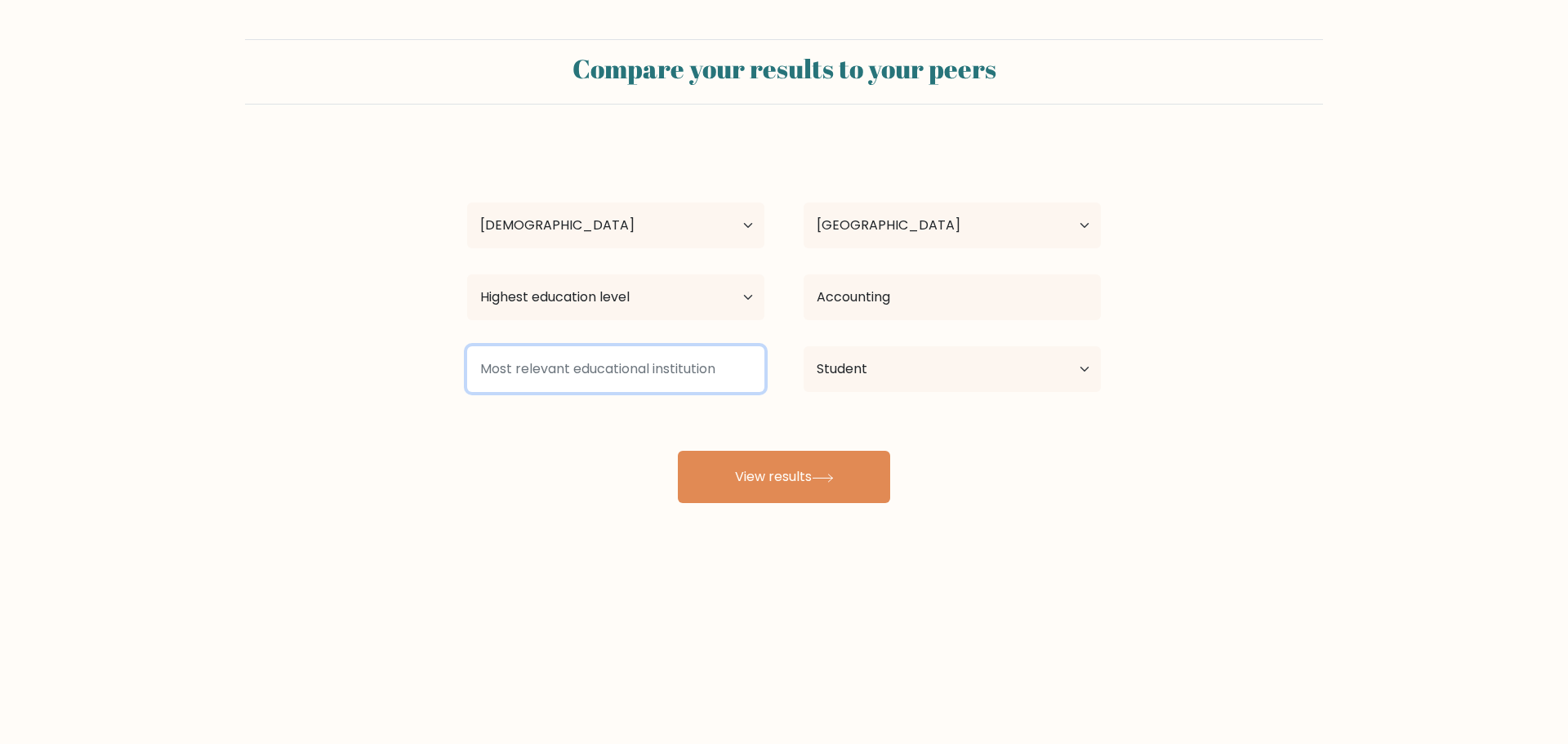
click at [560, 384] on input at bounding box center [615, 369] width 297 height 45
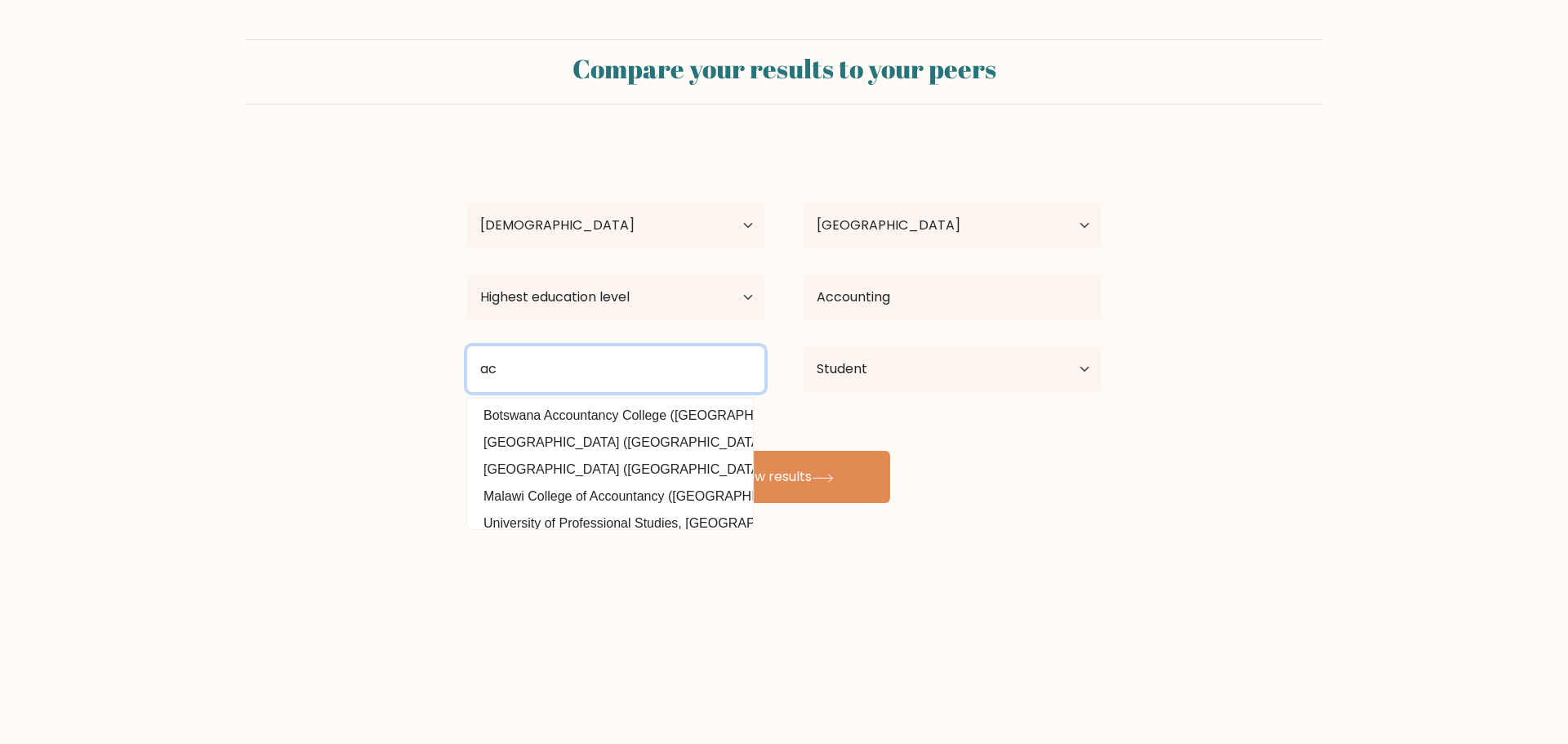
type input "a"
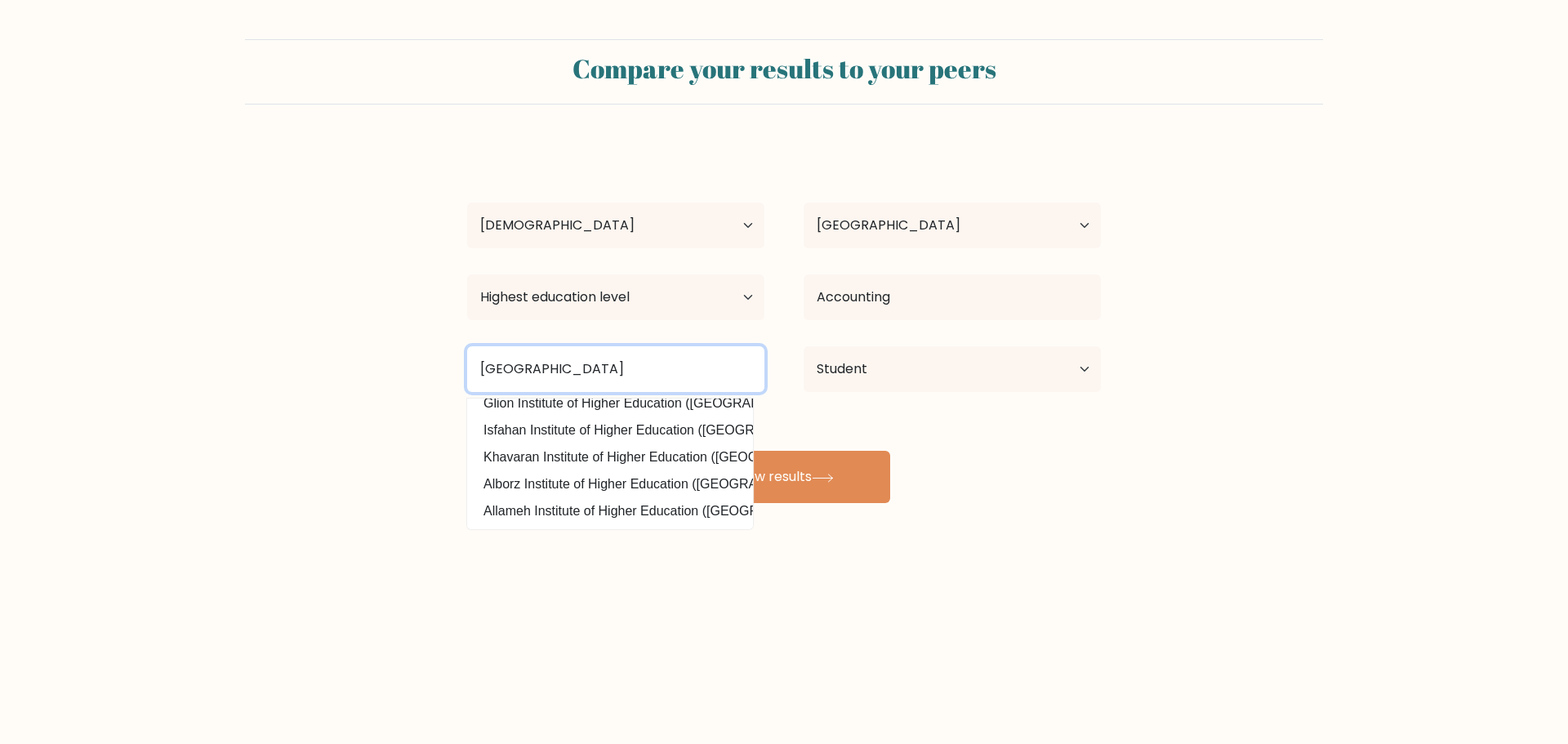
type input "cairo high institute"
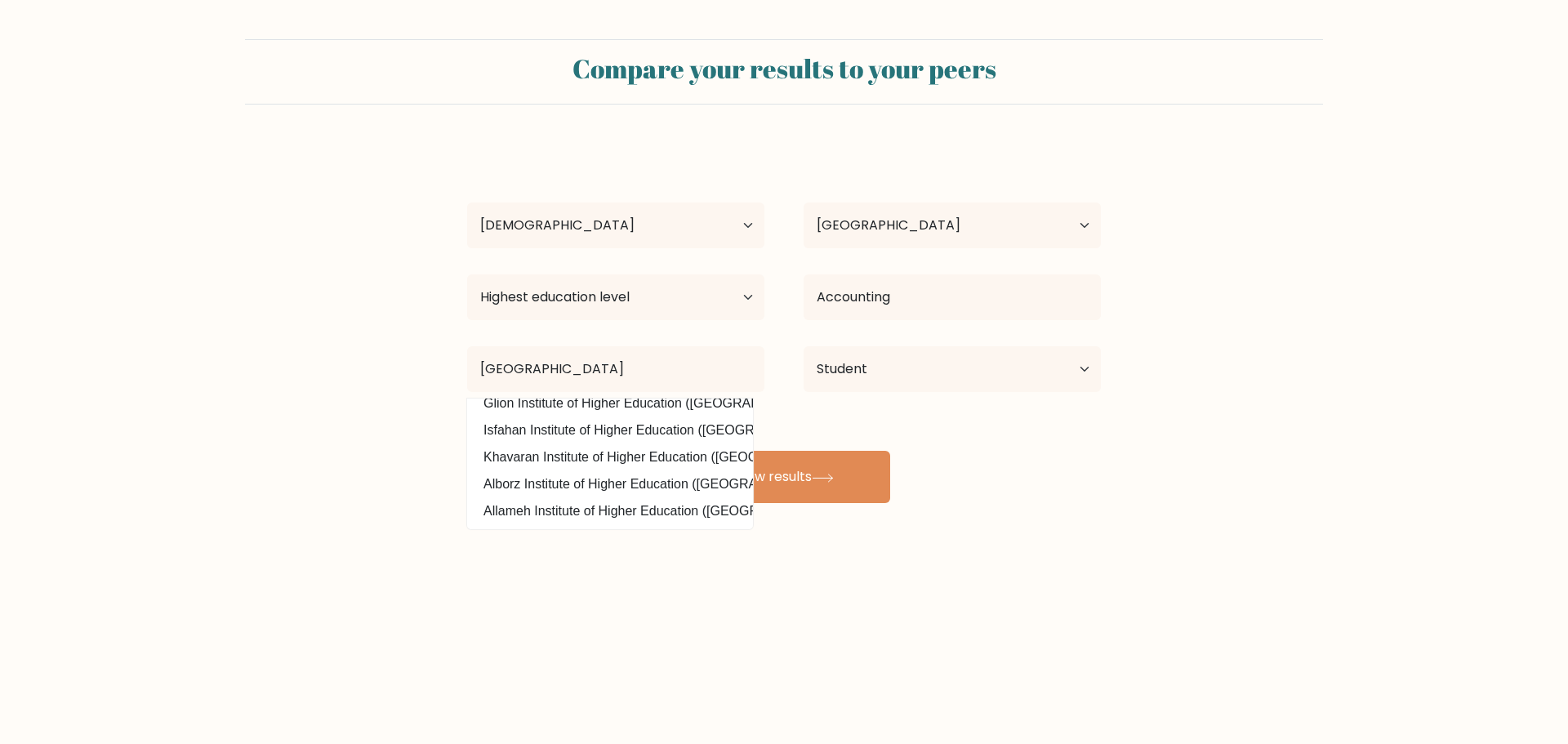
click at [1003, 494] on div "mustafa khaled Age Under 18 years old 18-24 years old 25-34 years old 35-44 yea…" at bounding box center [784, 323] width 653 height 359
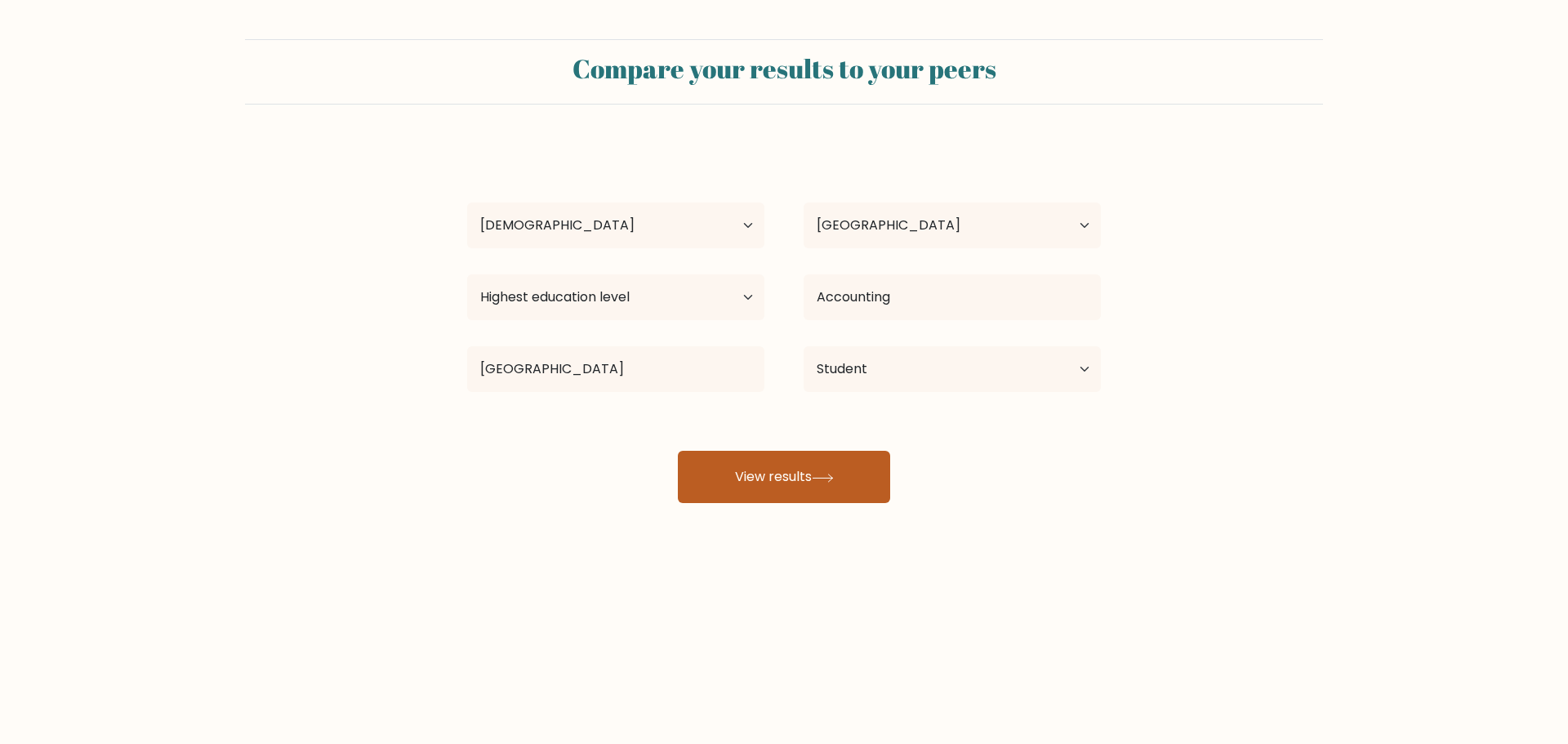
click at [865, 468] on button "View results" at bounding box center [784, 477] width 212 height 52
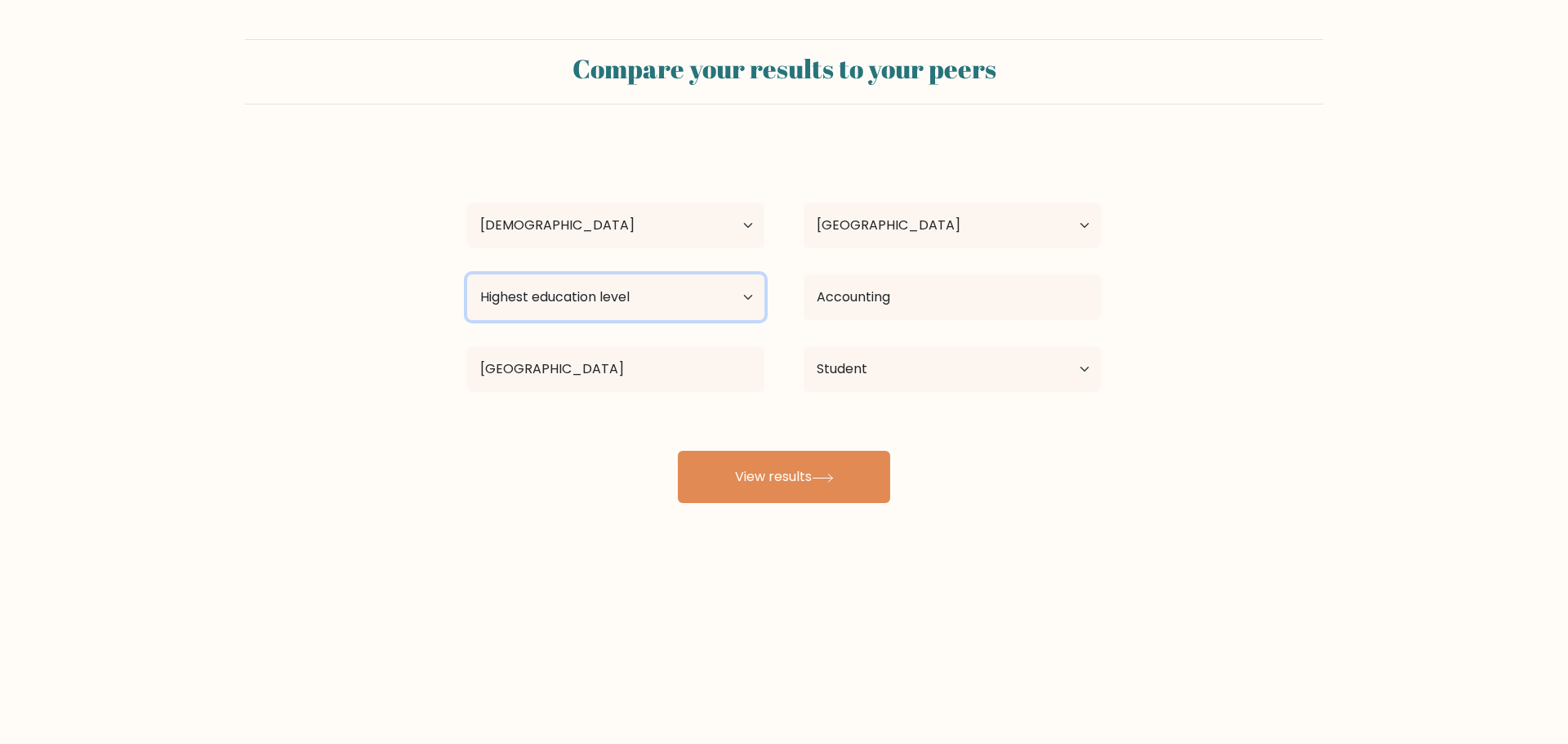
click at [709, 300] on select "Highest education level No schooling Primary Lower Secondary Upper Secondary Oc…" at bounding box center [615, 296] width 297 height 45
select select "bachelors_degree"
click at [467, 274] on select "Highest education level No schooling Primary Lower Secondary Upper Secondary Oc…" at bounding box center [615, 296] width 297 height 45
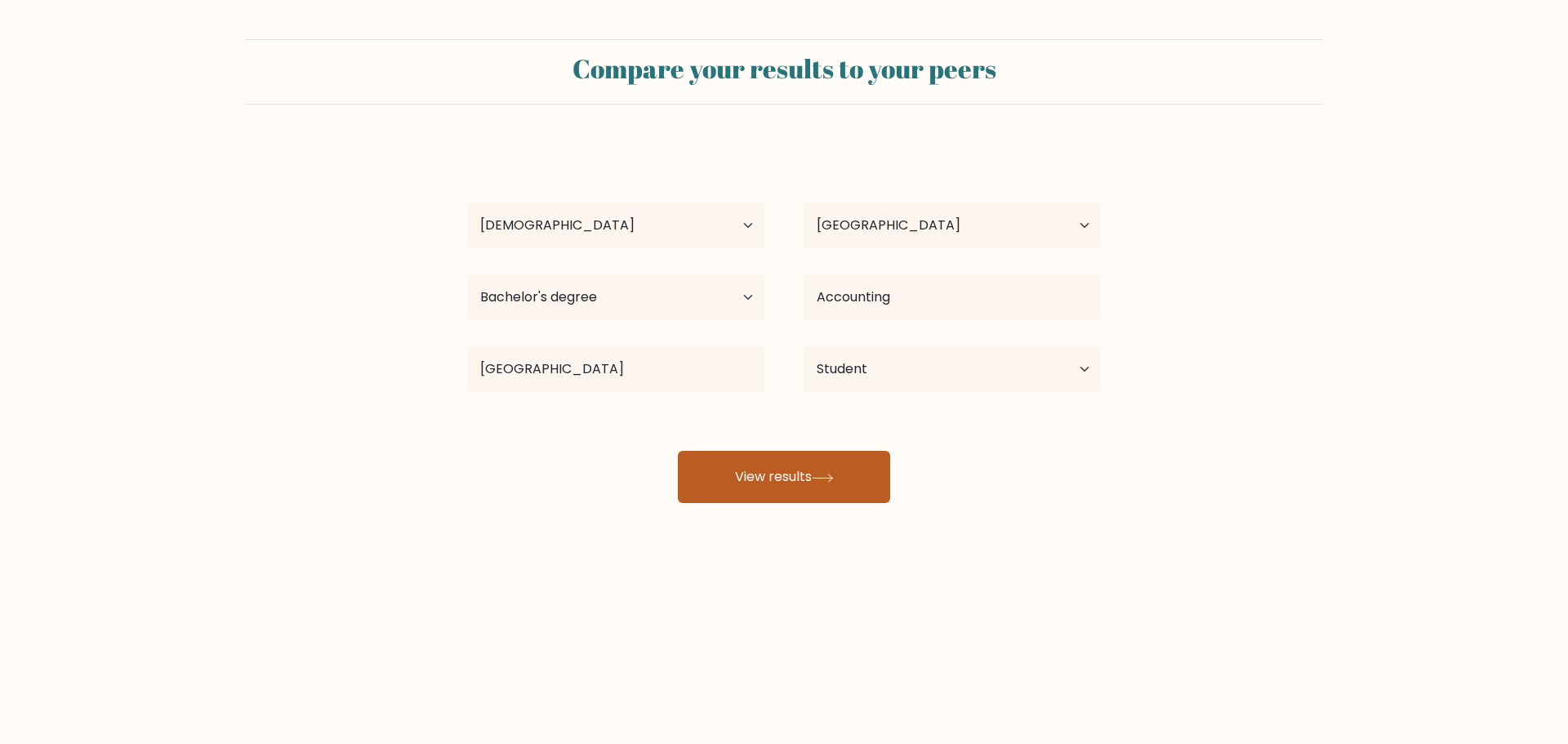
click at [769, 485] on button "View results" at bounding box center [784, 477] width 212 height 52
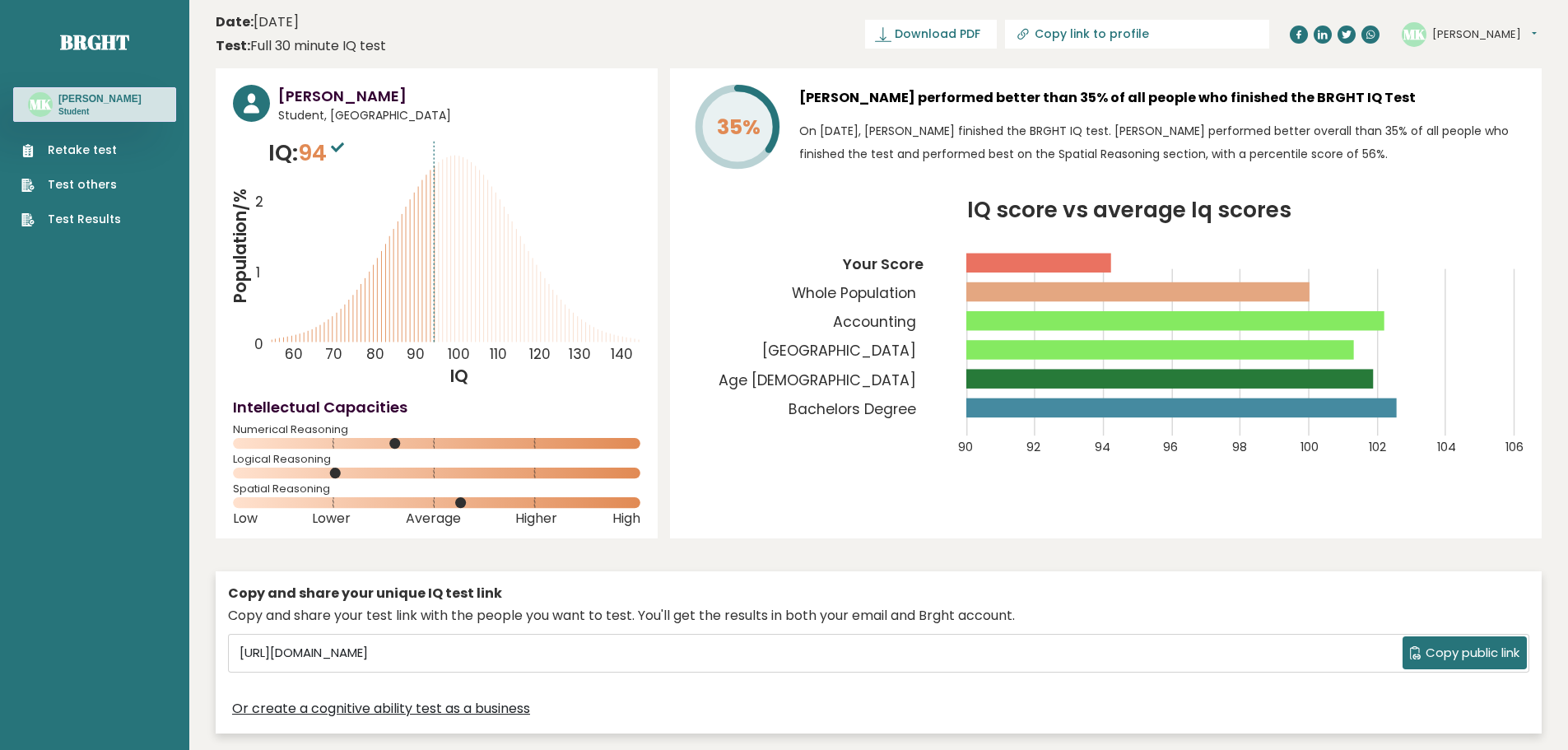
drag, startPoint x: 393, startPoint y: 445, endPoint x: 405, endPoint y: 445, distance: 12.0
click at [405, 445] on icon at bounding box center [436, 443] width 407 height 10
drag, startPoint x: 286, startPoint y: 472, endPoint x: 295, endPoint y: 482, distance: 13.5
click at [288, 474] on rect at bounding box center [436, 473] width 407 height 10
click at [328, 471] on rect at bounding box center [436, 473] width 407 height 10
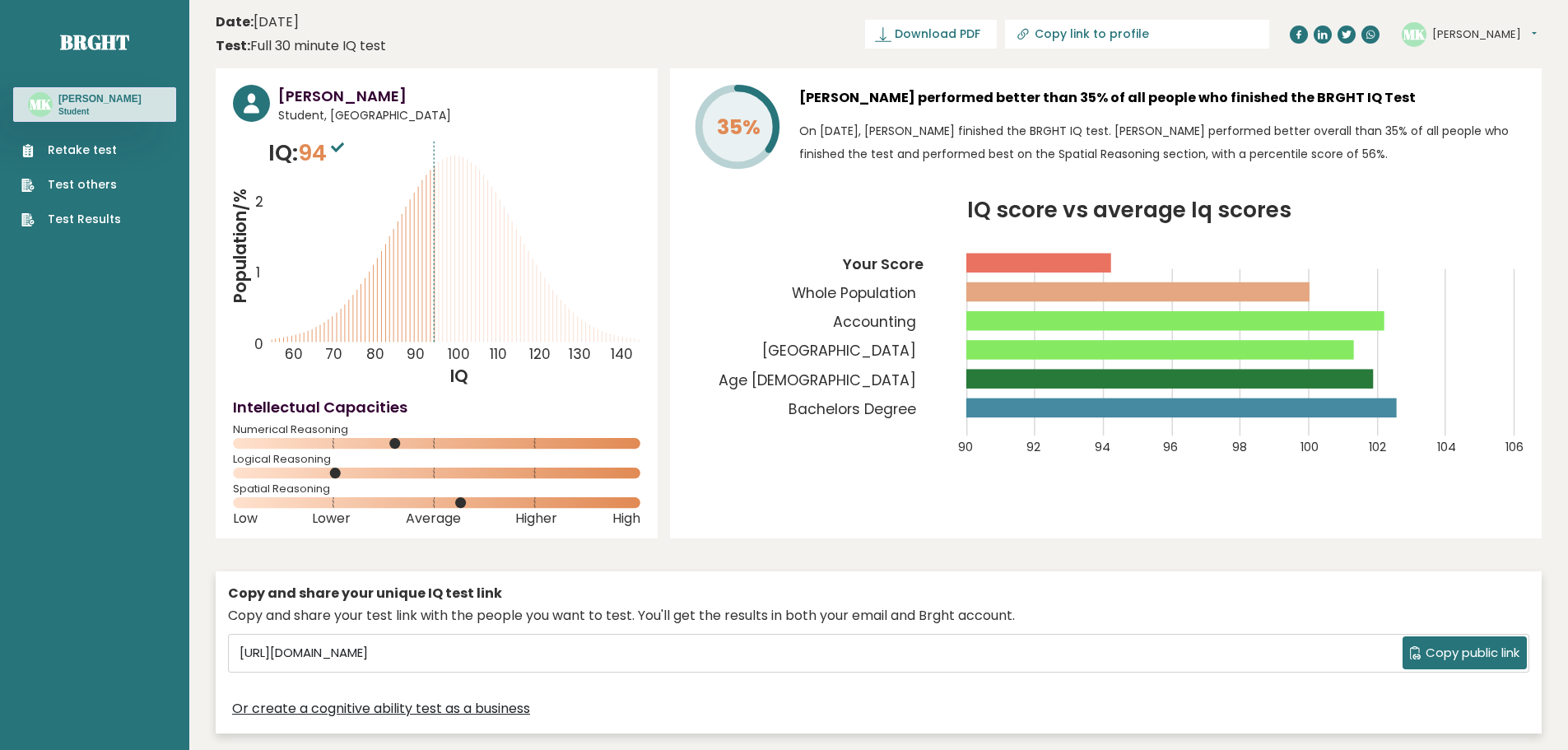
click at [339, 474] on circle at bounding box center [335, 473] width 10 height 10
click at [365, 474] on rect at bounding box center [436, 473] width 407 height 10
